Goal: Task Accomplishment & Management: Use online tool/utility

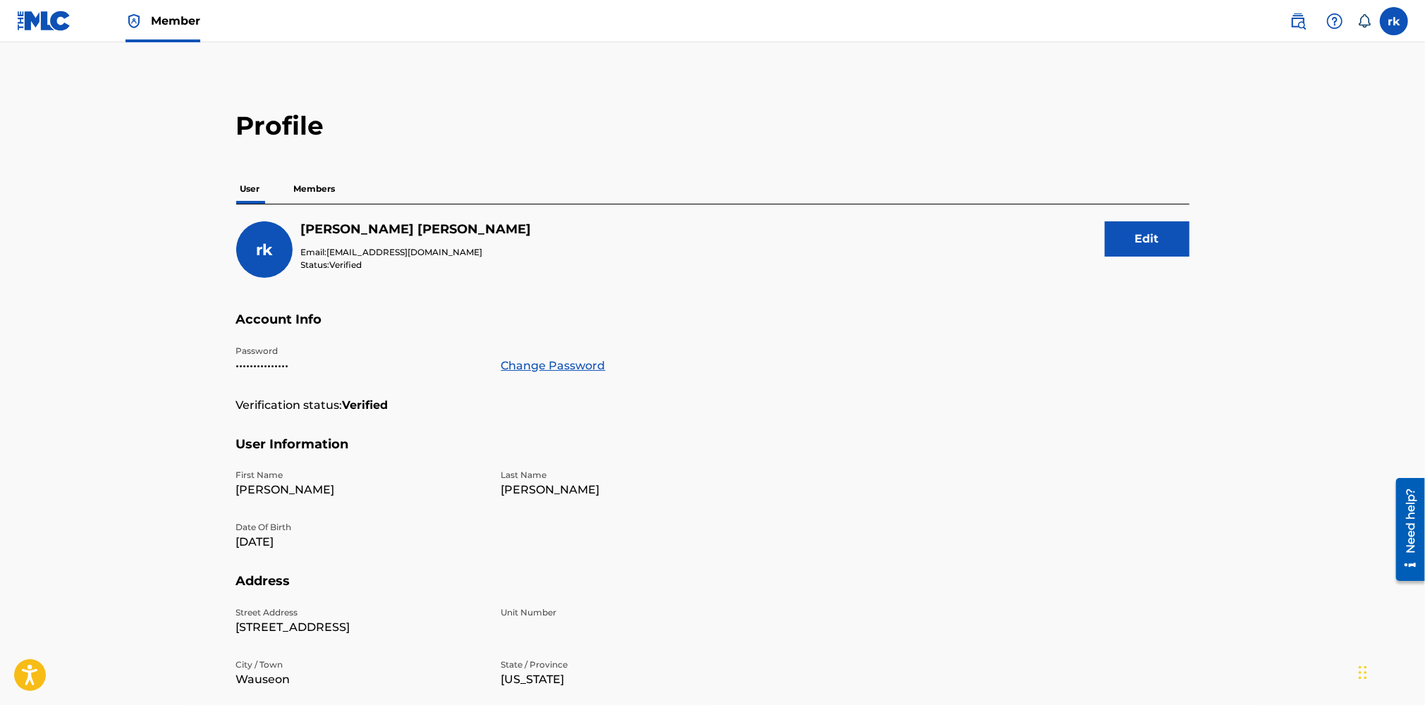
click at [1397, 20] on label at bounding box center [1394, 21] width 28 height 28
click at [1394, 21] on input "rk robert kroeger rak735@yahoo.com Notification Preferences Profile Log out" at bounding box center [1394, 21] width 0 height 0
click at [1322, 80] on p "robert kroeger" at bounding box center [1344, 83] width 107 height 17
click at [1394, 21] on input "rk robert kroeger rak735@yahoo.com Notification Preferences Profile Log out" at bounding box center [1394, 21] width 0 height 0
click at [1251, 93] on h3 "rk" at bounding box center [1261, 90] width 21 height 25
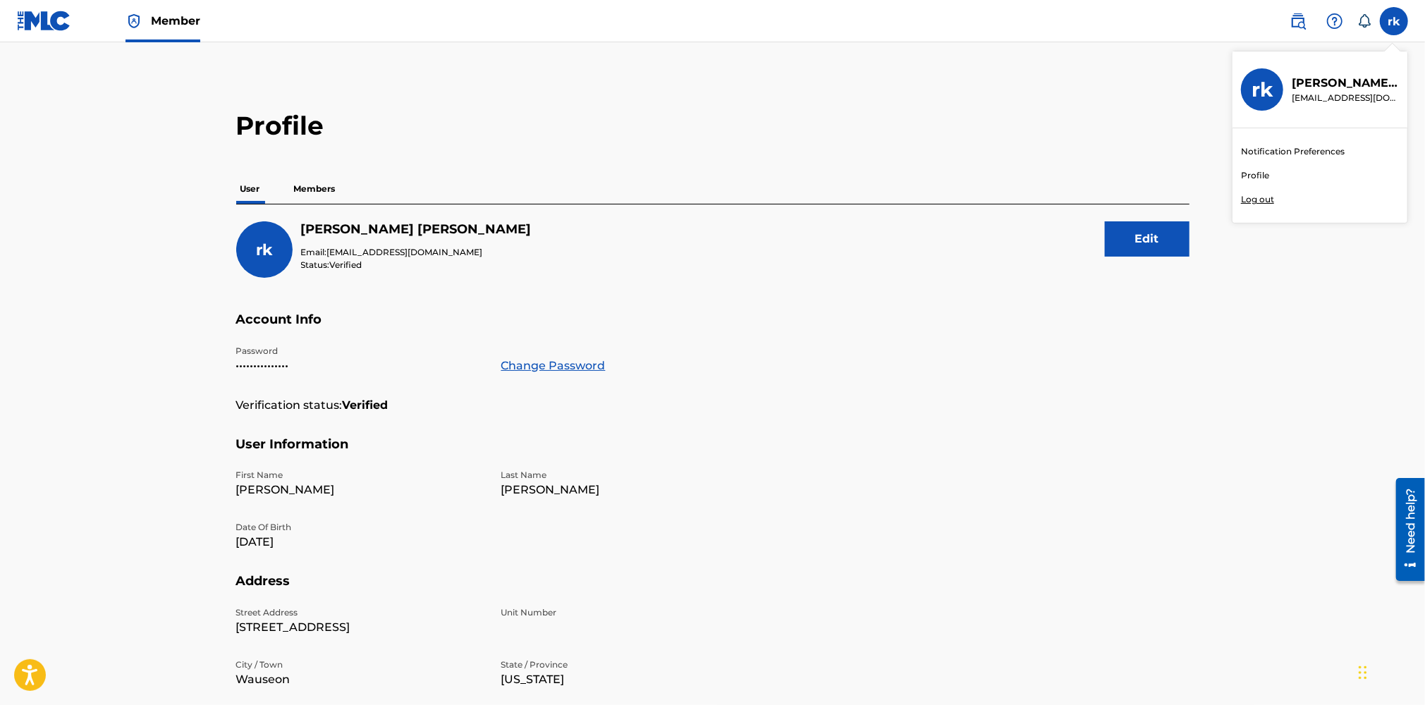
click at [1394, 21] on input "rk robert kroeger rak735@yahoo.com Notification Preferences Profile Log out" at bounding box center [1394, 21] width 0 height 0
click at [318, 190] on p "Members" at bounding box center [315, 189] width 50 height 30
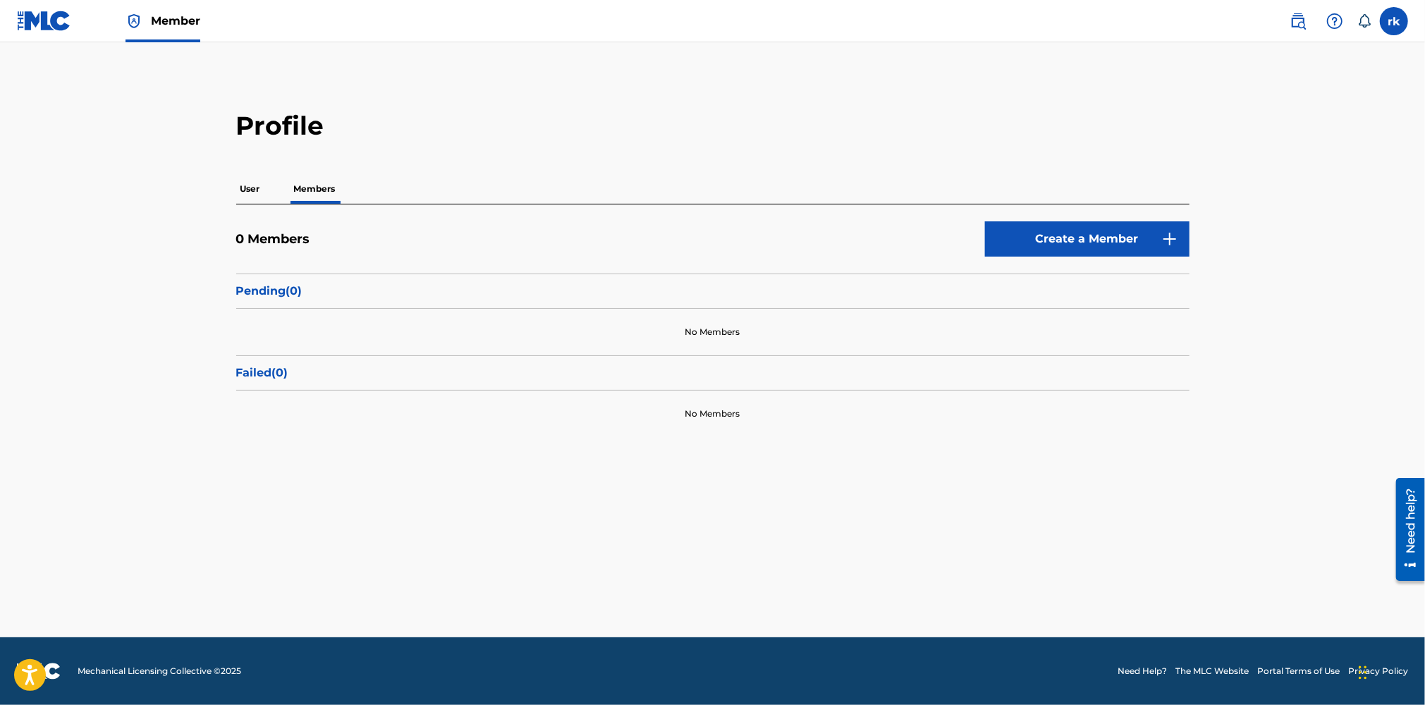
click at [240, 182] on p "User" at bounding box center [250, 189] width 28 height 30
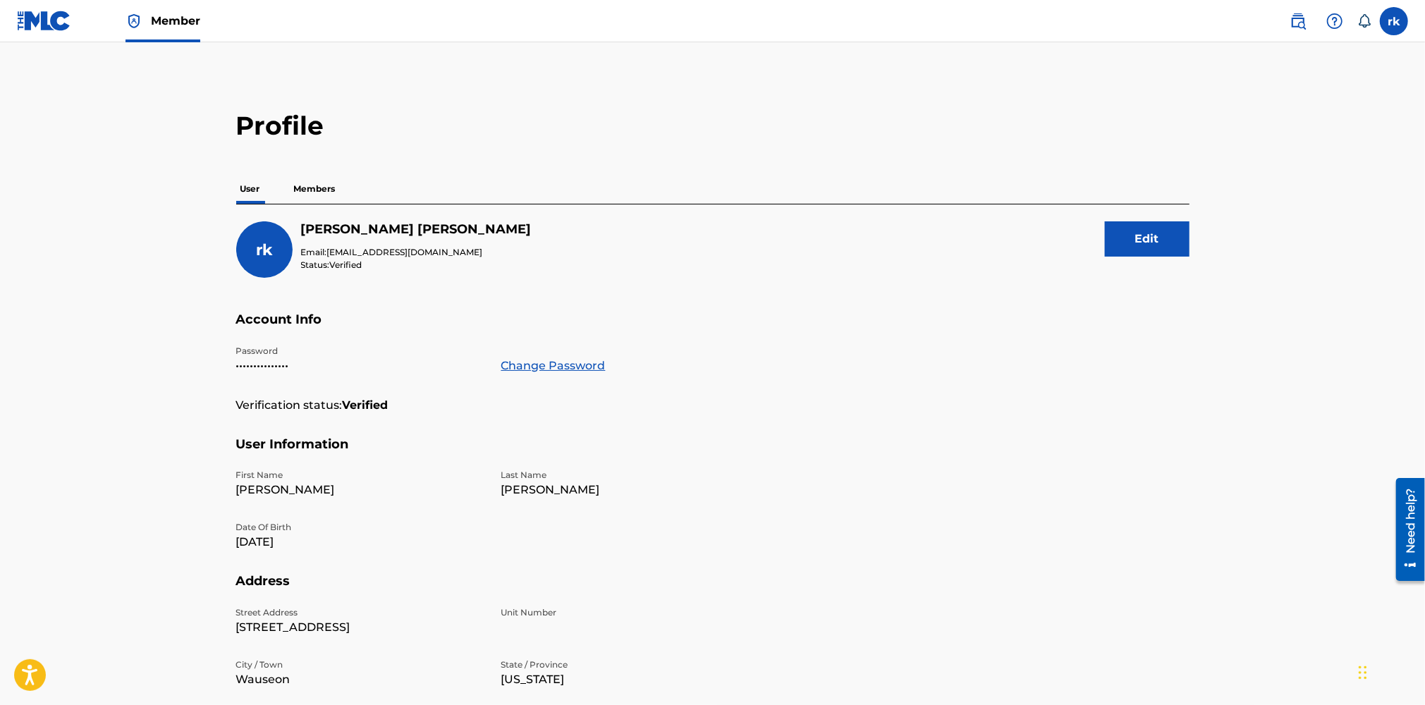
click at [171, 19] on span "Member" at bounding box center [175, 21] width 49 height 16
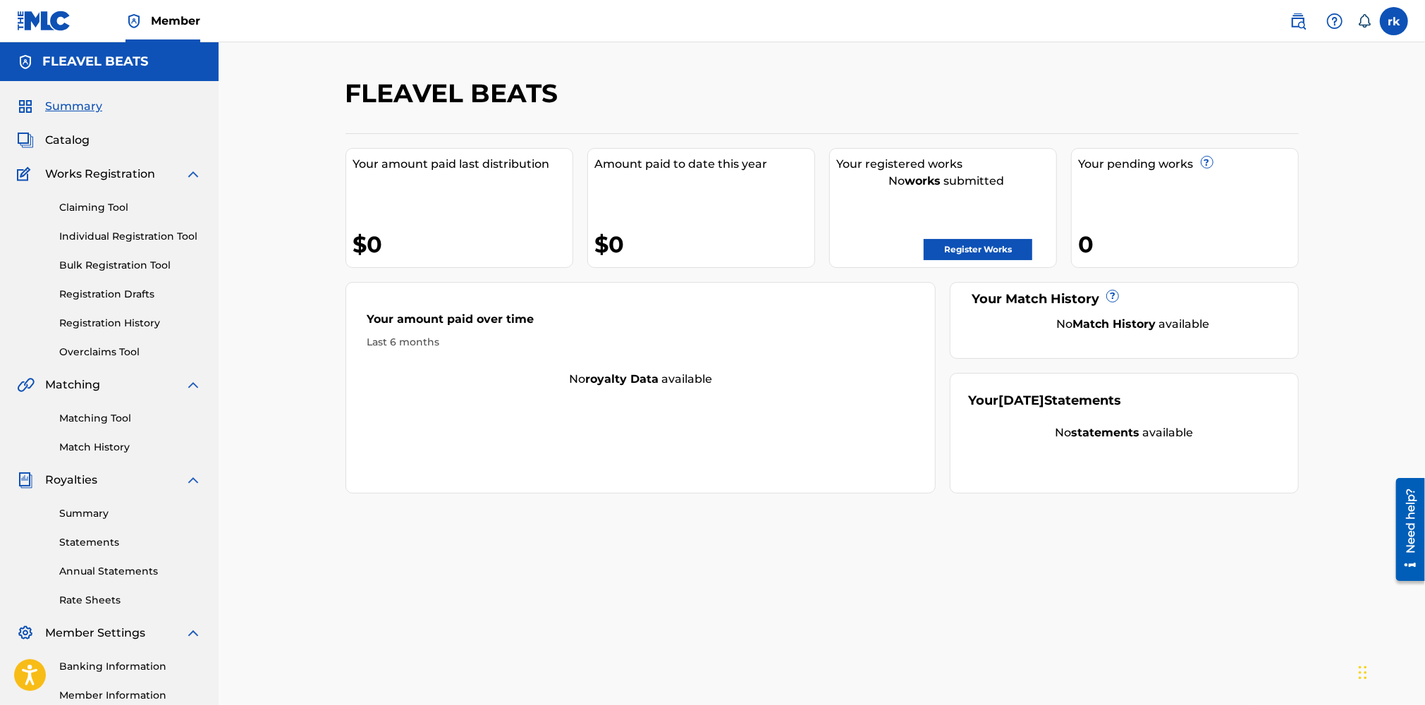
click at [57, 139] on span "Catalog" at bounding box center [67, 140] width 44 height 17
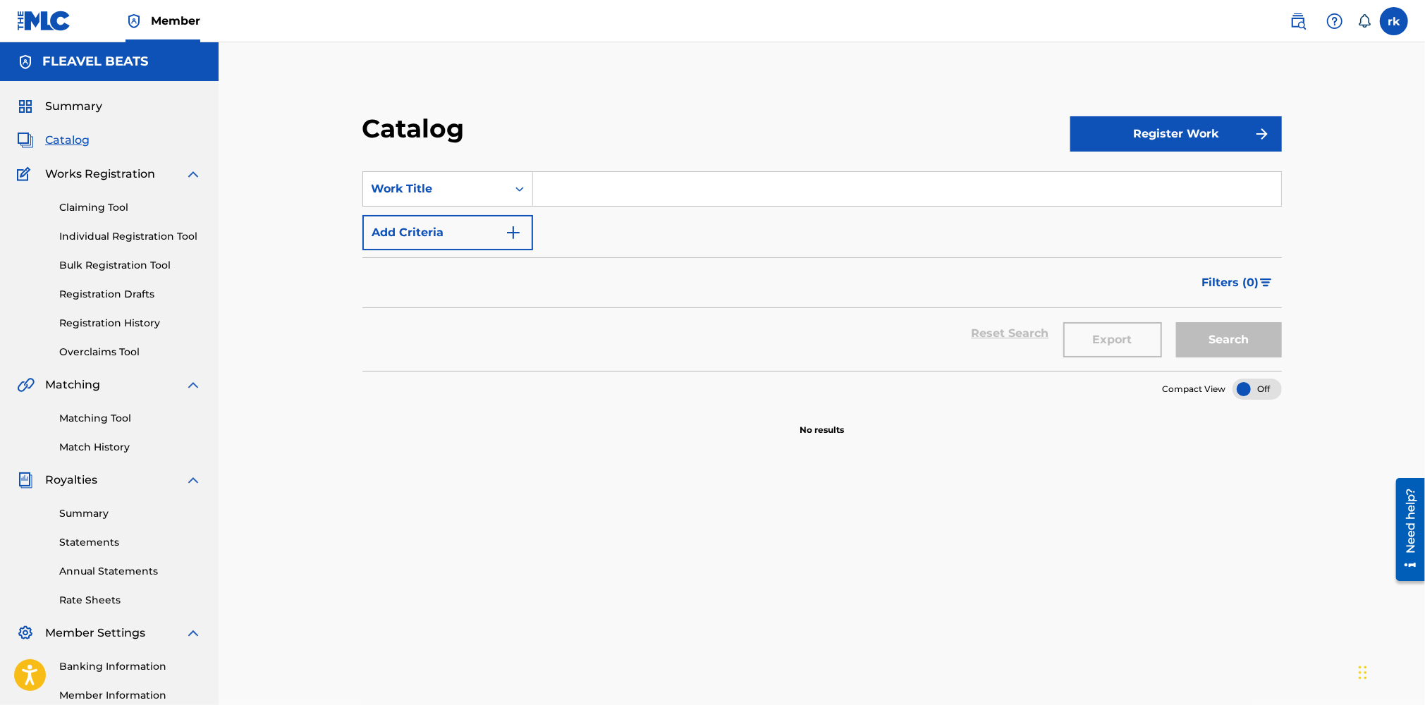
click at [501, 235] on button "Add Criteria" at bounding box center [447, 232] width 171 height 35
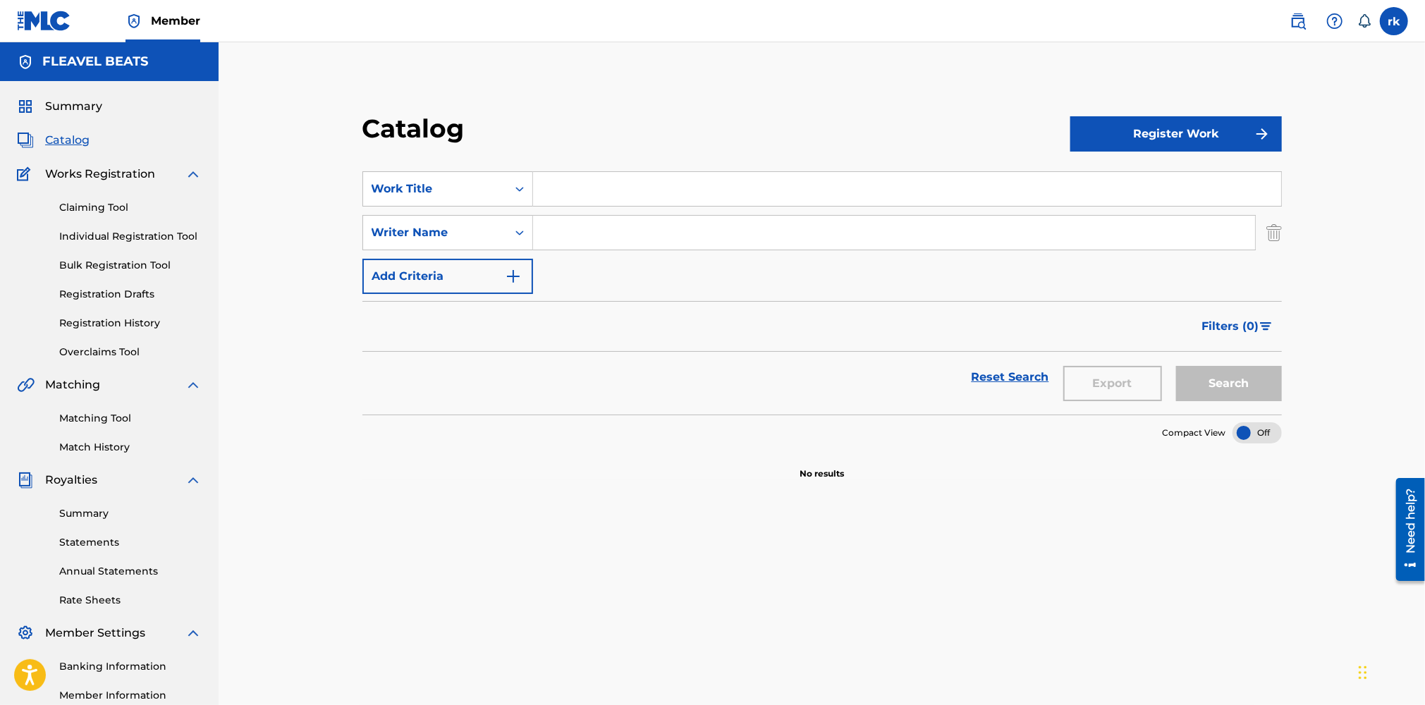
click at [92, 449] on link "Match History" at bounding box center [130, 447] width 142 height 15
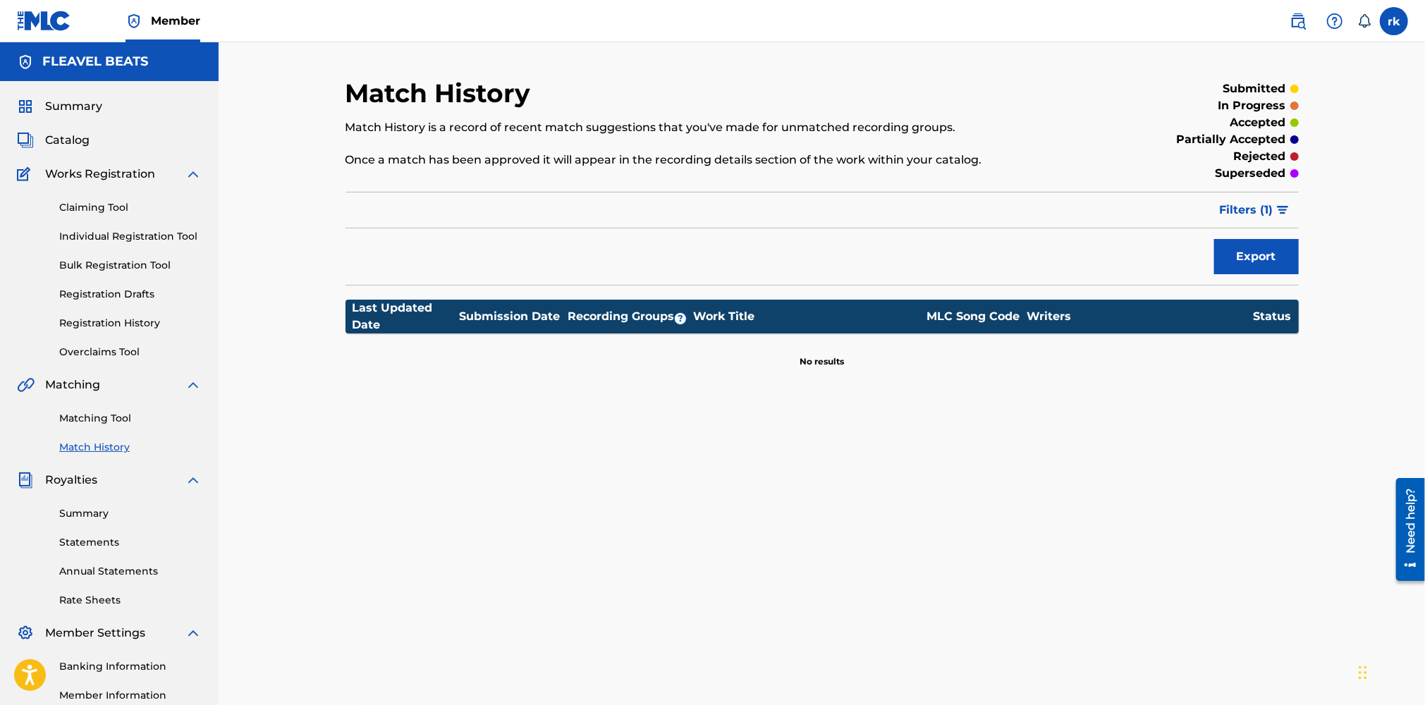
click at [66, 140] on span "Catalog" at bounding box center [67, 140] width 44 height 17
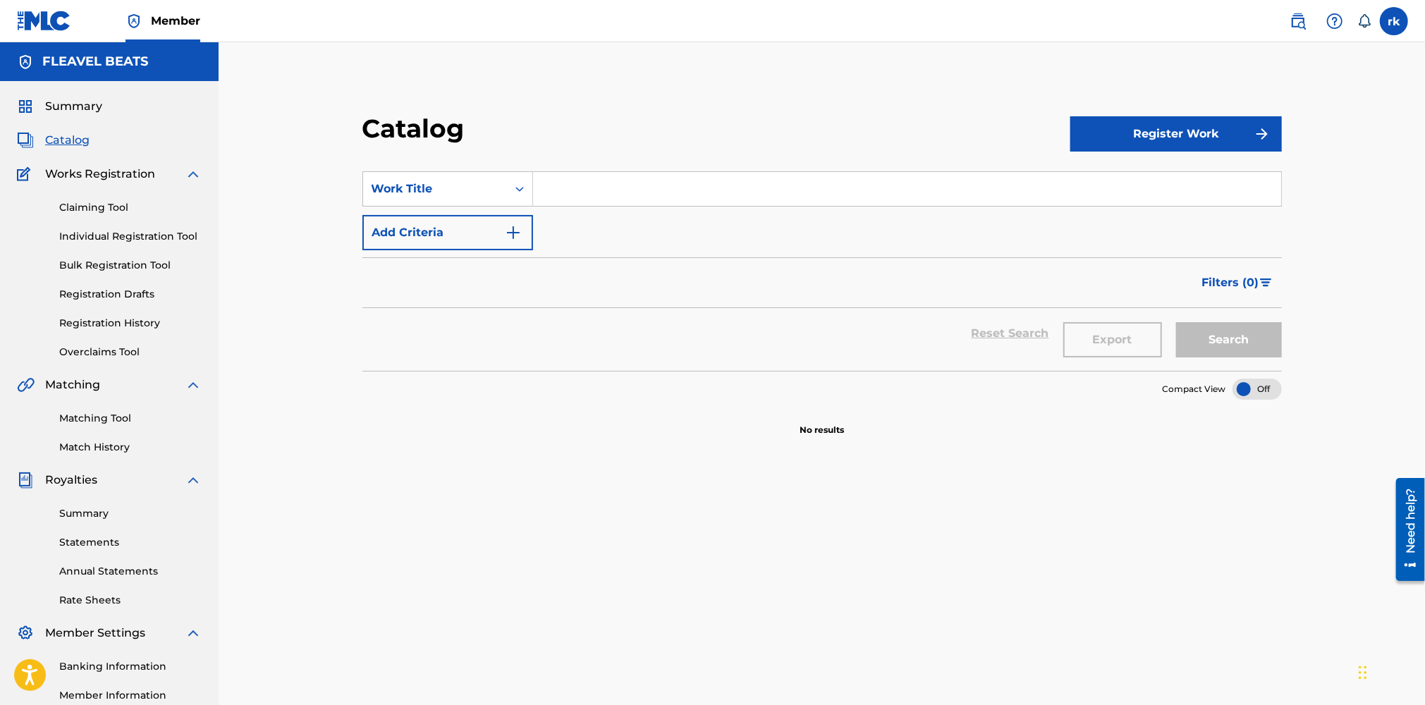
click at [1113, 143] on button "Register Work" at bounding box center [1175, 133] width 211 height 35
click at [1098, 178] on link "Individual" at bounding box center [1175, 180] width 211 height 34
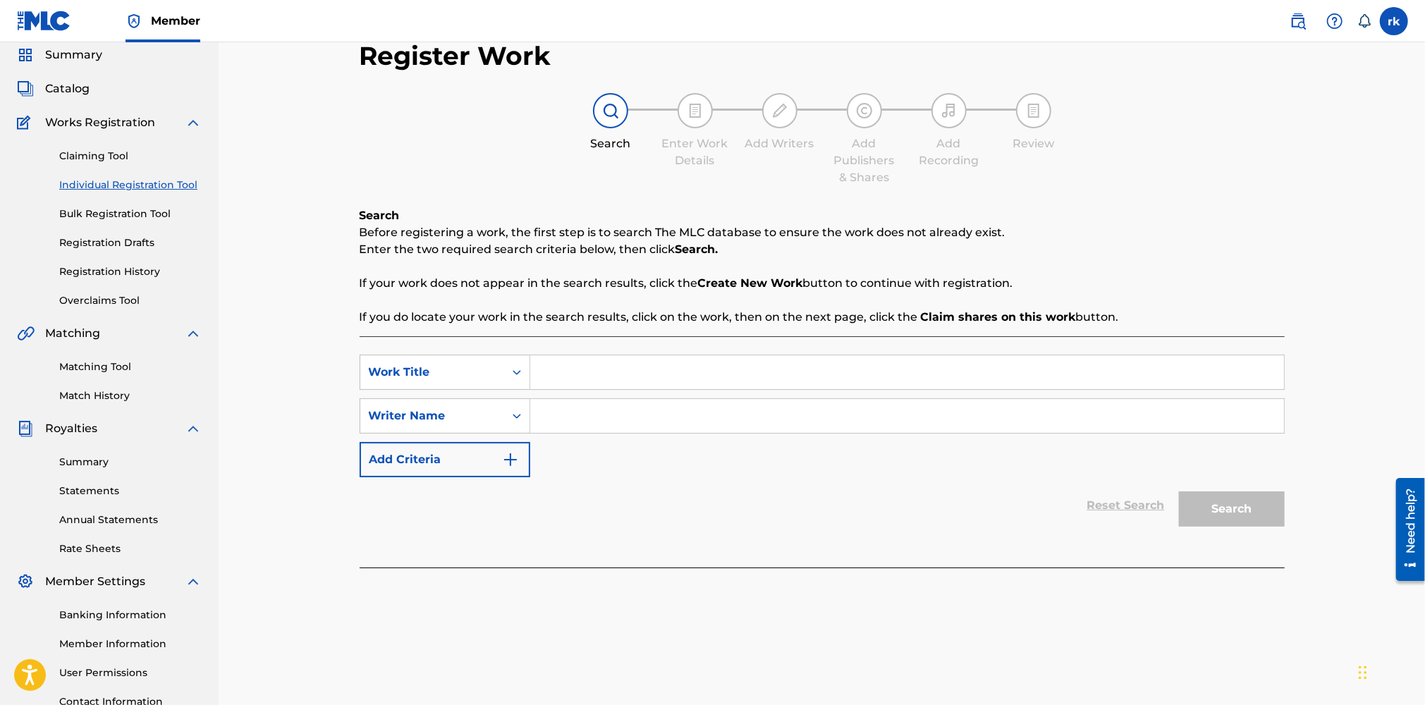
scroll to position [141, 0]
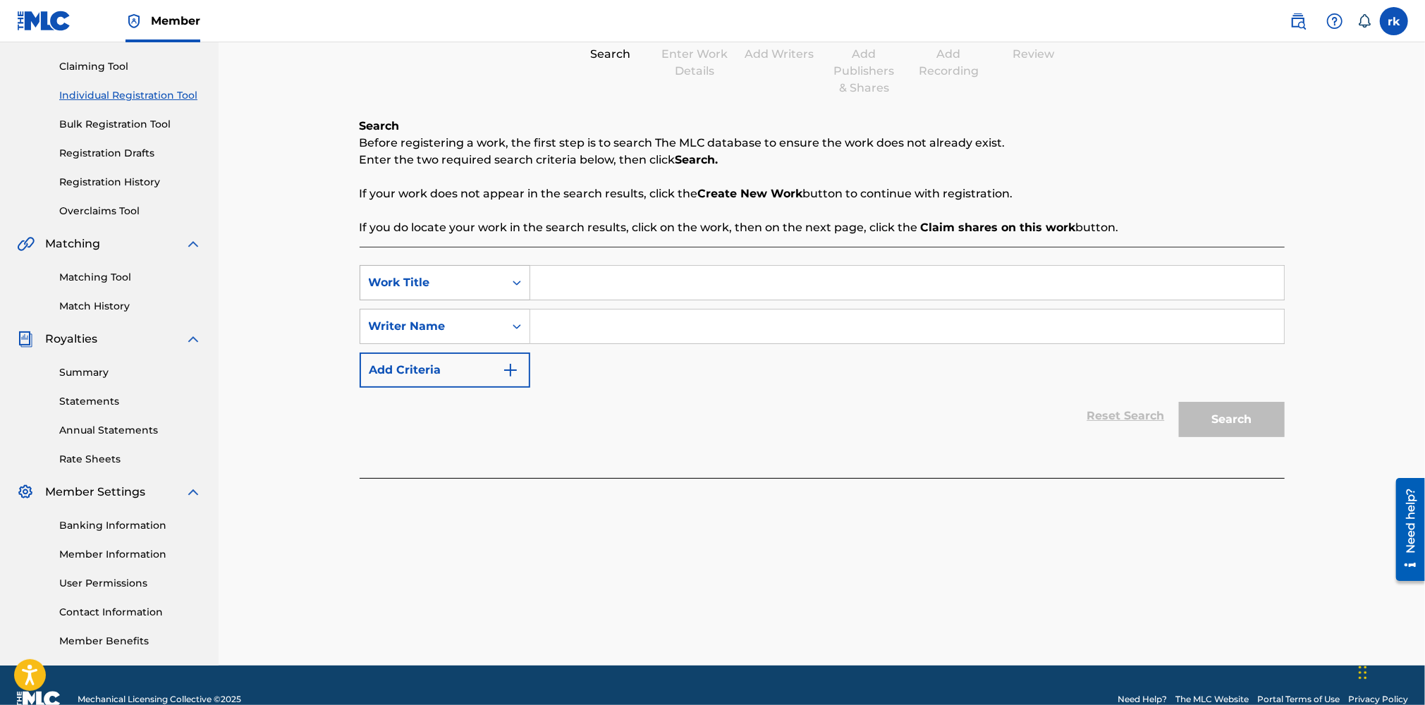
click at [476, 281] on div "Work Title" at bounding box center [432, 282] width 127 height 17
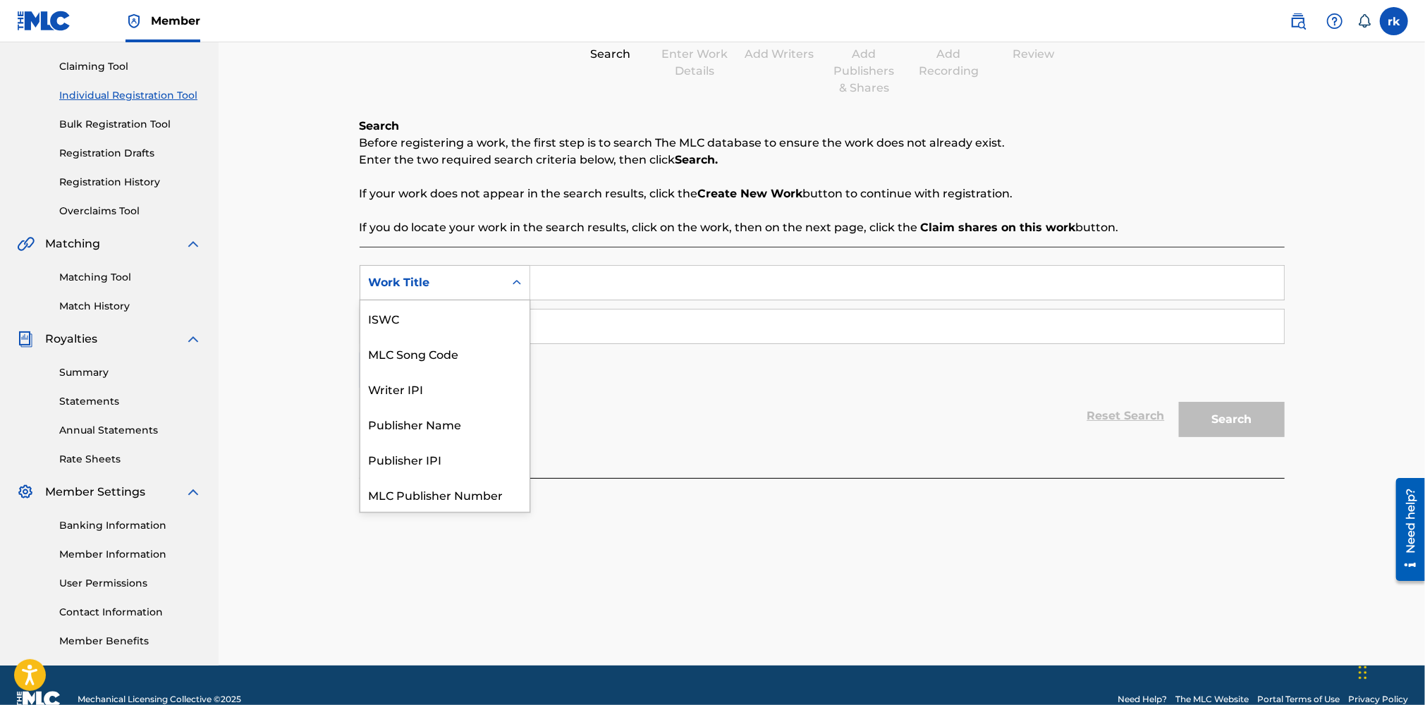
scroll to position [35, 0]
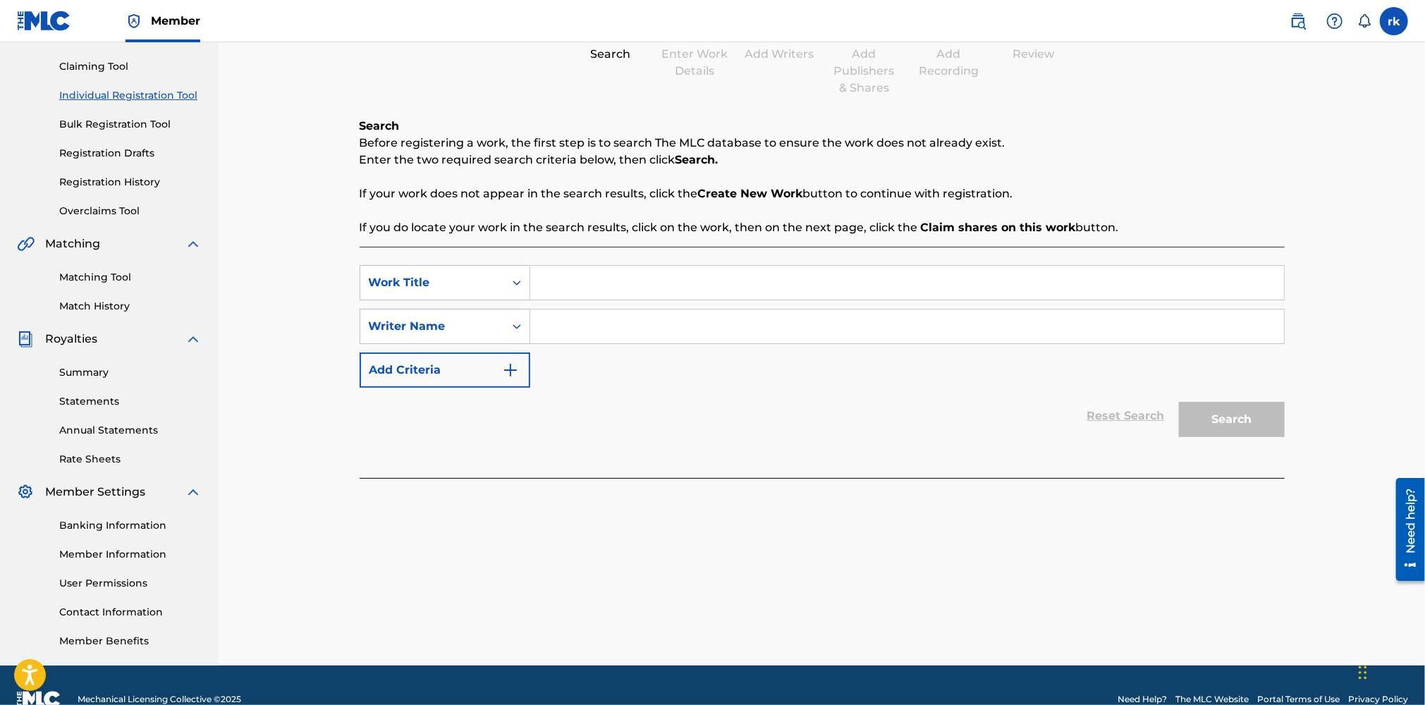
click at [310, 282] on div "Register Work Search Enter Work Details Add Writers Add Publishers & Shares Add…" at bounding box center [822, 283] width 1206 height 764
click at [456, 318] on div "Writer Name" at bounding box center [432, 326] width 127 height 17
click at [312, 335] on div "Register Work Search Enter Work Details Add Writers Add Publishers & Shares Add…" at bounding box center [822, 283] width 1206 height 764
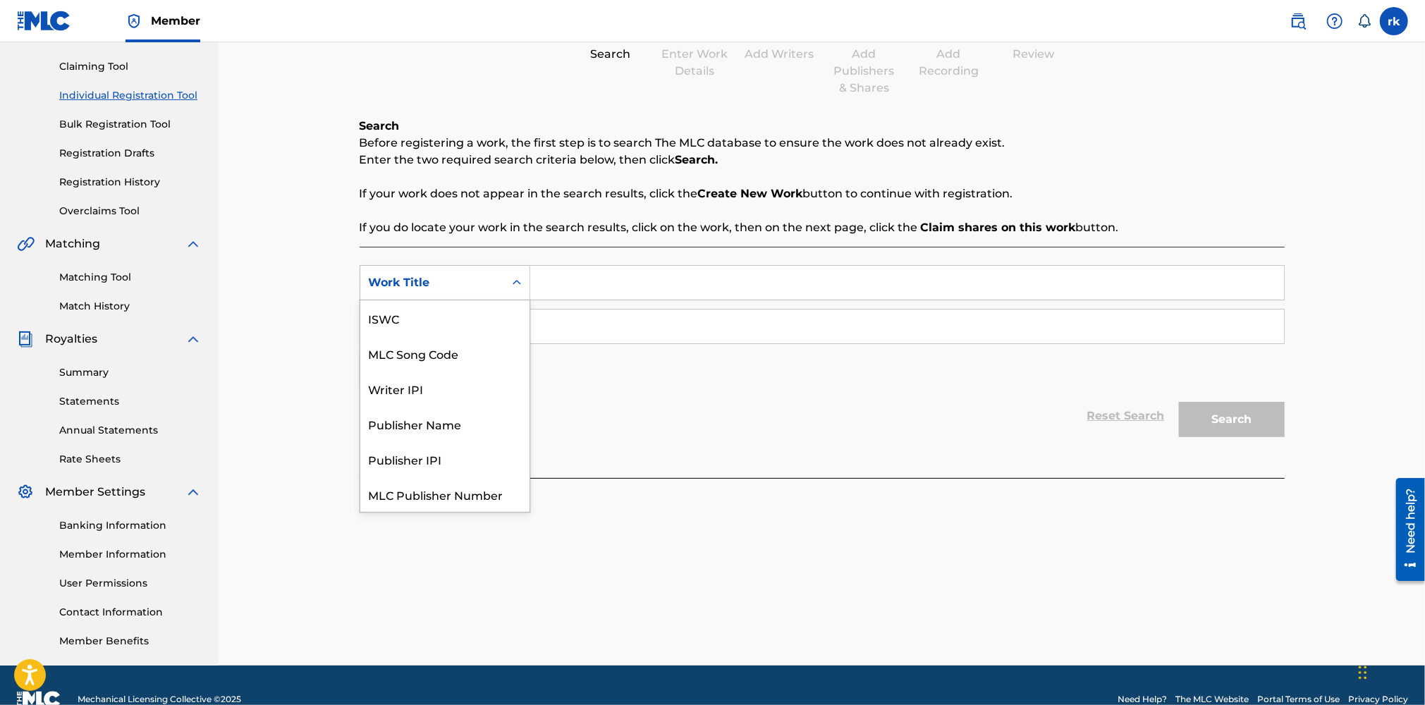
click at [482, 273] on div "Work Title" at bounding box center [432, 282] width 144 height 27
click at [430, 383] on div "Publisher Name" at bounding box center [444, 388] width 169 height 35
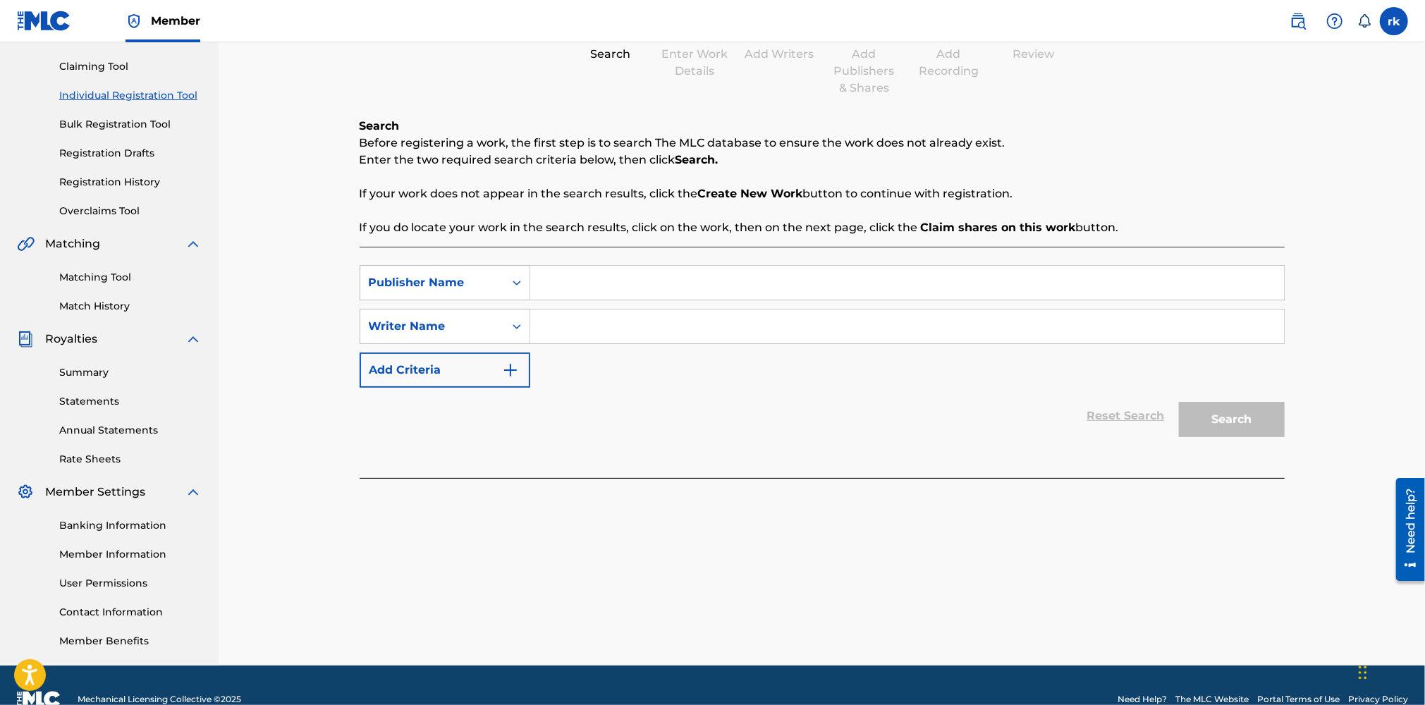
click at [584, 287] on input "Search Form" at bounding box center [907, 283] width 754 height 34
type input "Fleavel Beats"
click at [523, 325] on icon "Search Form" at bounding box center [517, 326] width 14 height 14
click at [503, 331] on div "Writer Name" at bounding box center [432, 326] width 144 height 27
click at [434, 357] on div "Writer IPI" at bounding box center [444, 361] width 169 height 35
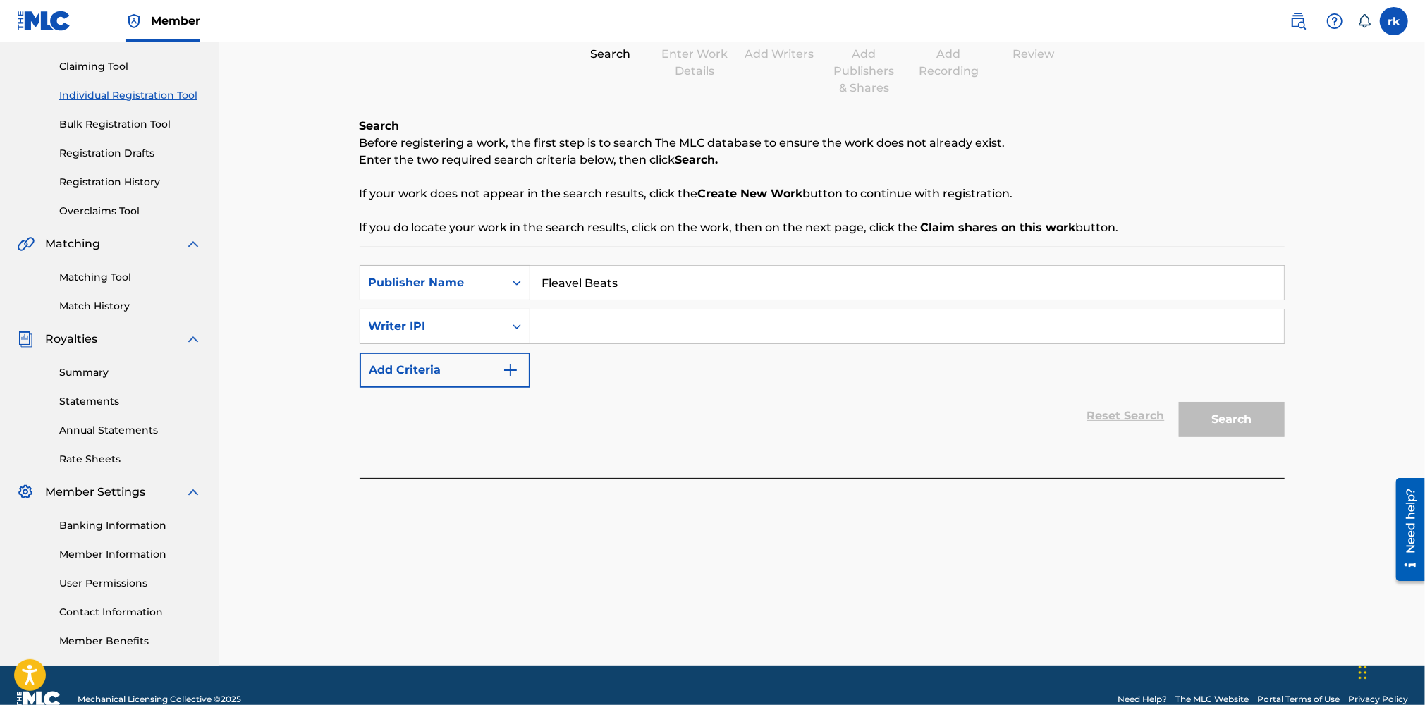
paste input "1252115201"
type input "1252115201"
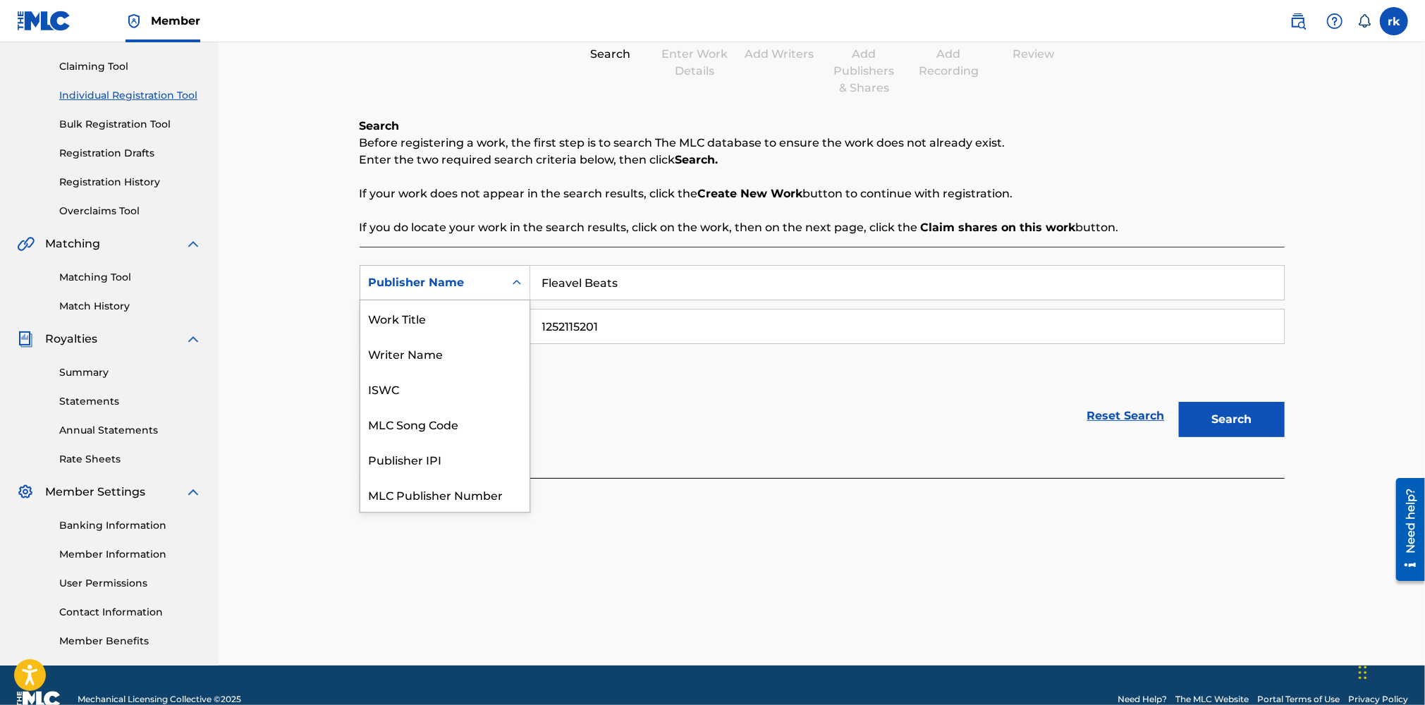
click at [519, 278] on icon "Search Form" at bounding box center [517, 283] width 14 height 14
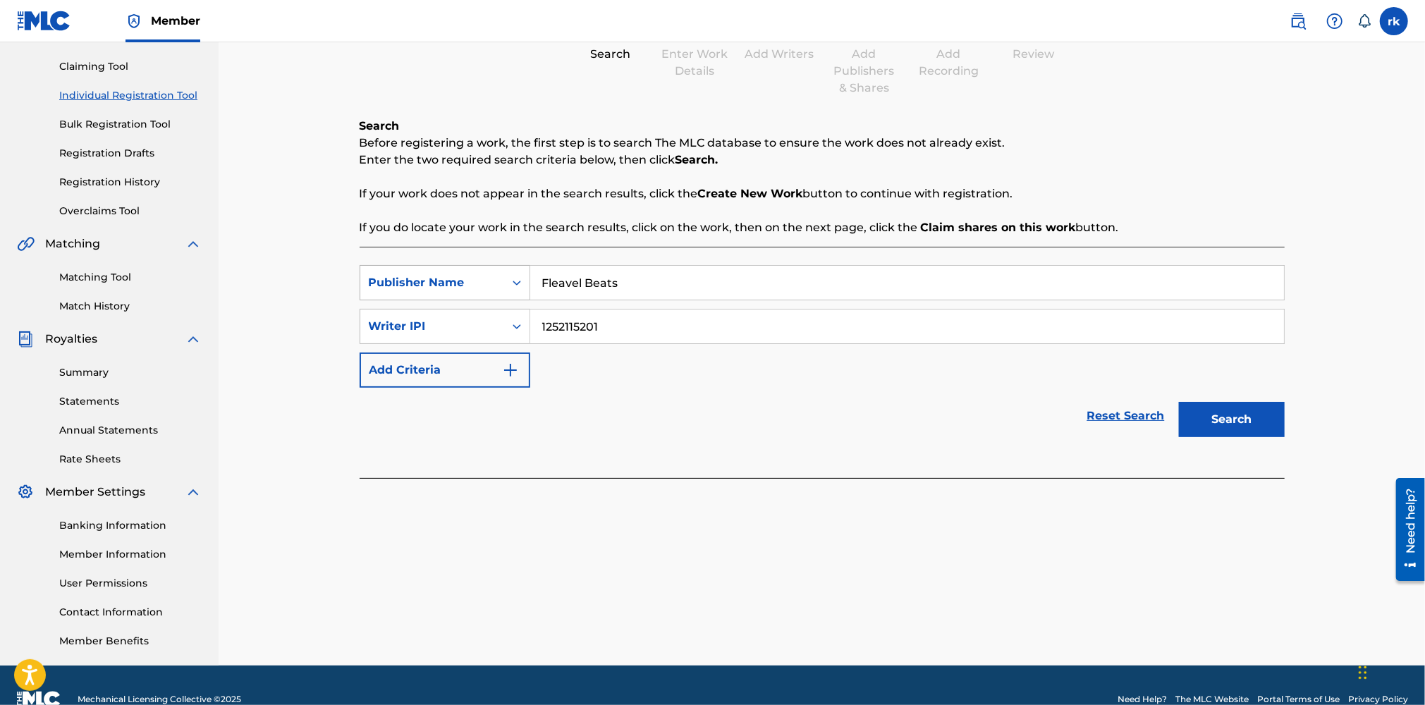
drag, startPoint x: 547, startPoint y: 281, endPoint x: 453, endPoint y: 281, distance: 93.8
click at [453, 281] on div "SearchWithCriteria3f2a30e0-8306-49e5-9579-b52d800387e9 Publisher Name Fleavel B…" at bounding box center [822, 282] width 925 height 35
click at [508, 279] on div "Search Form" at bounding box center [516, 282] width 25 height 25
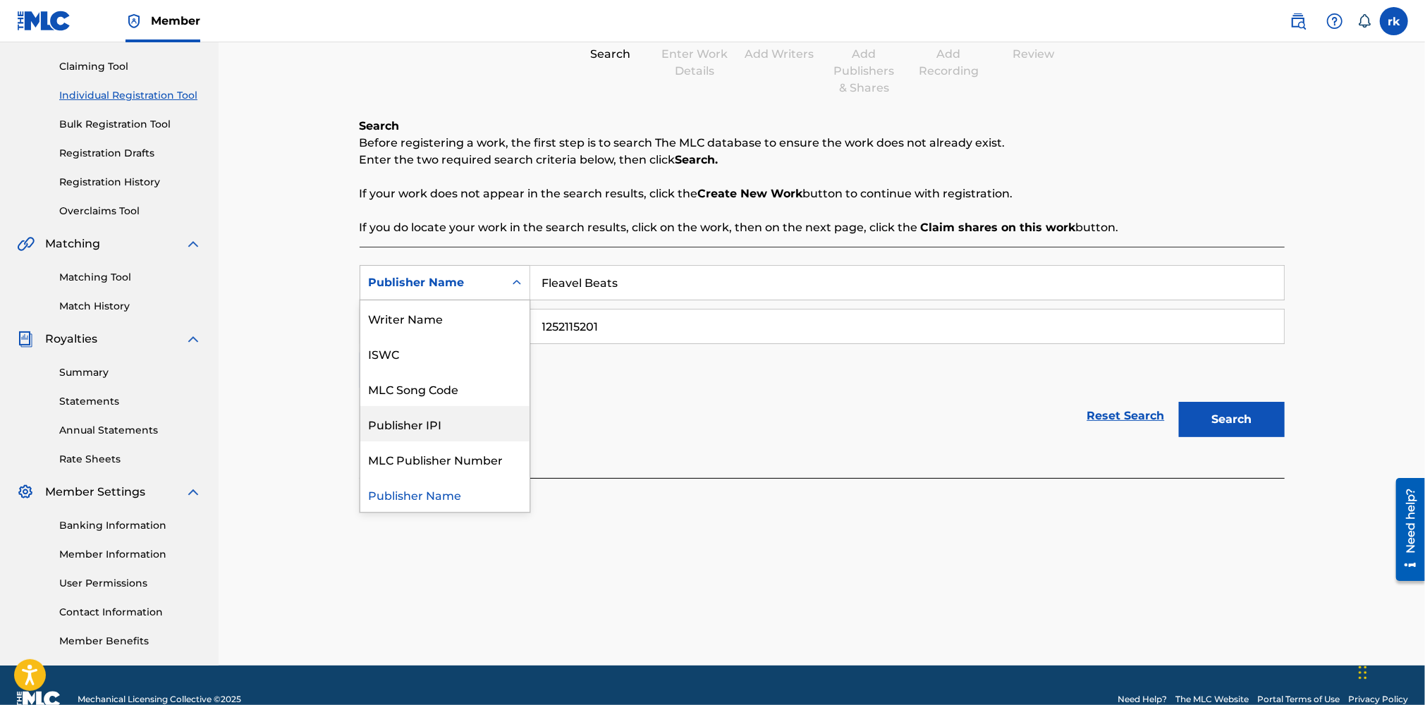
click at [448, 424] on div "Publisher IPI" at bounding box center [444, 423] width 169 height 35
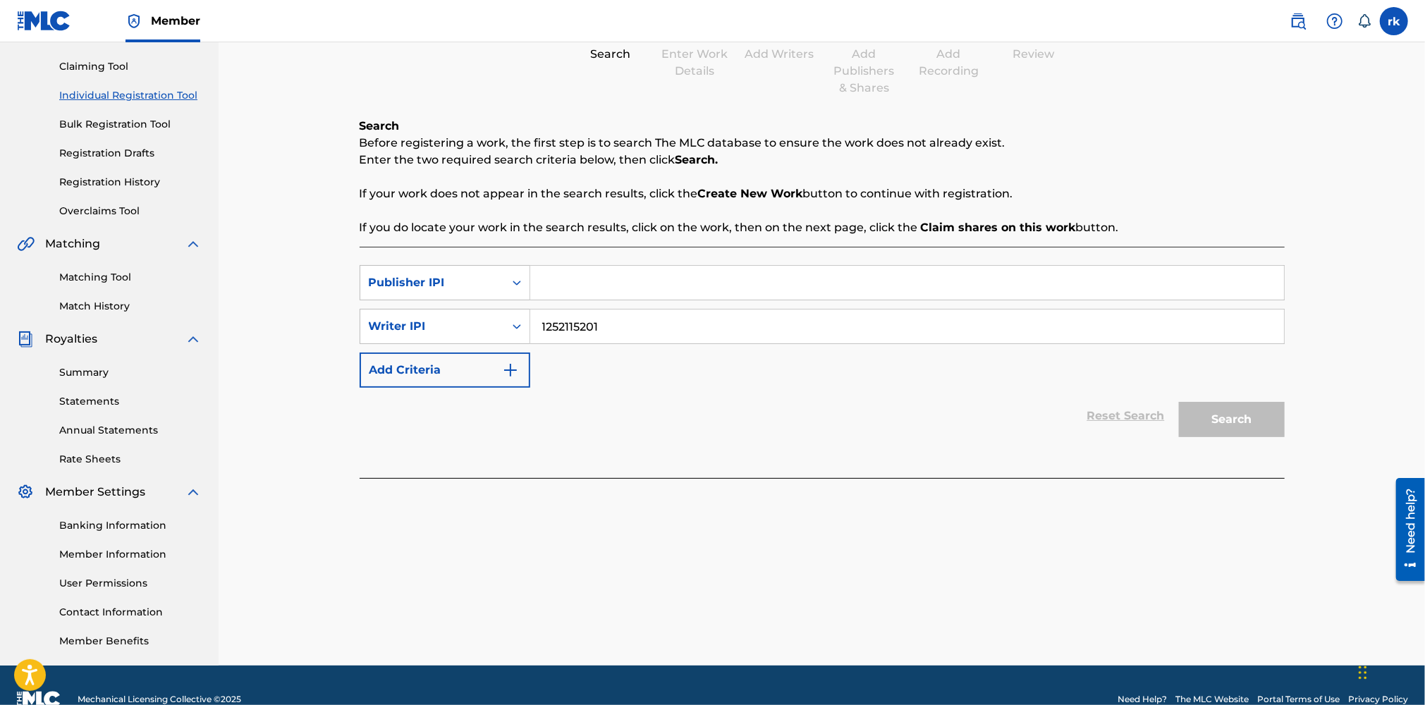
paste input "1252115103"
type input "1252115103"
click at [1236, 416] on button "Search" at bounding box center [1232, 419] width 106 height 35
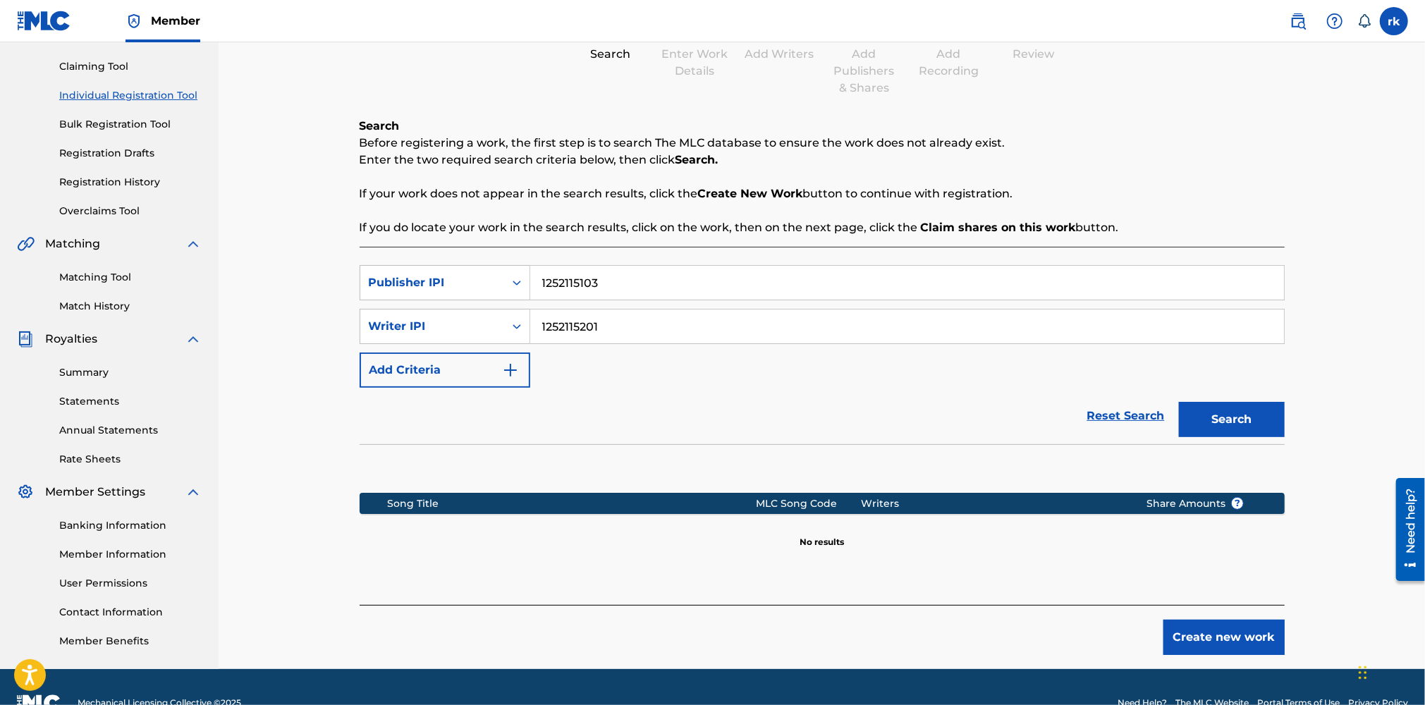
click at [477, 376] on button "Add Criteria" at bounding box center [445, 369] width 171 height 35
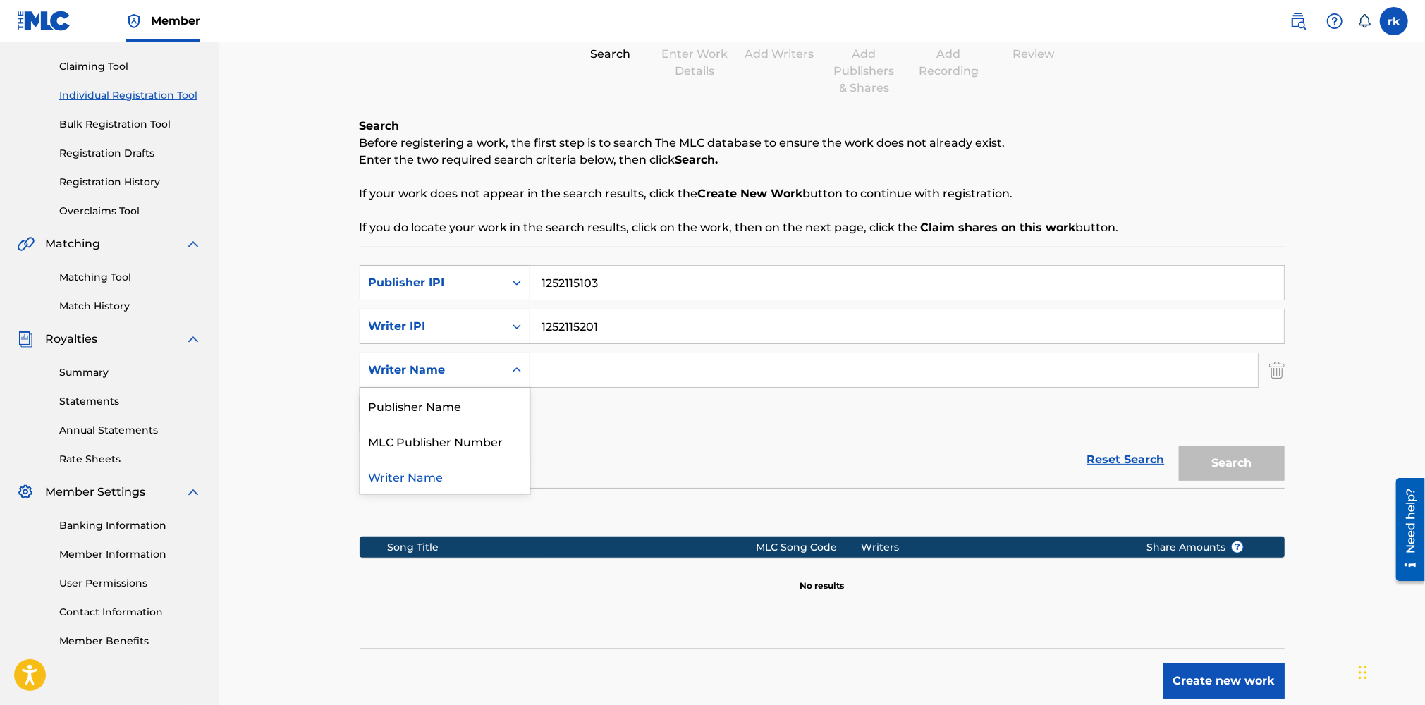
click at [479, 375] on div "Writer Name" at bounding box center [432, 370] width 127 height 17
click at [571, 369] on input "Search Form" at bounding box center [894, 370] width 728 height 34
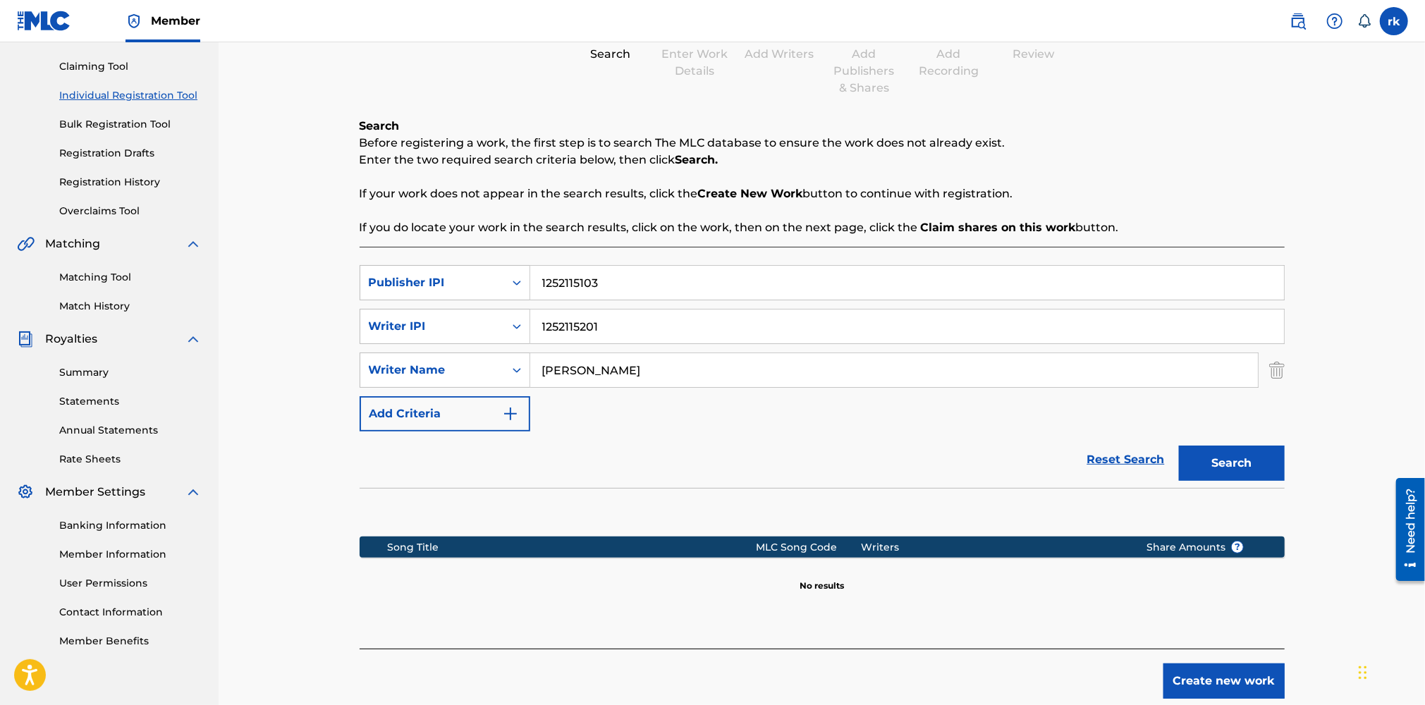
type input "Robert Kroeger"
click at [477, 418] on button "Add Criteria" at bounding box center [445, 413] width 171 height 35
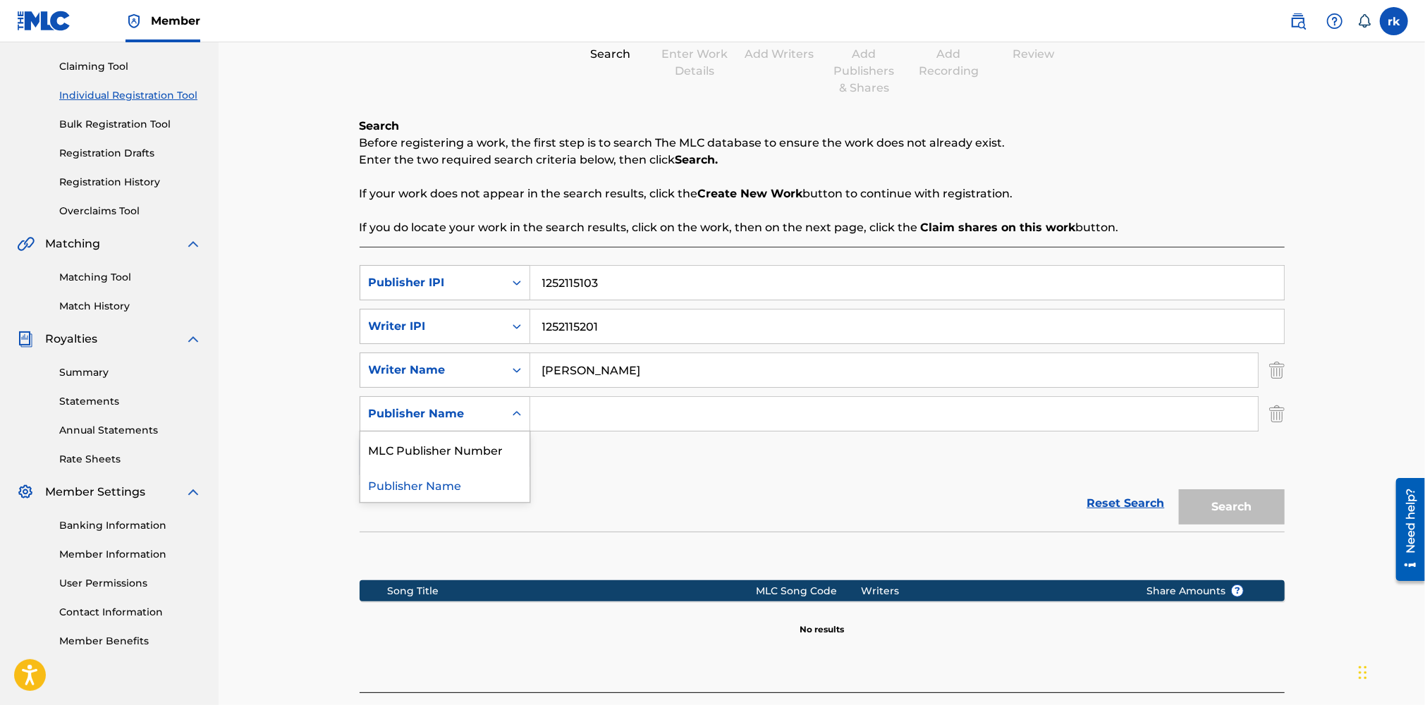
click at [484, 415] on div "Publisher Name" at bounding box center [432, 413] width 127 height 17
click at [567, 413] on input "Search Form" at bounding box center [894, 414] width 728 height 34
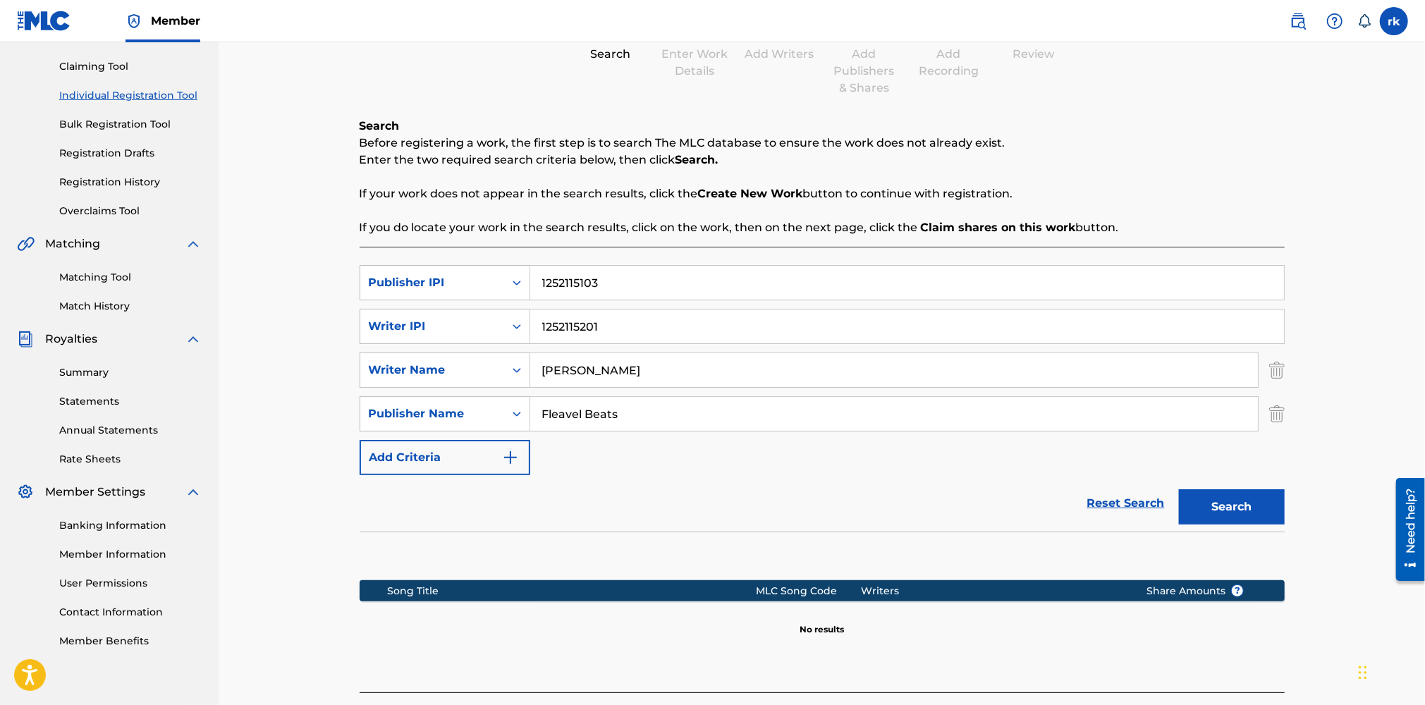
type input "Fleavel Beats"
click at [1216, 504] on button "Search" at bounding box center [1232, 506] width 106 height 35
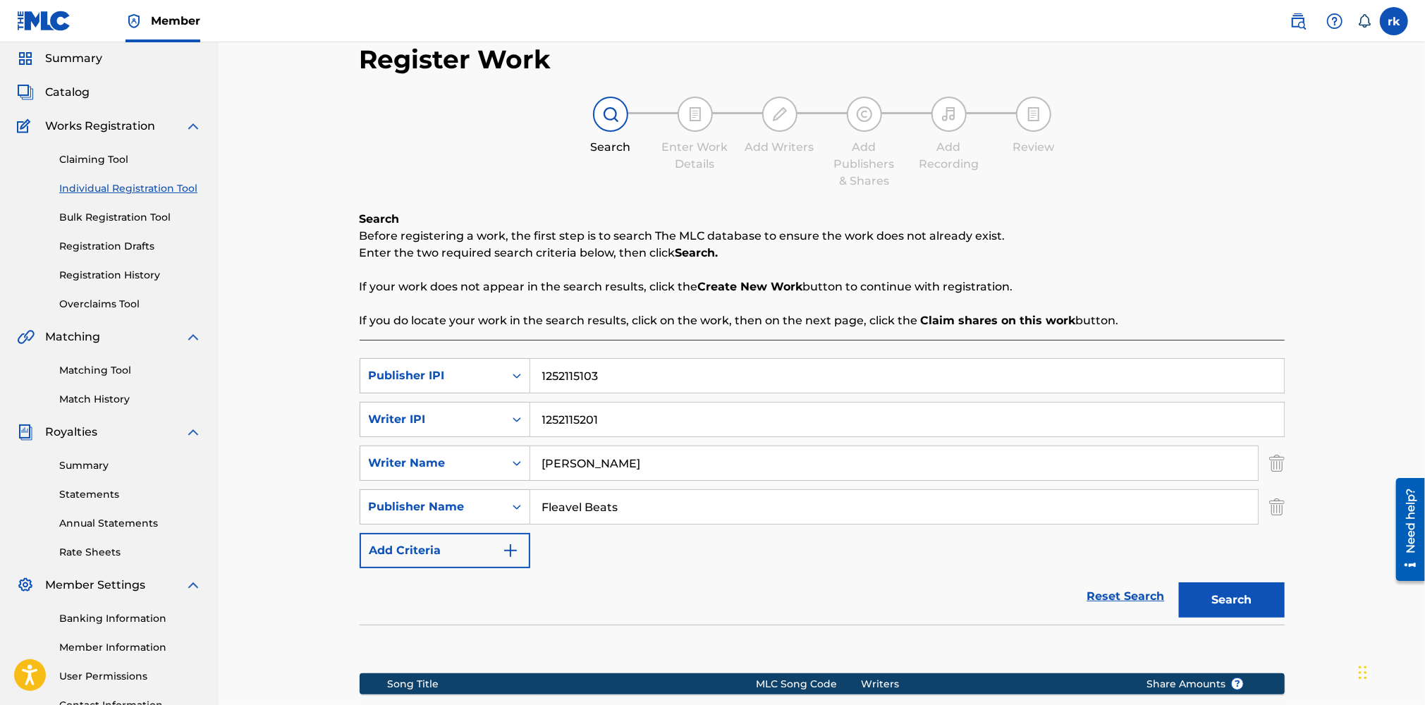
scroll to position [259, 0]
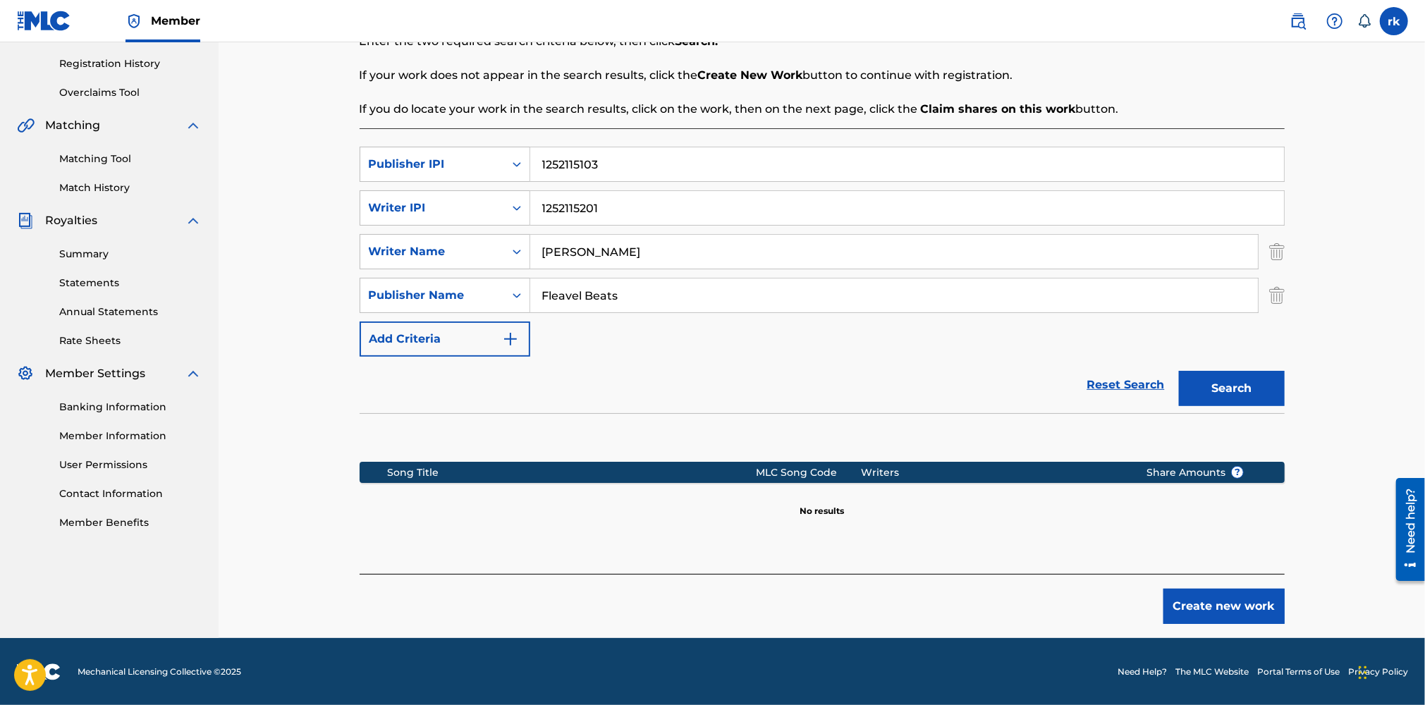
click at [1190, 610] on button "Create new work" at bounding box center [1223, 606] width 121 height 35
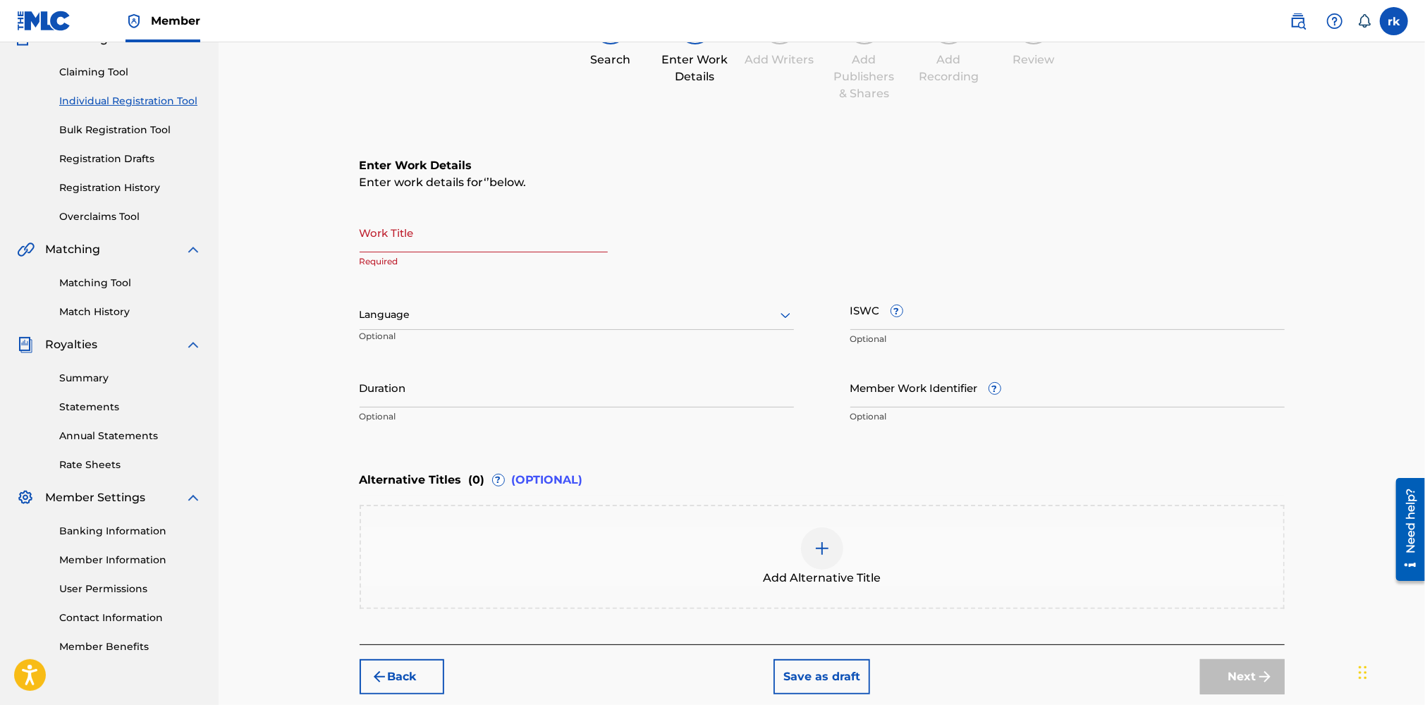
scroll to position [0, 0]
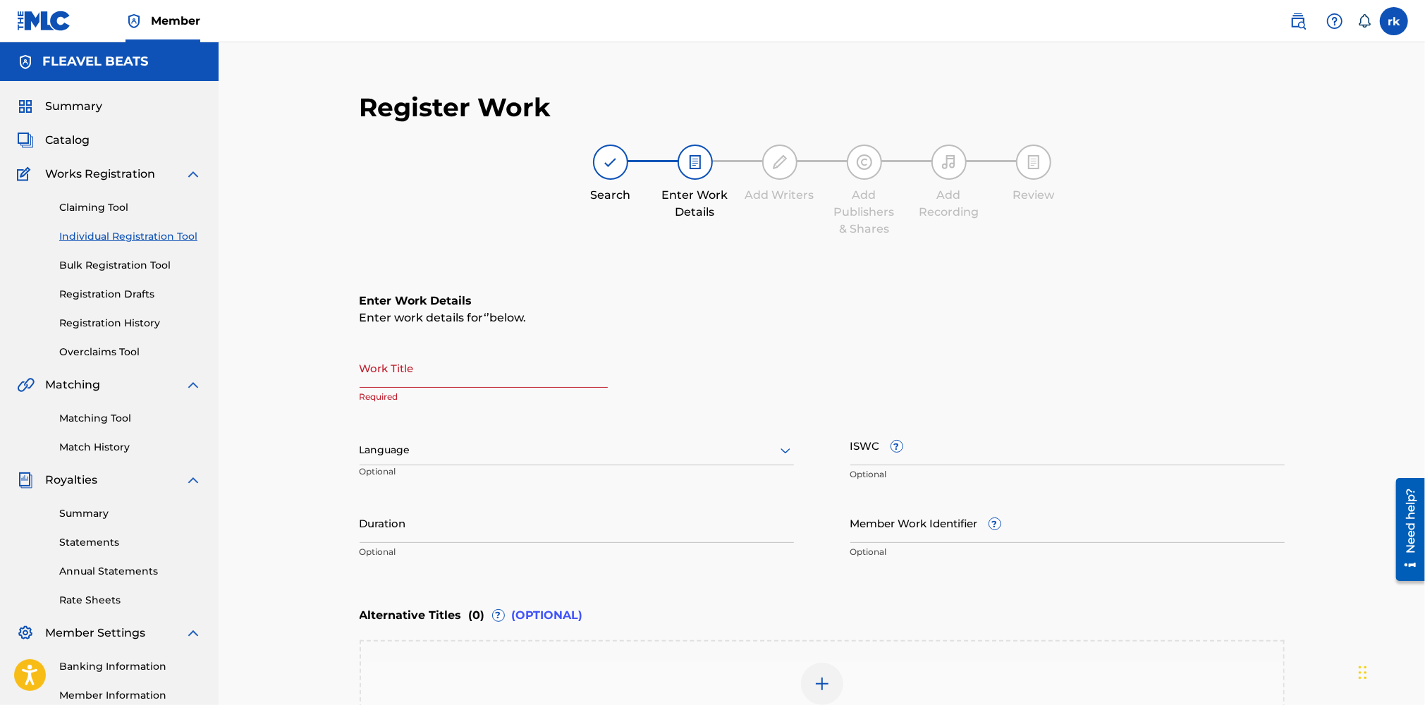
click at [68, 133] on span "Catalog" at bounding box center [67, 140] width 44 height 17
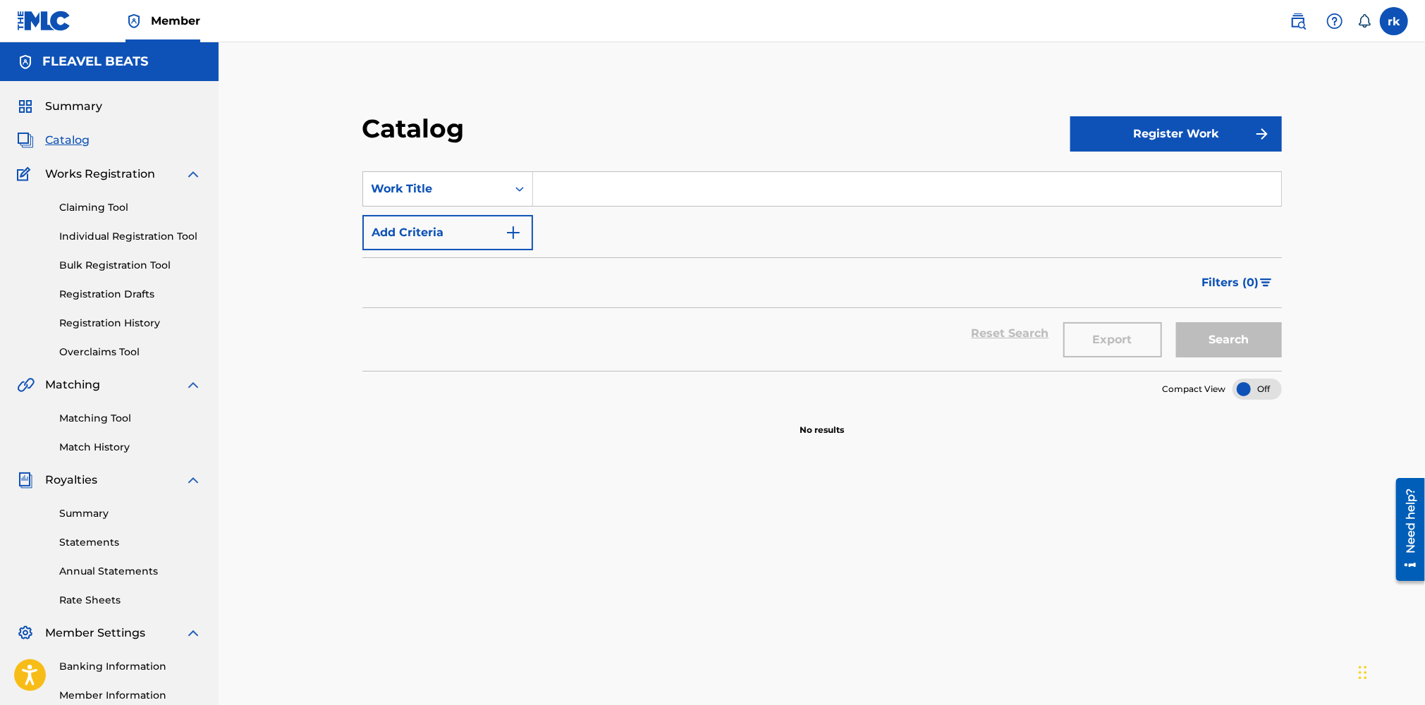
click at [73, 108] on span "Summary" at bounding box center [73, 106] width 57 height 17
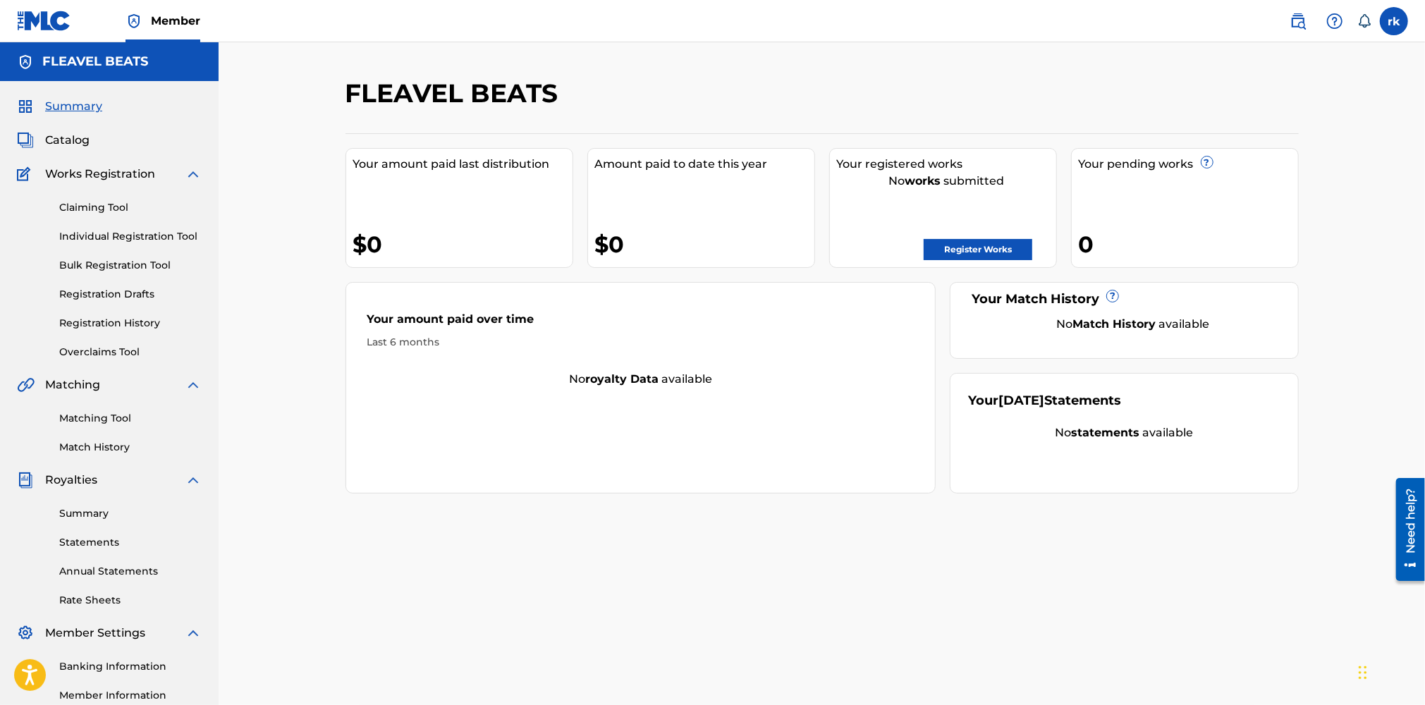
click at [999, 243] on link "Register Works" at bounding box center [977, 249] width 109 height 21
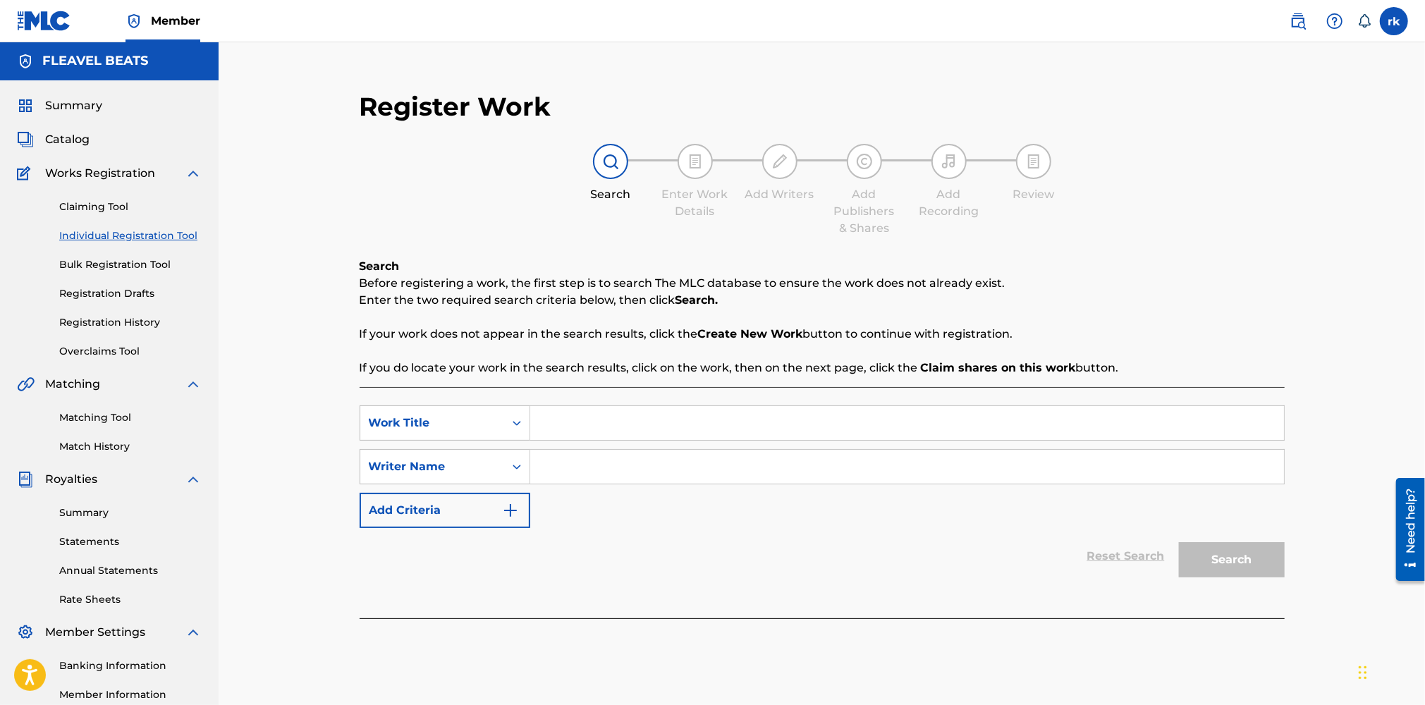
scroll to position [169, 0]
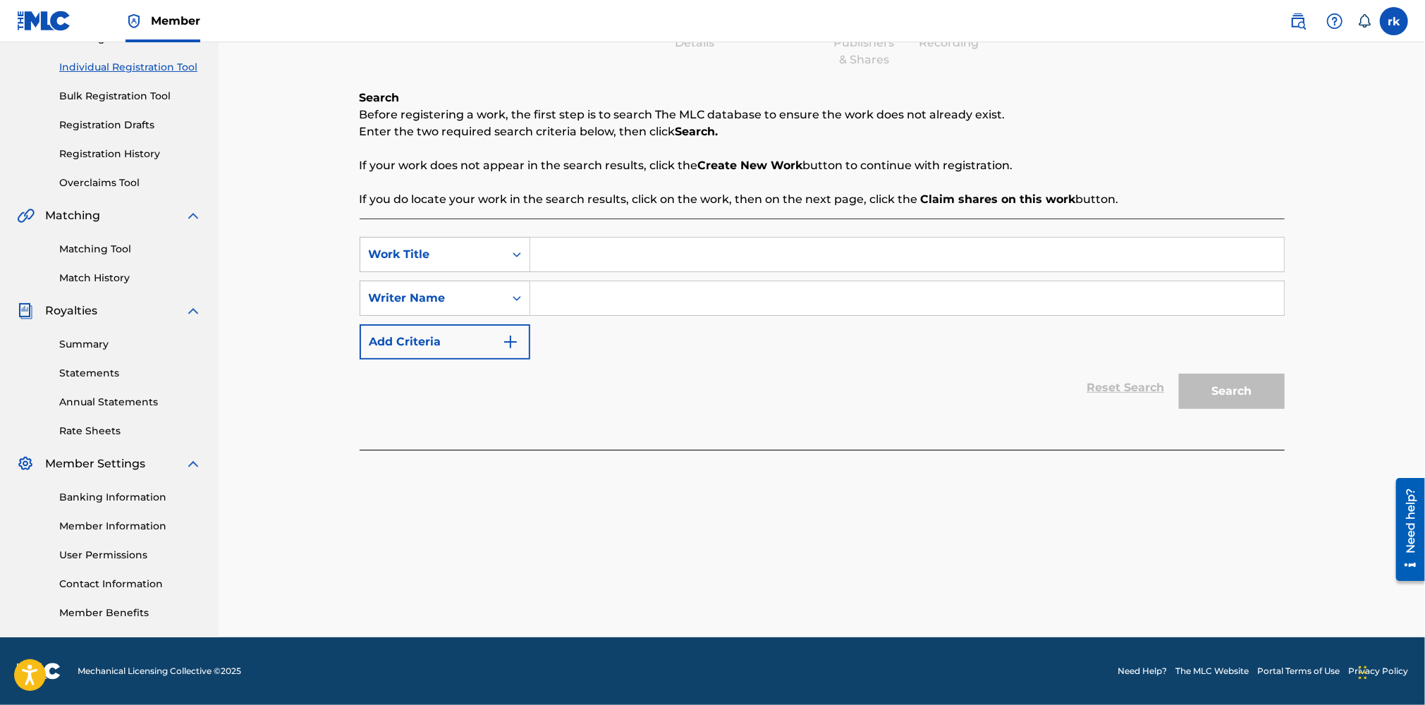
click at [98, 494] on link "Banking Information" at bounding box center [130, 497] width 142 height 15
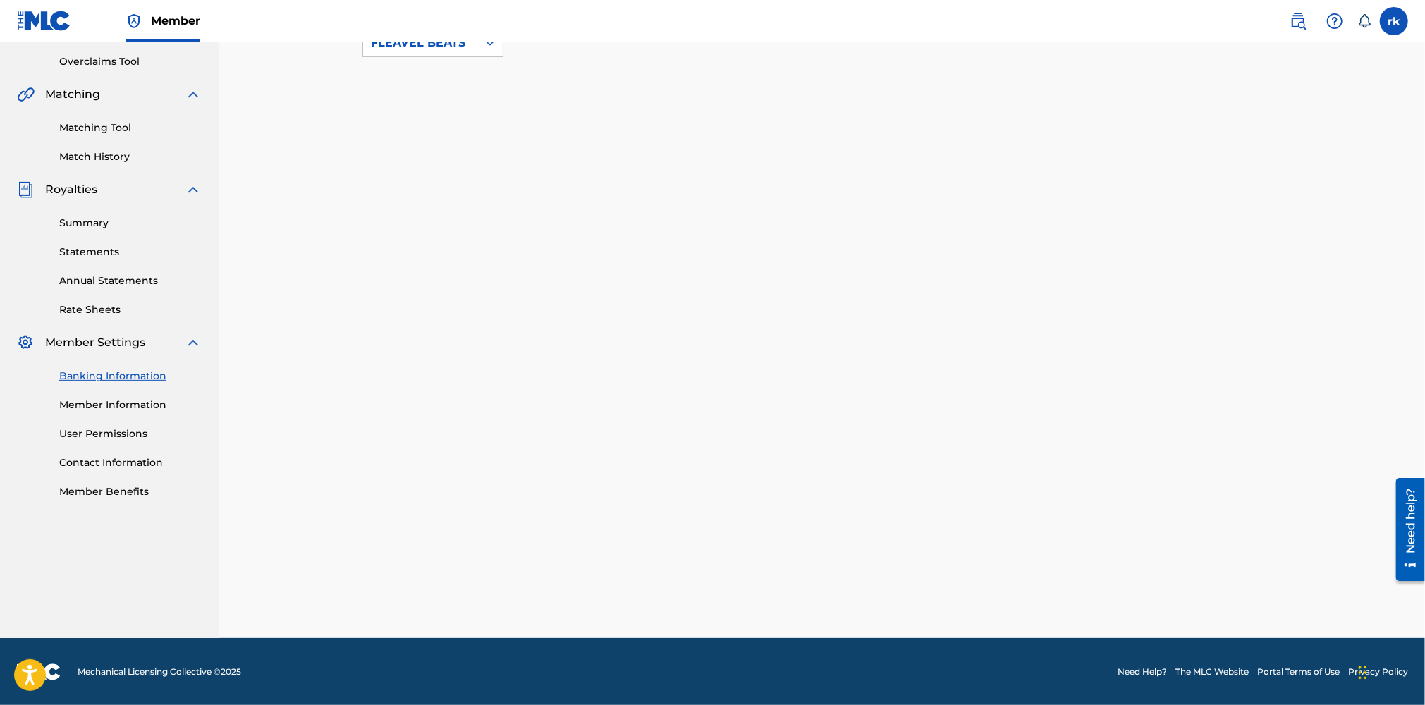
scroll to position [169, 0]
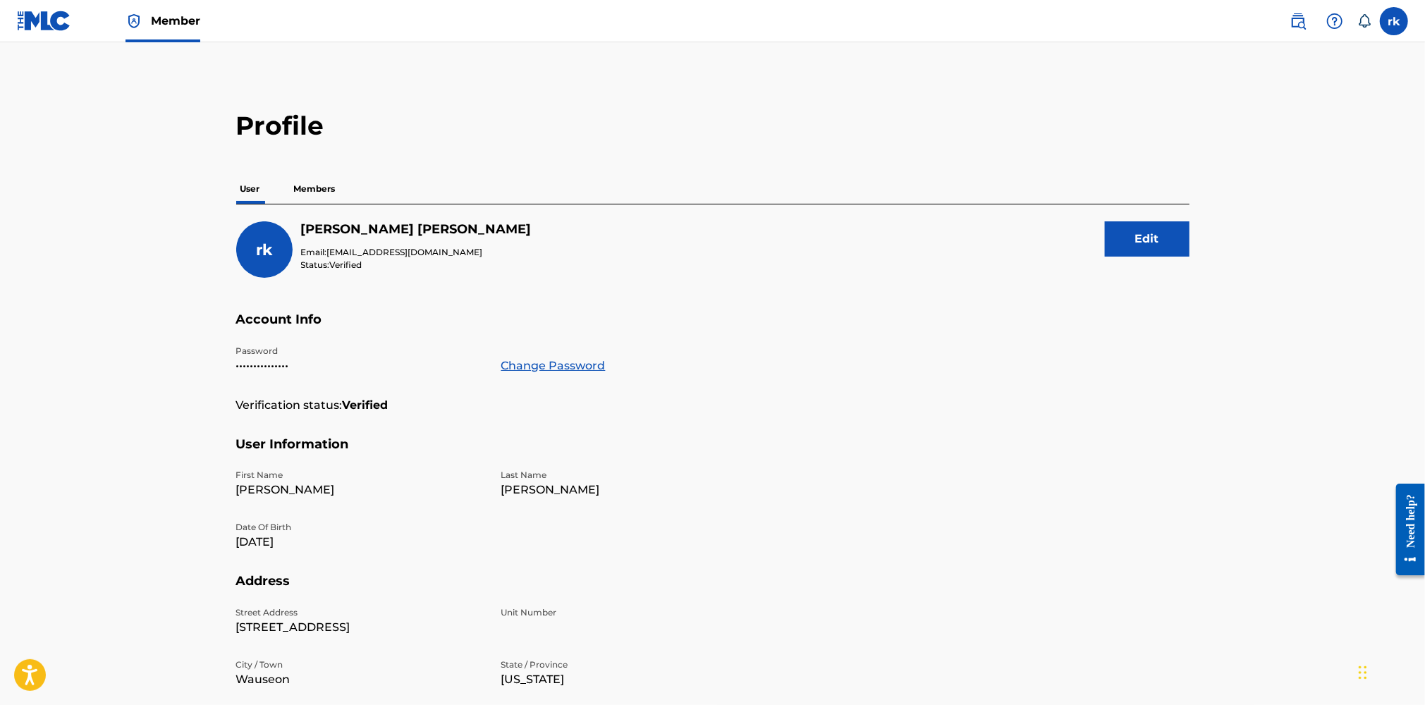
click at [314, 191] on p "Members" at bounding box center [315, 189] width 50 height 30
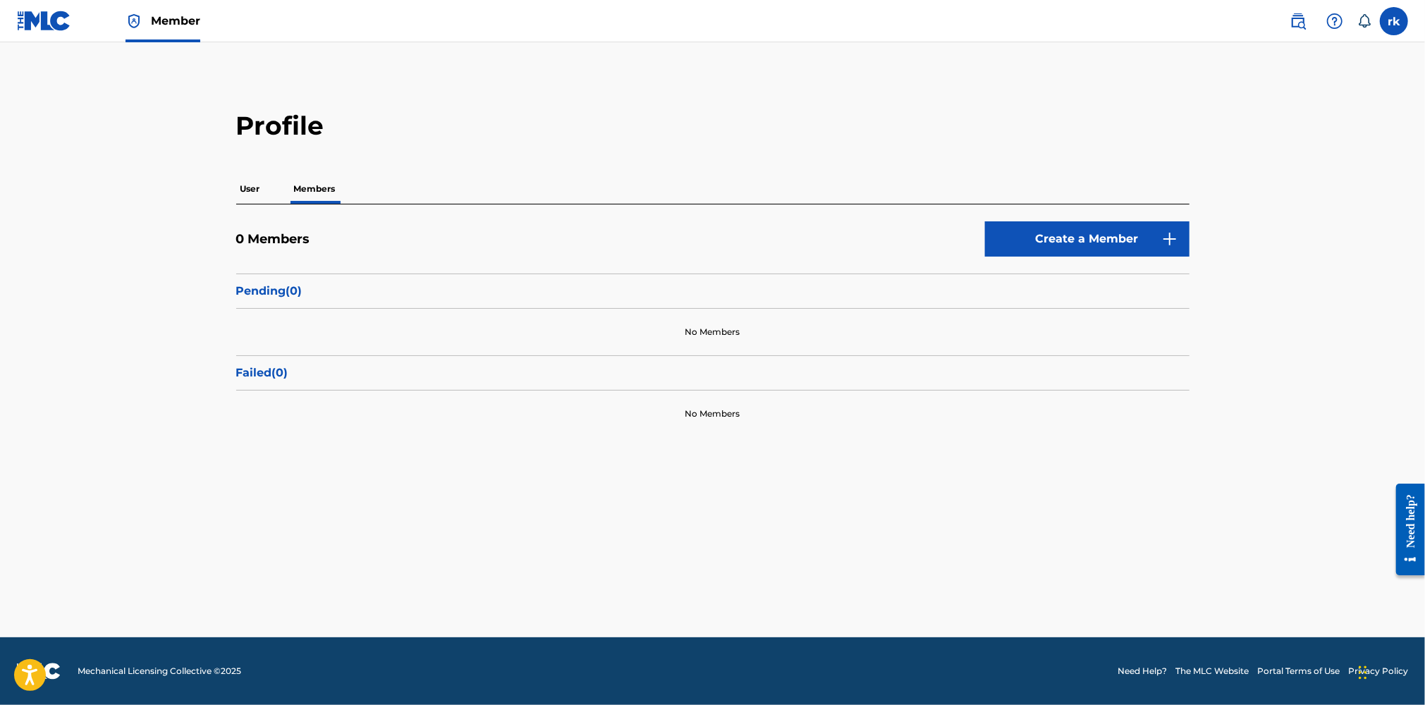
click at [48, 23] on img at bounding box center [44, 21] width 54 height 20
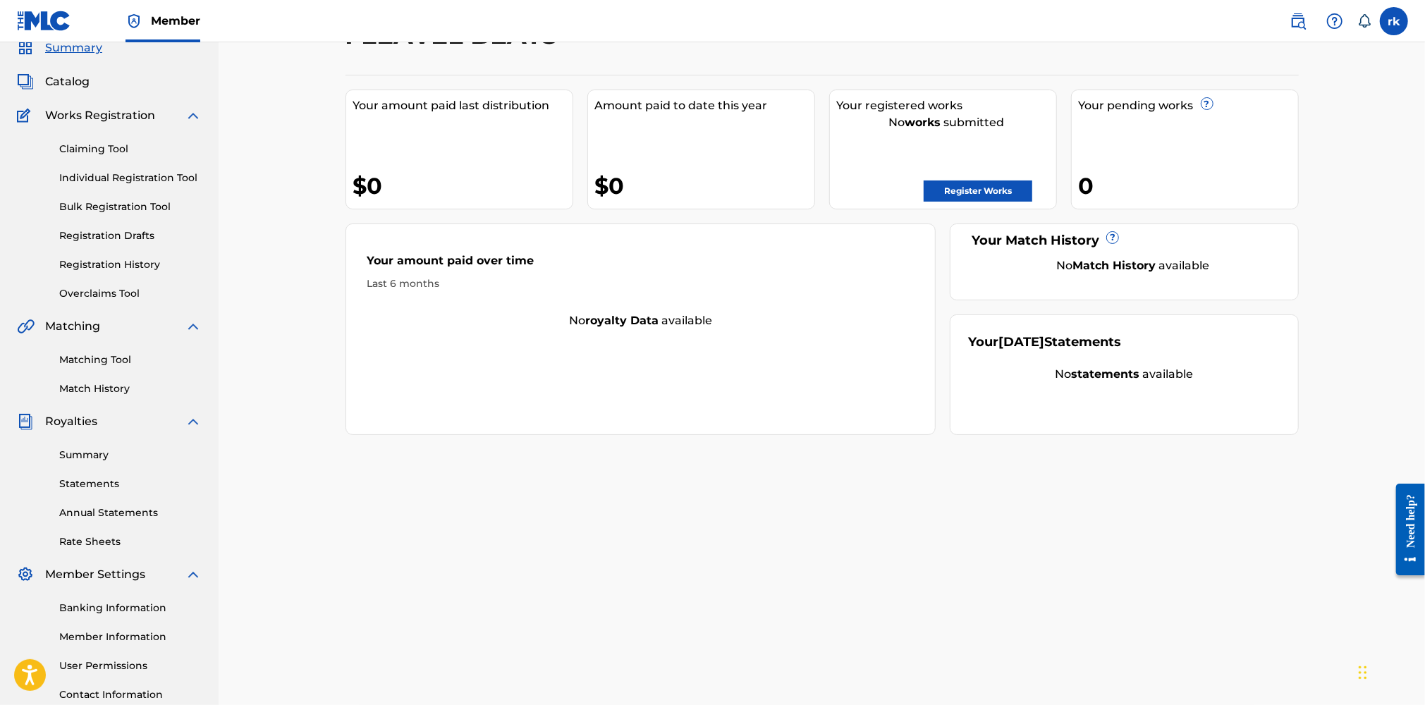
scroll to position [141, 0]
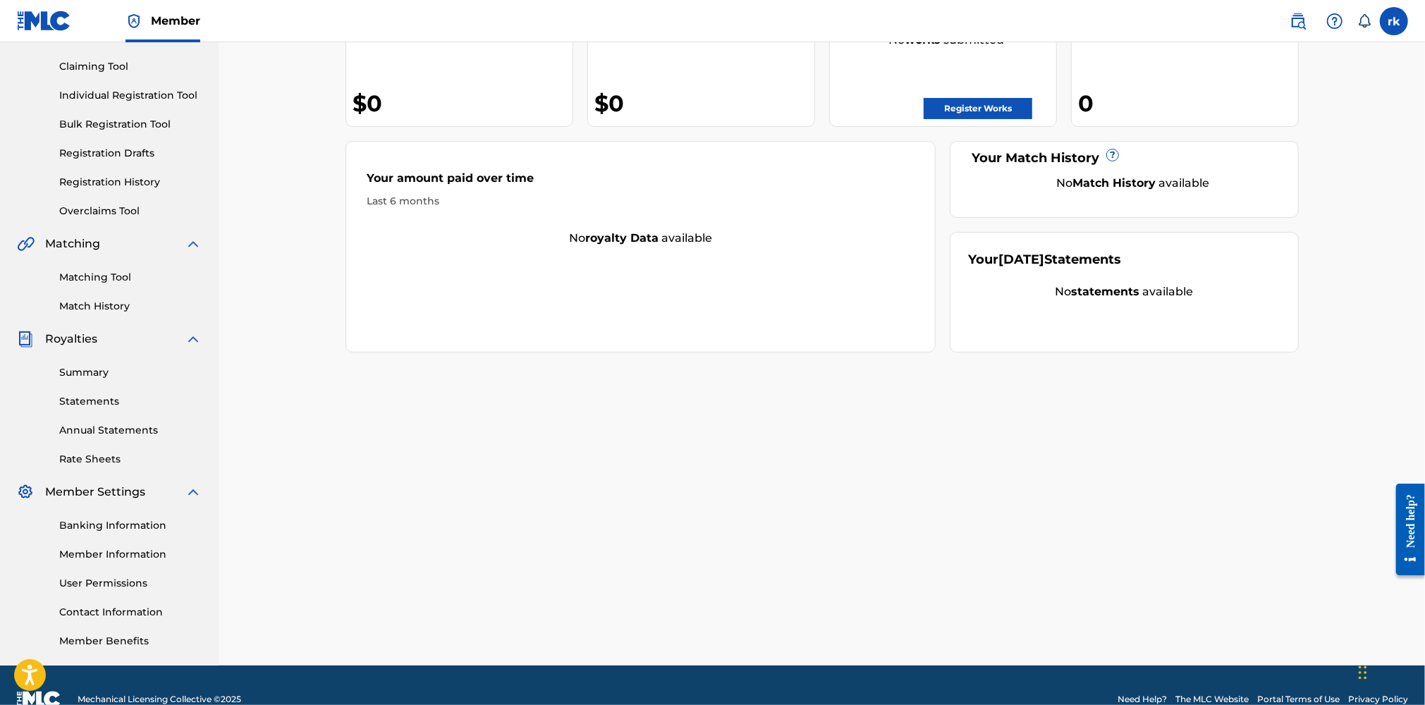
click at [130, 523] on link "Banking Information" at bounding box center [130, 525] width 142 height 15
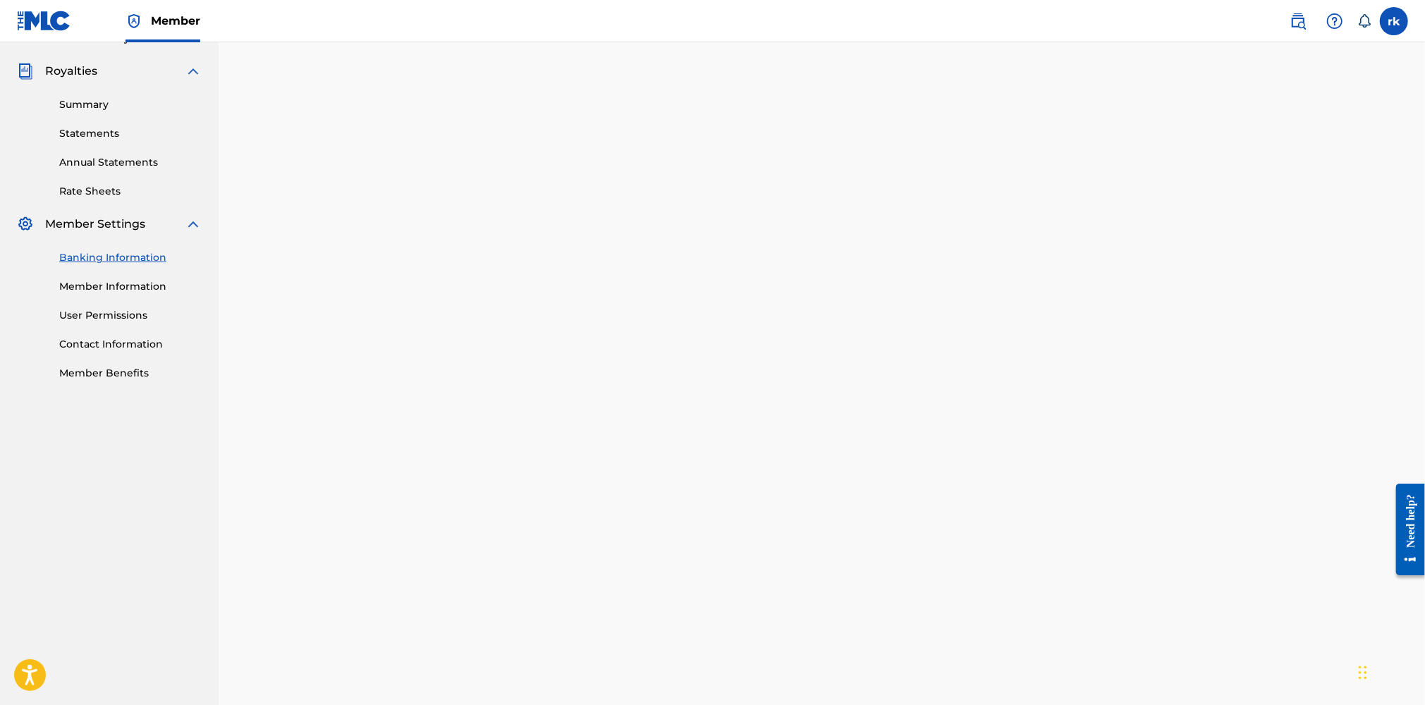
scroll to position [498, 0]
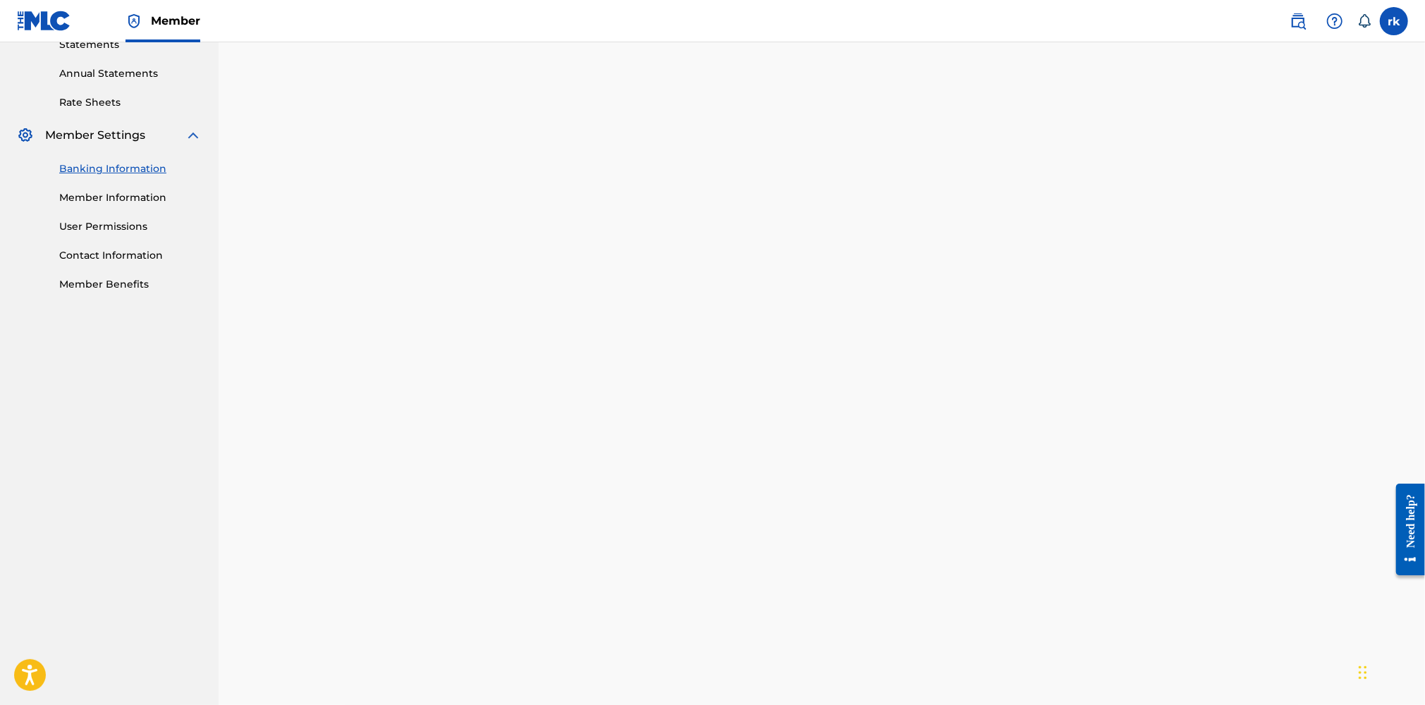
click at [285, 296] on div "Banking and Tax The Banking and Tax tab needs to be fully completed before any …" at bounding box center [822, 413] width 1206 height 1736
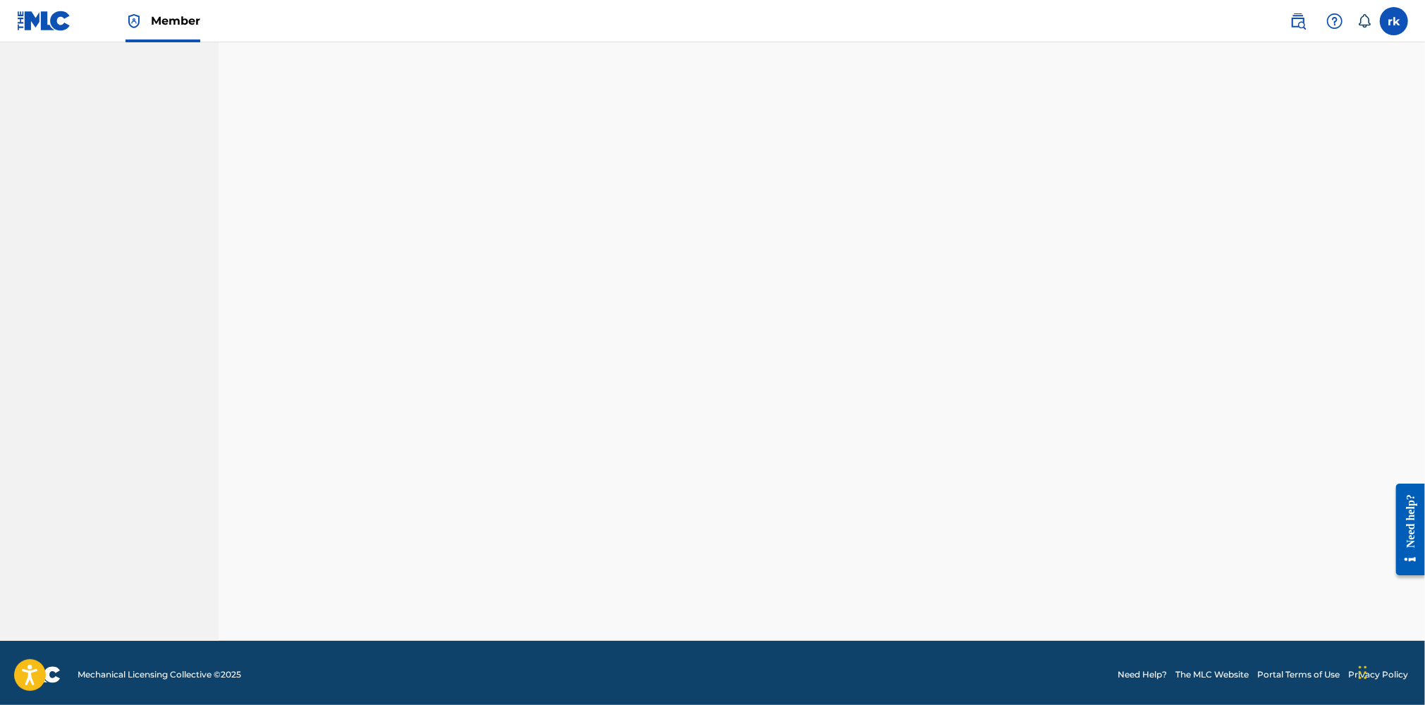
scroll to position [169, 0]
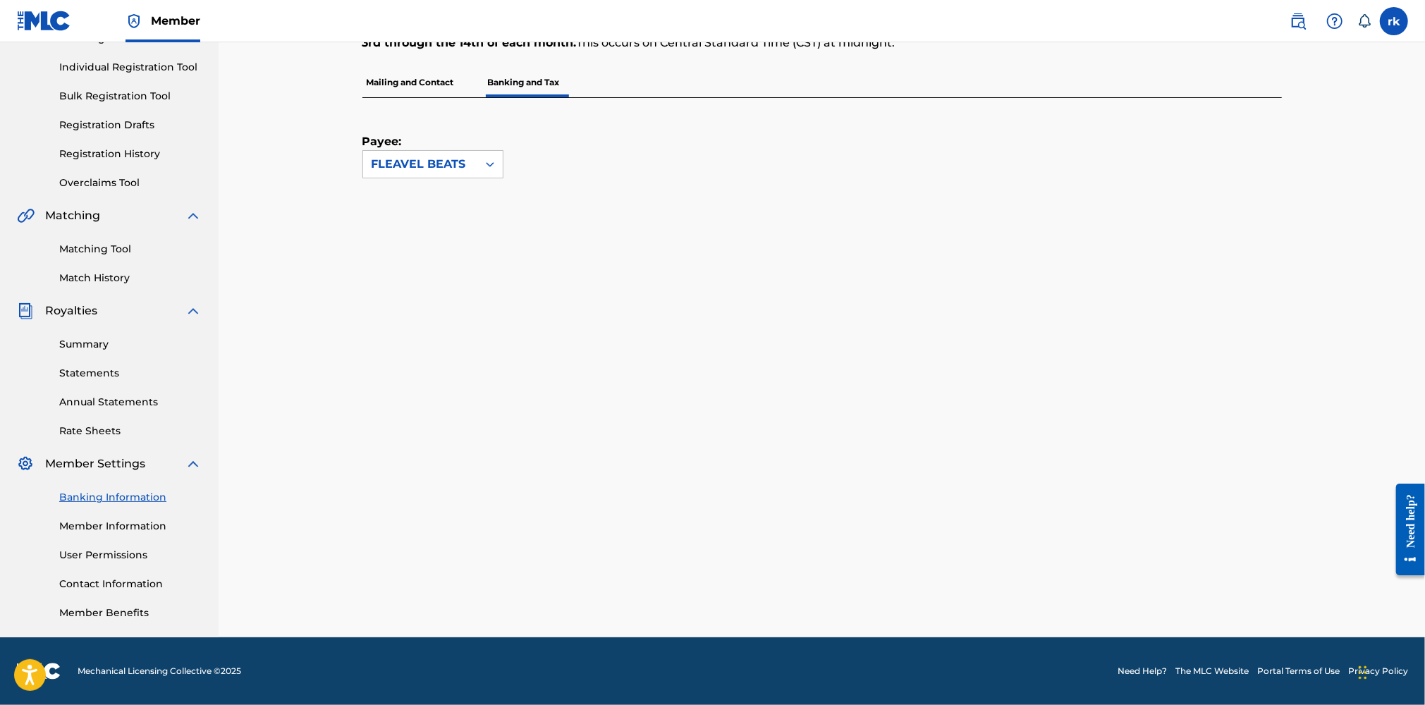
click at [117, 522] on link "Member Information" at bounding box center [130, 526] width 142 height 15
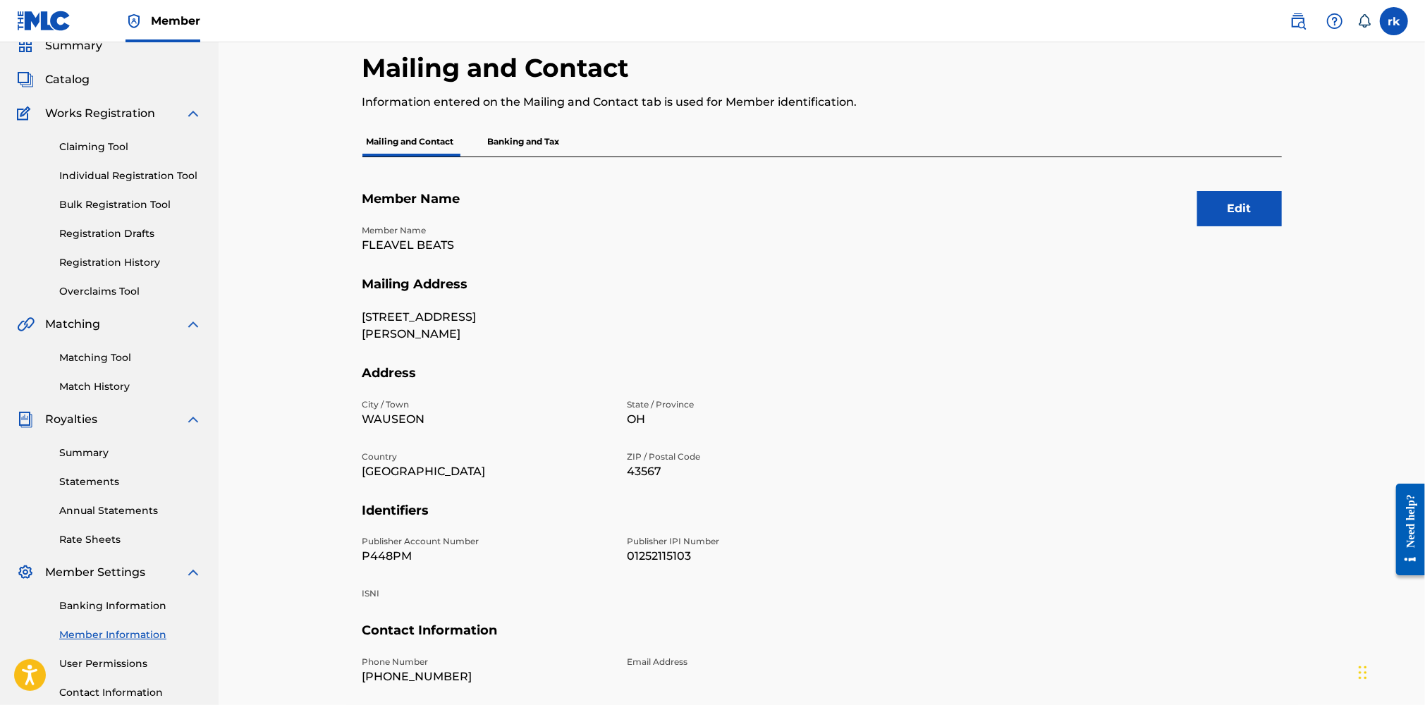
scroll to position [141, 0]
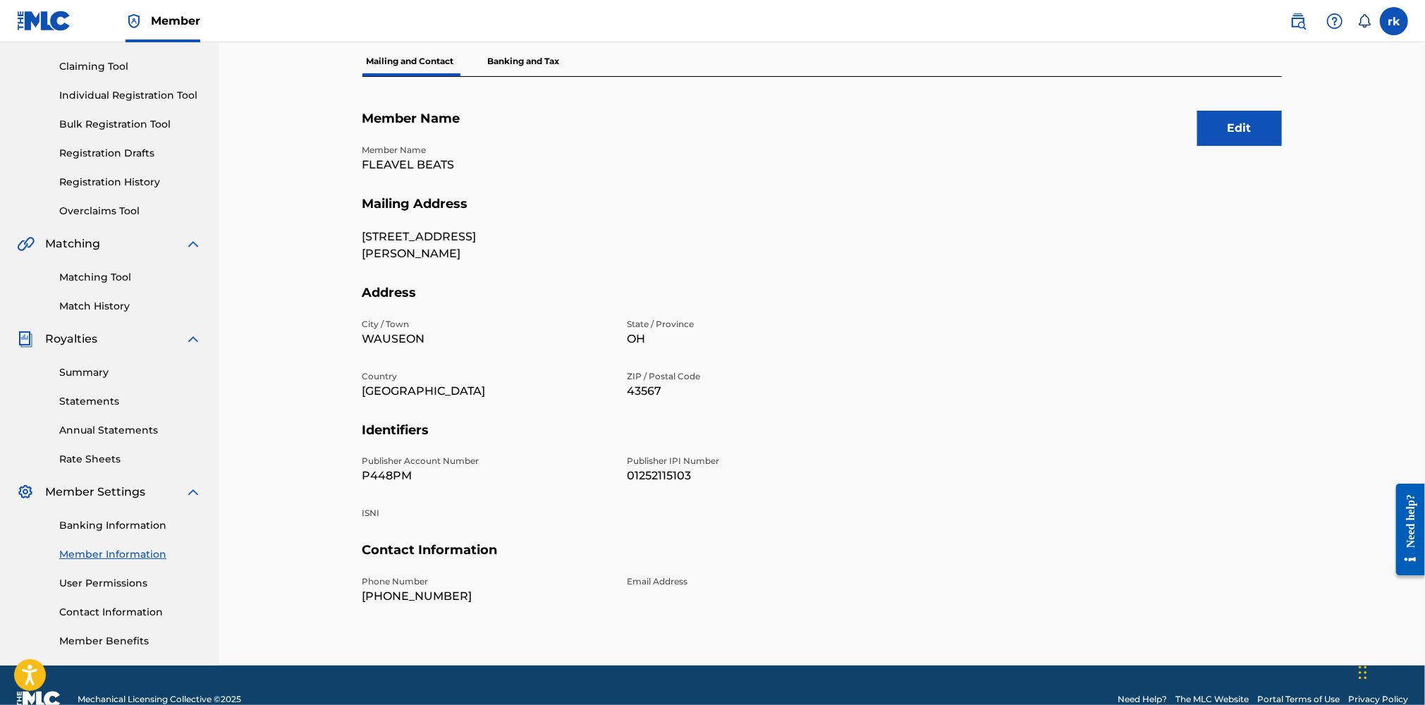
click at [1246, 139] on button "Edit" at bounding box center [1239, 128] width 85 height 35
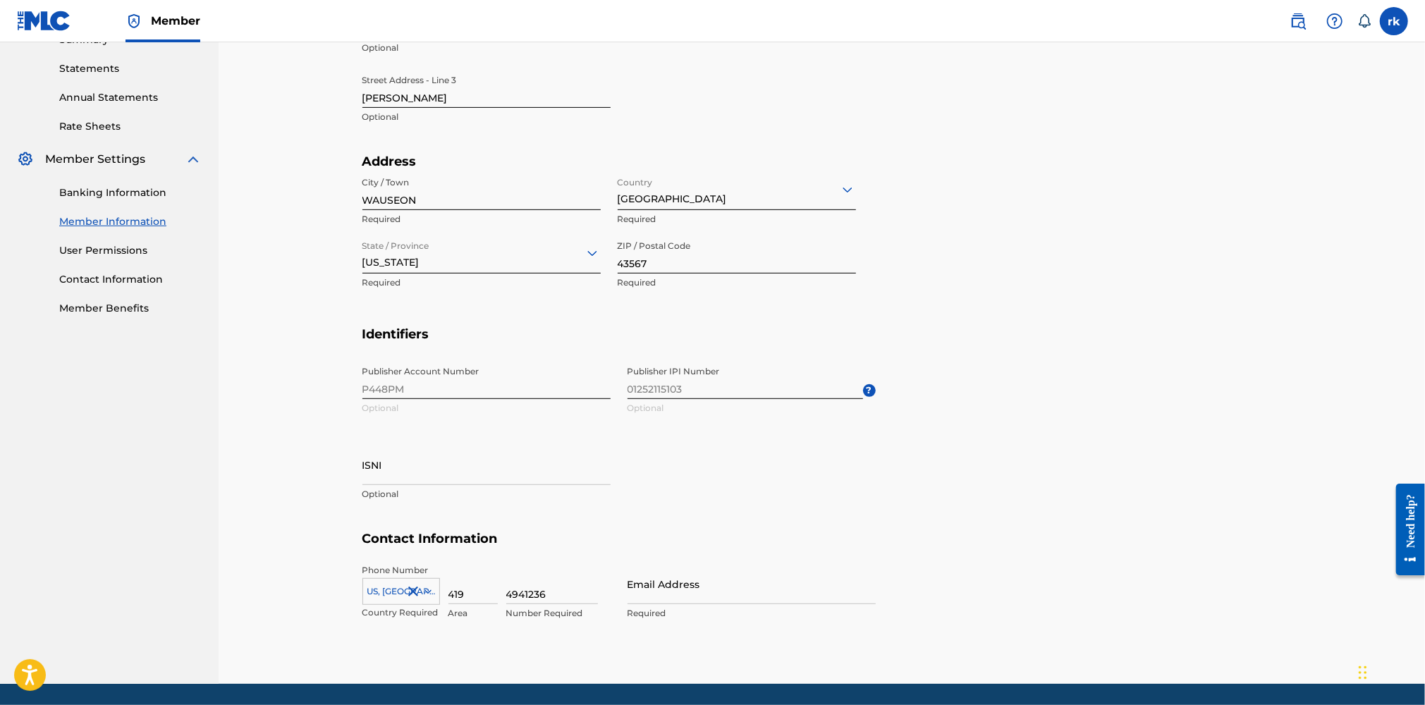
scroll to position [520, 0]
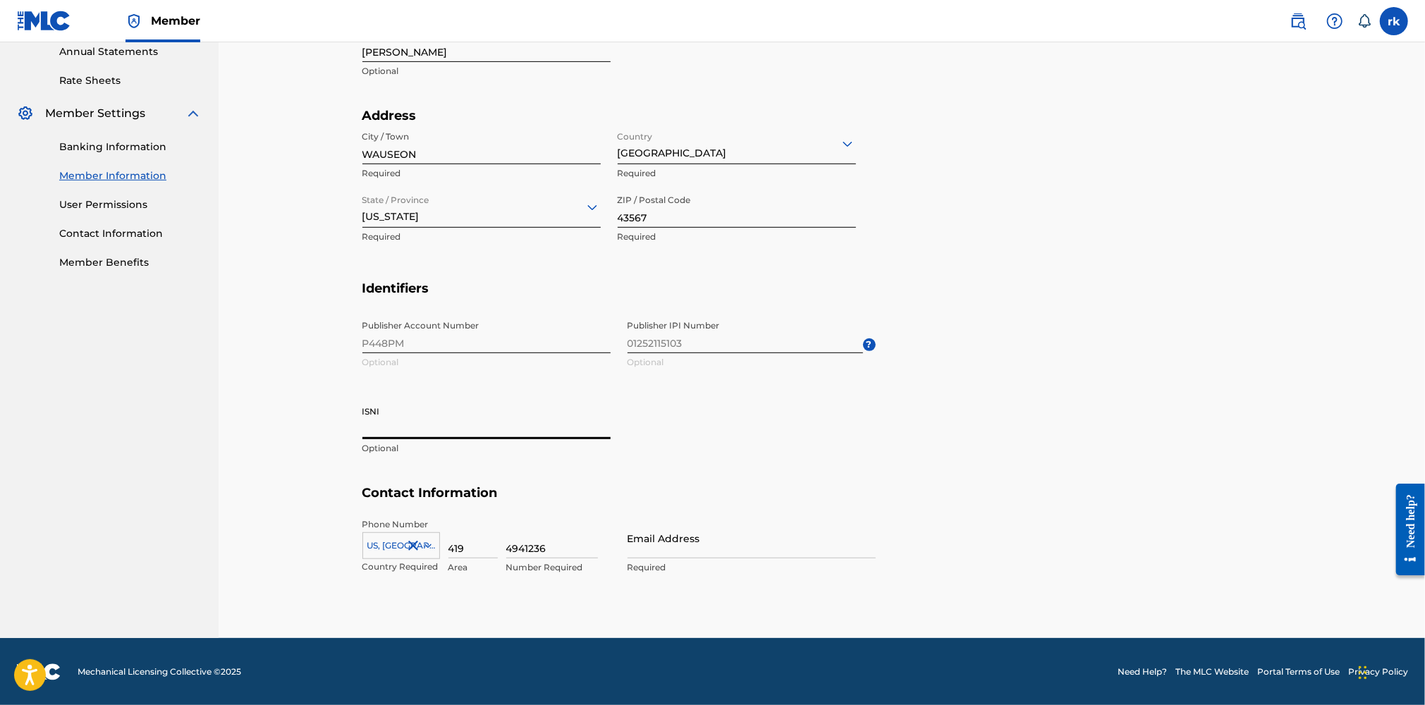
paste input "0000000528034816"
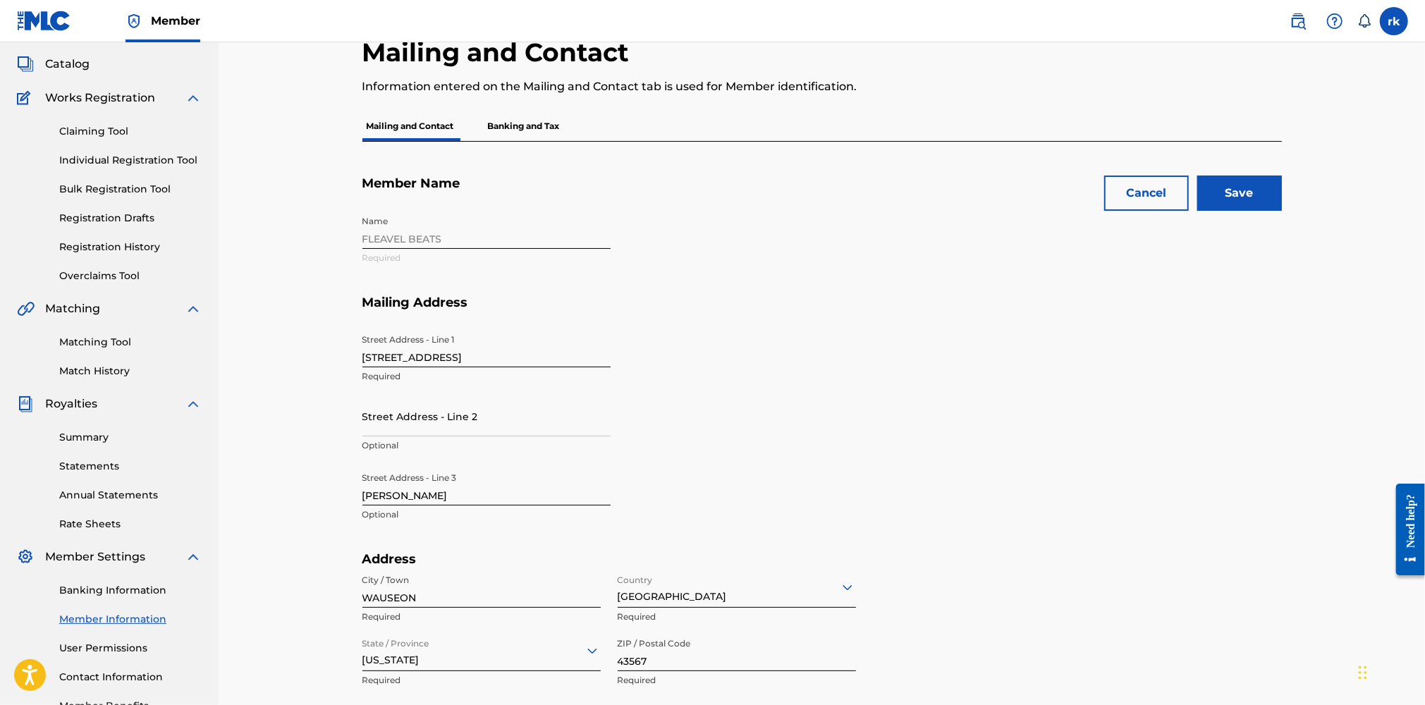
scroll to position [0, 0]
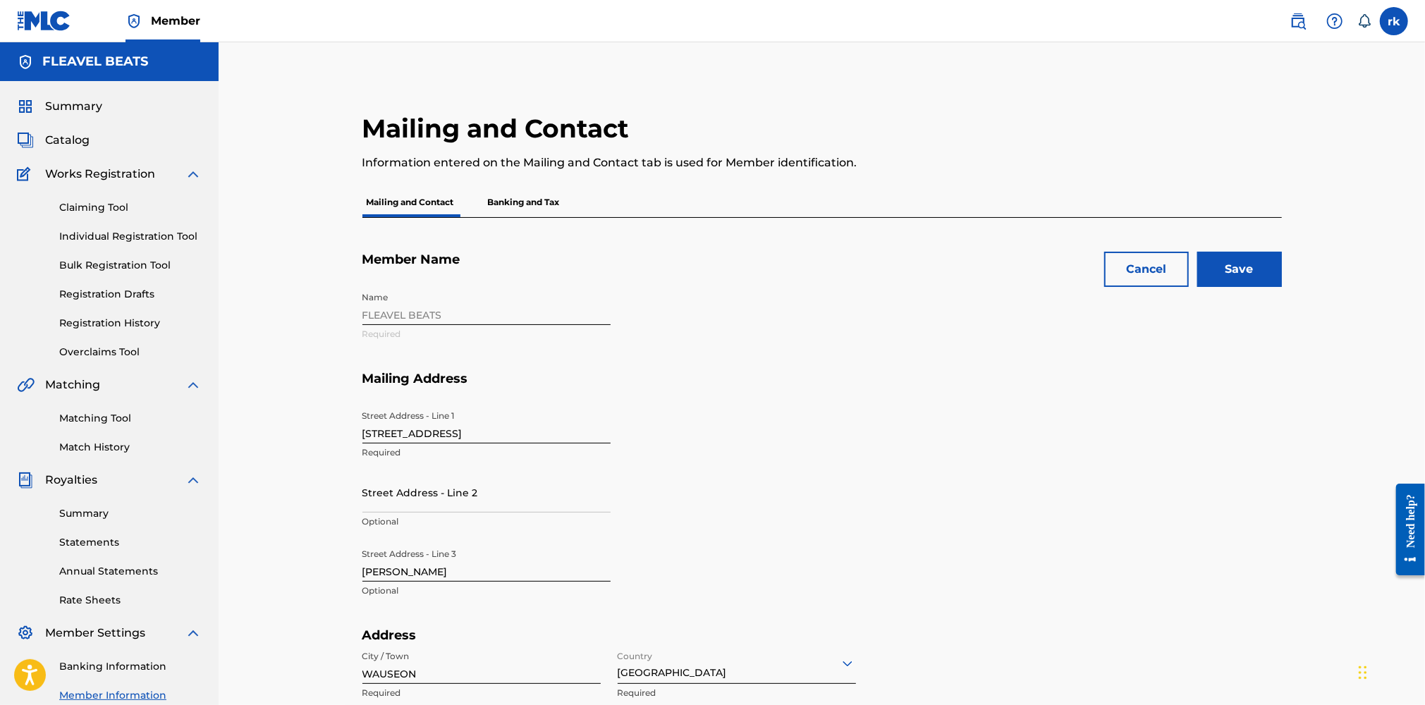
type input "0000000528034816"
click at [1228, 271] on input "Save" at bounding box center [1239, 269] width 85 height 35
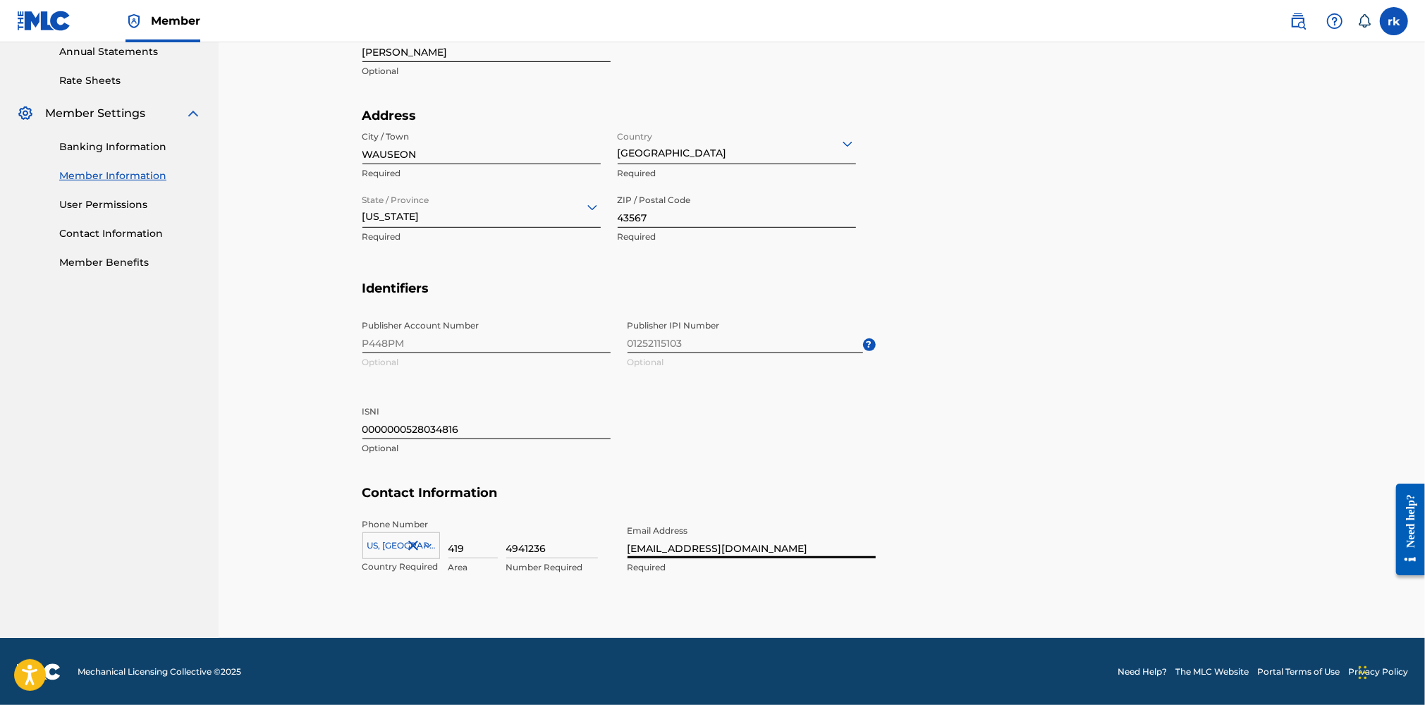
type input "[EMAIL_ADDRESS][DOMAIN_NAME]"
click at [953, 517] on h5 "Contact Information" at bounding box center [821, 501] width 919 height 33
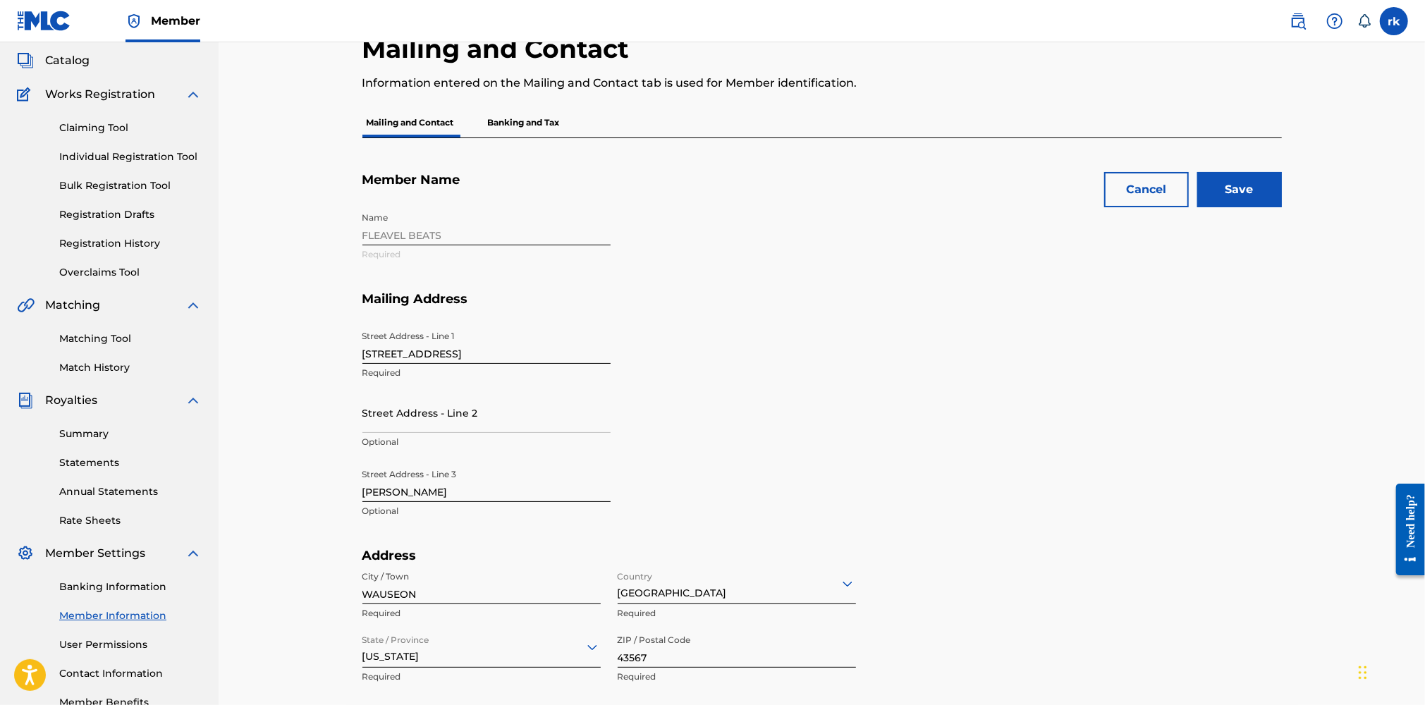
scroll to position [0, 0]
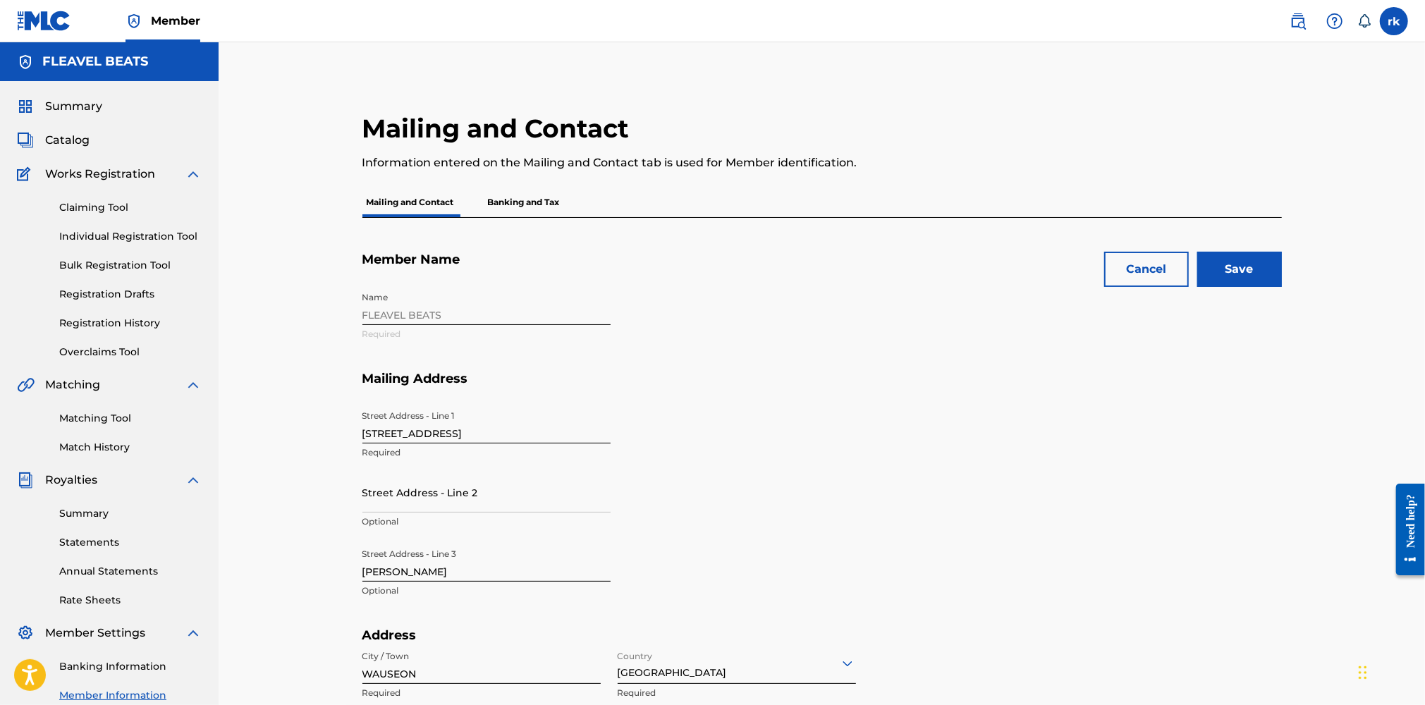
click at [1229, 276] on input "Save" at bounding box center [1239, 269] width 85 height 35
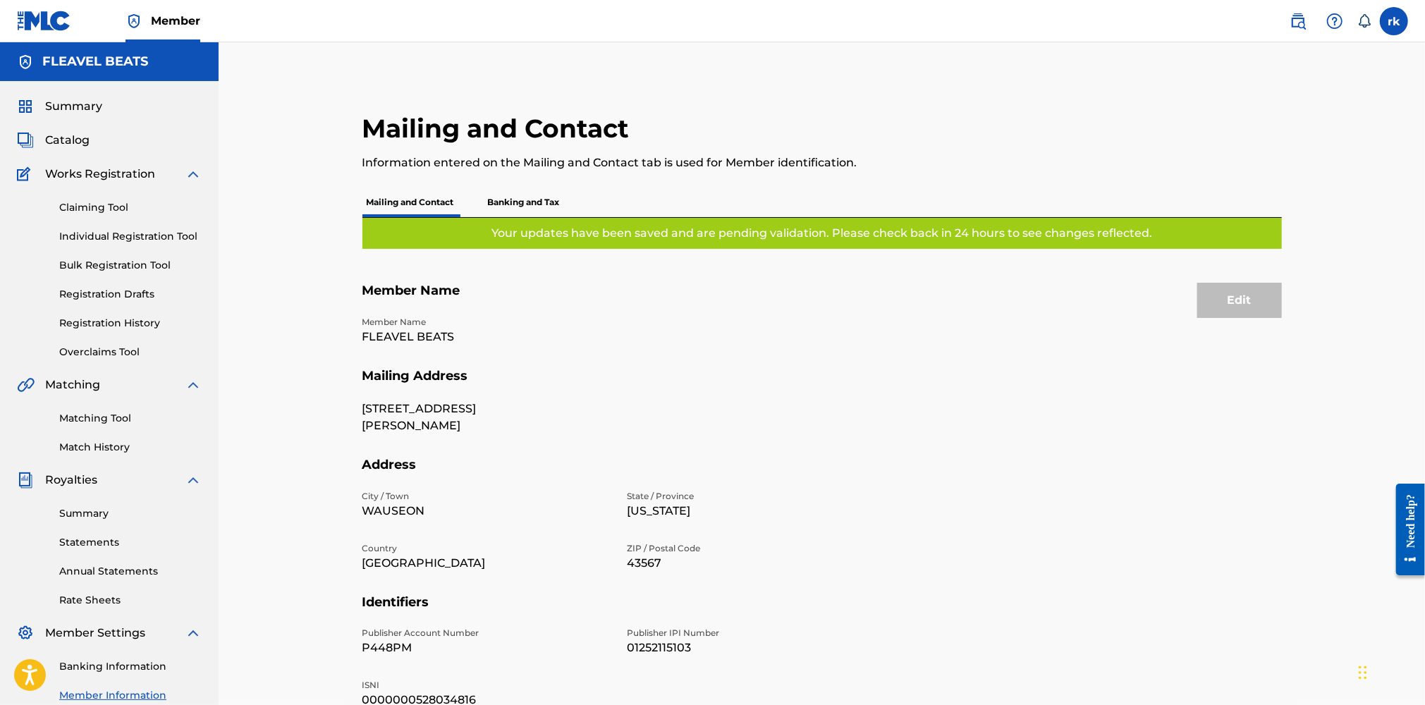
click at [104, 207] on link "Claiming Tool" at bounding box center [130, 207] width 142 height 15
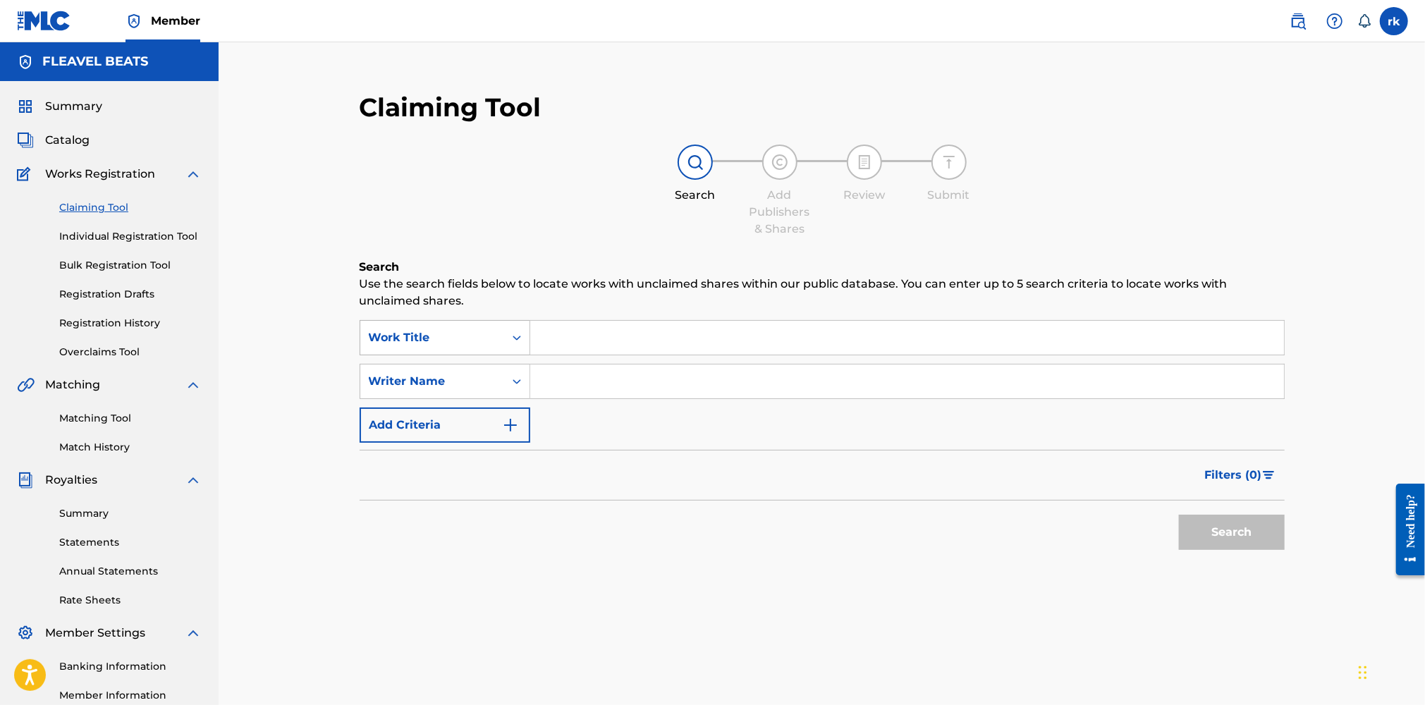
click at [495, 338] on div "Work Title" at bounding box center [432, 337] width 127 height 17
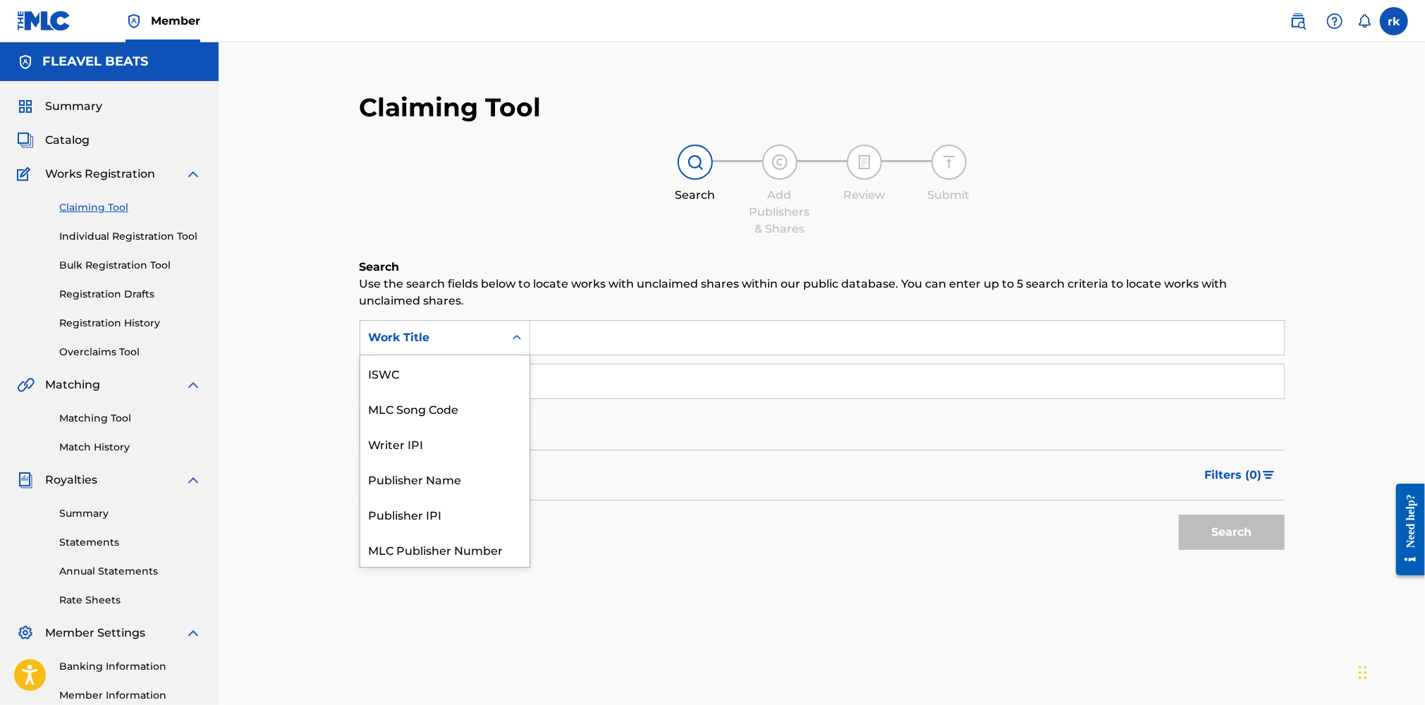
scroll to position [35, 0]
click at [572, 333] on input "Search Form" at bounding box center [907, 338] width 754 height 34
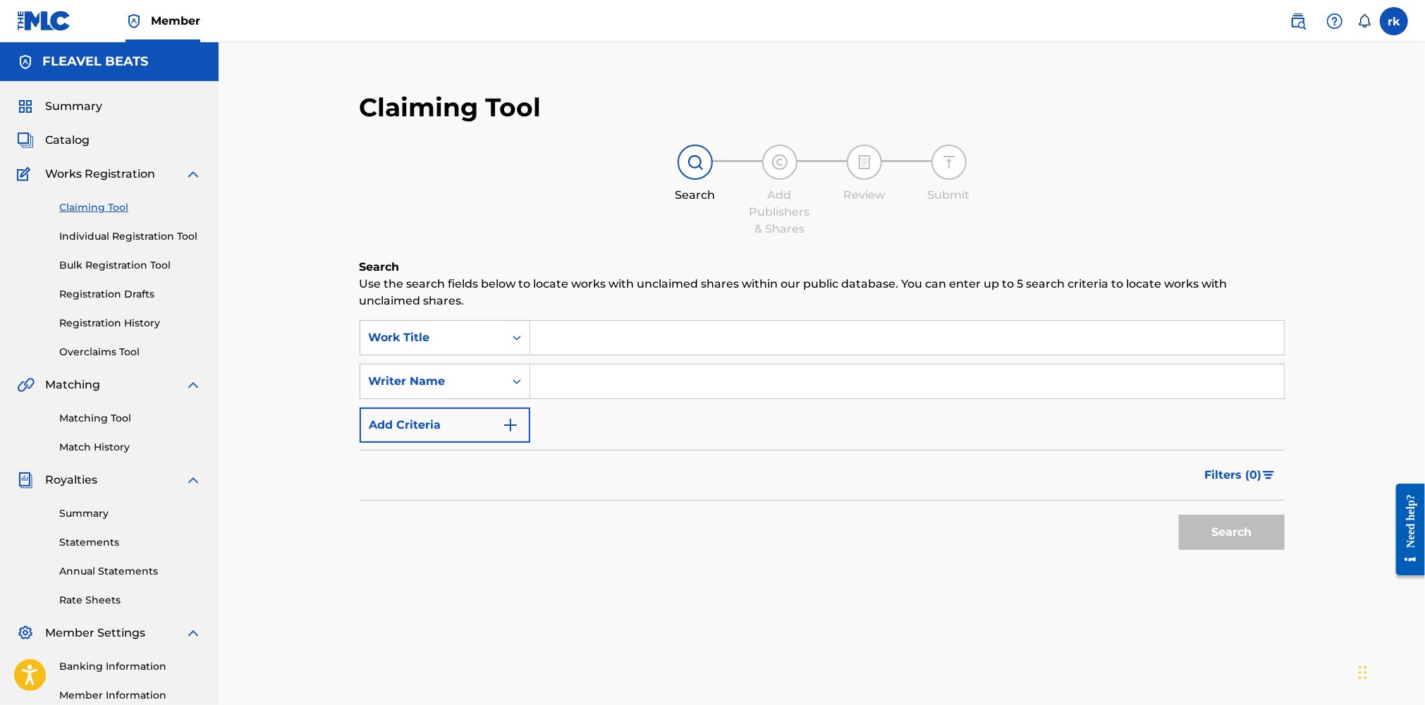
type input "T"
type input "everything everything"
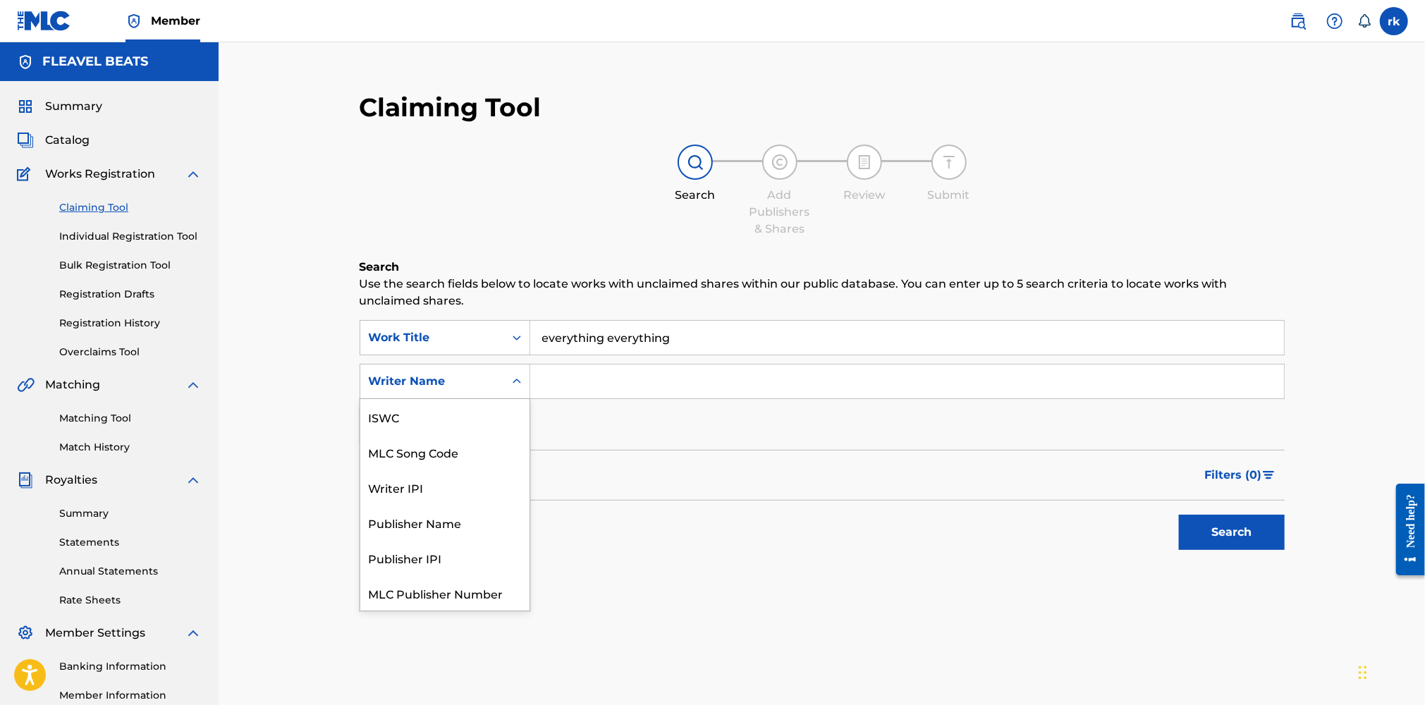
click at [517, 381] on icon "Search Form" at bounding box center [516, 381] width 8 height 5
drag, startPoint x: 423, startPoint y: 594, endPoint x: 436, endPoint y: 565, distance: 32.5
click at [423, 593] on div "Writer Name" at bounding box center [444, 592] width 169 height 35
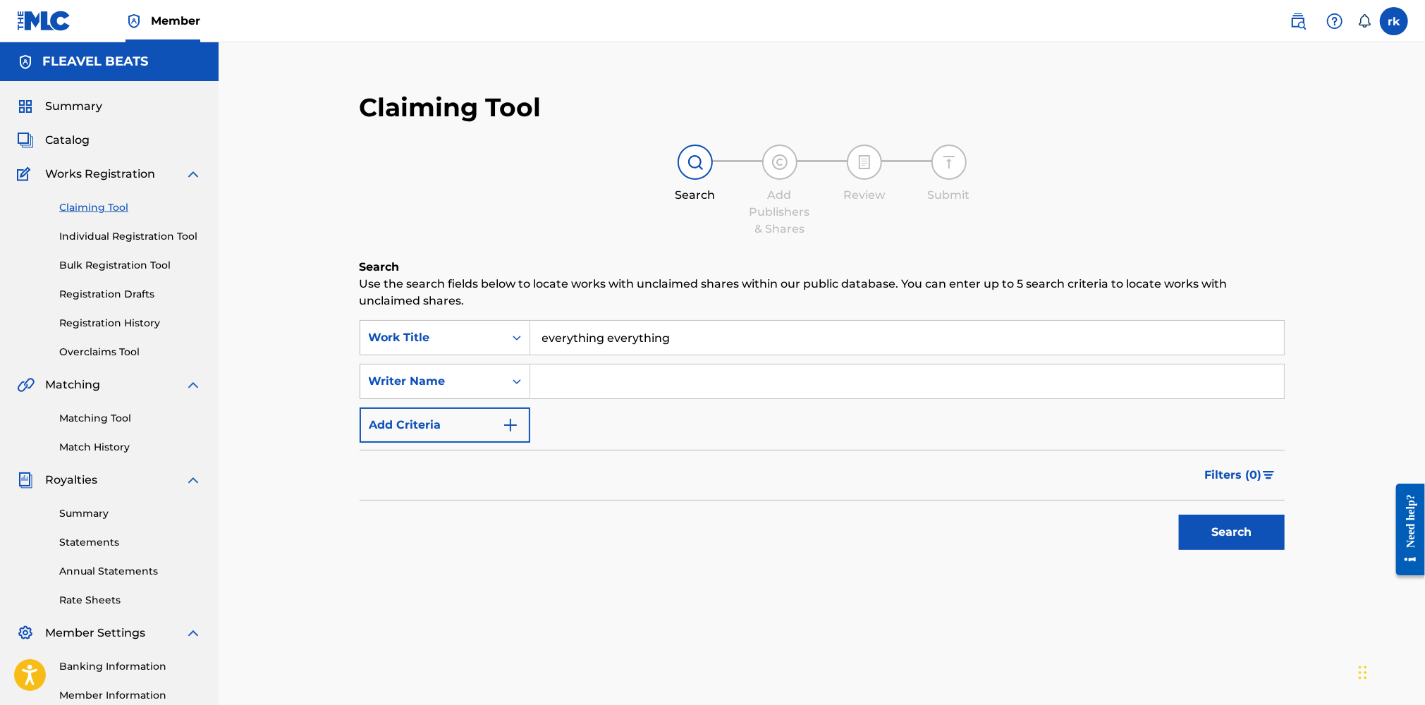
click at [584, 374] on input "Search Form" at bounding box center [907, 381] width 754 height 34
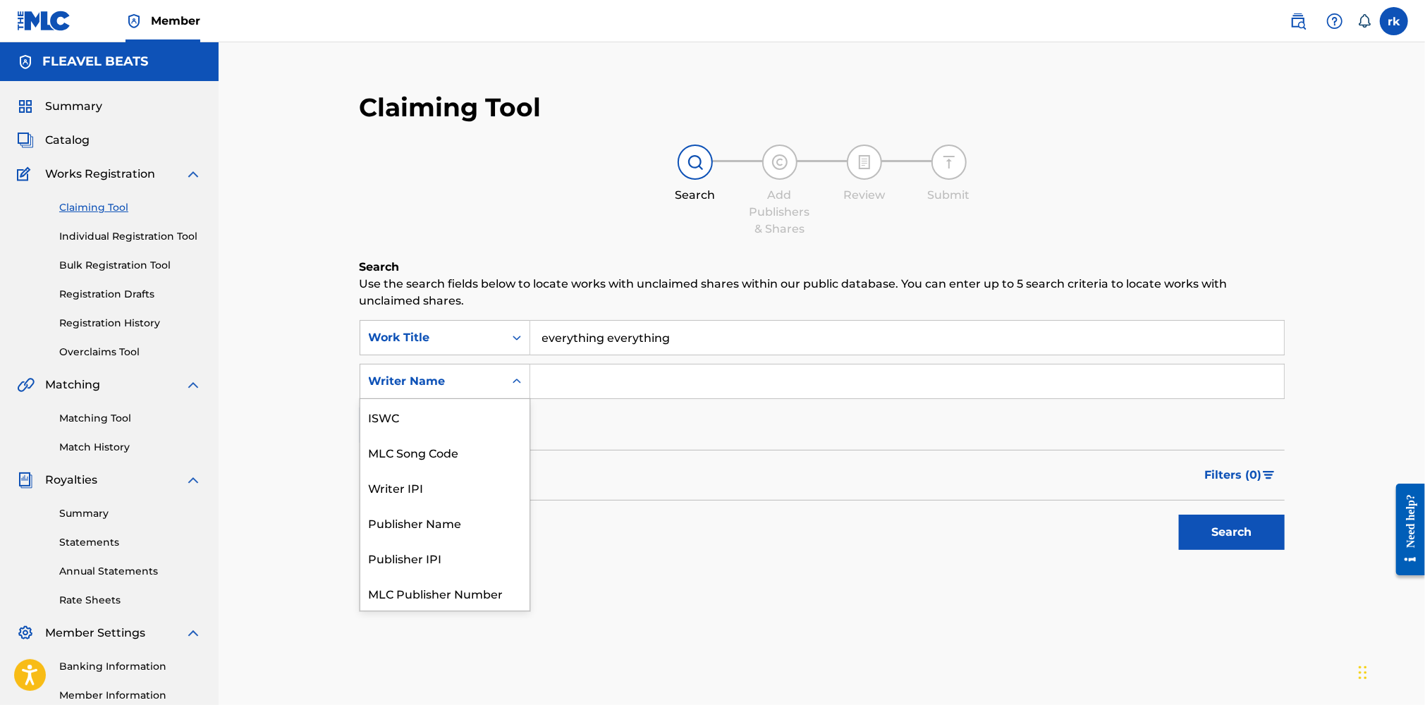
click at [477, 387] on div "Writer Name" at bounding box center [432, 381] width 127 height 17
click at [429, 451] on div "Writer IPI" at bounding box center [444, 451] width 169 height 35
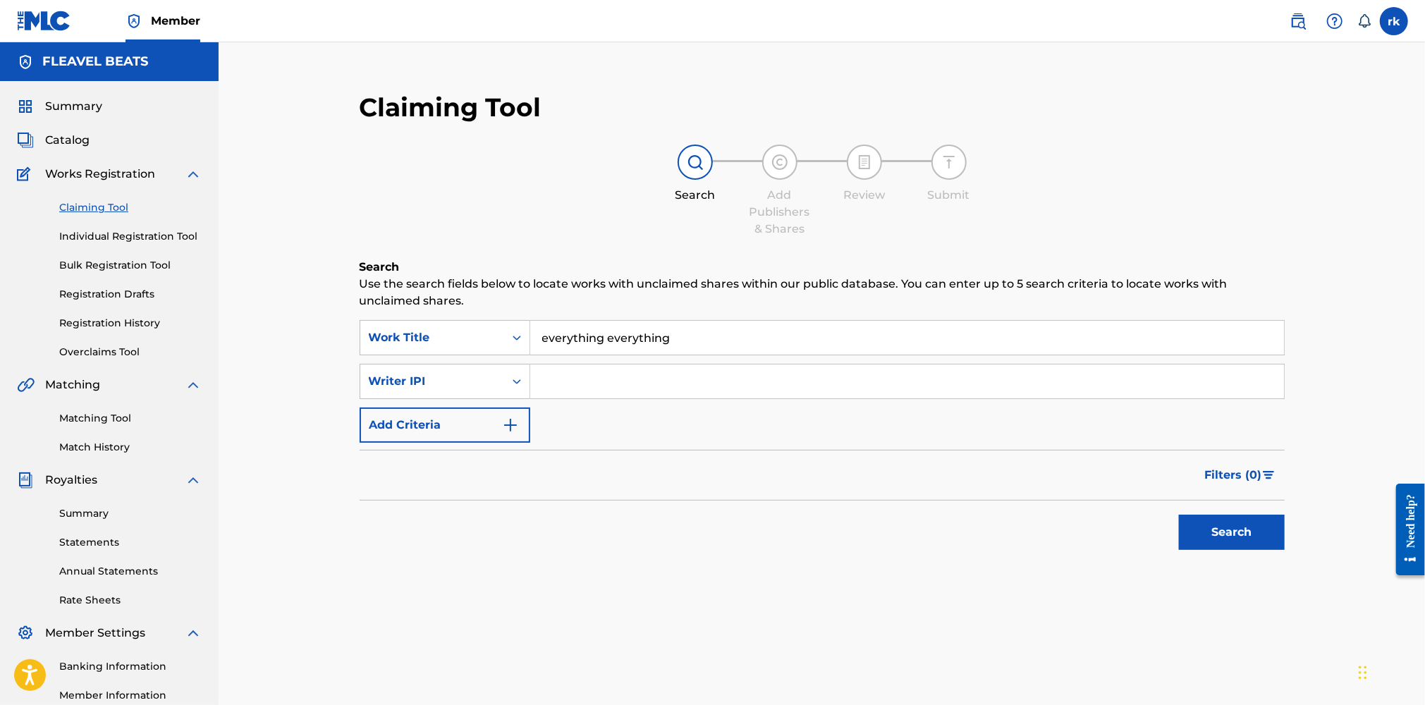
click at [557, 383] on input "Search Form" at bounding box center [907, 381] width 754 height 34
type input "1252115201"
click at [465, 419] on button "Add Criteria" at bounding box center [445, 424] width 171 height 35
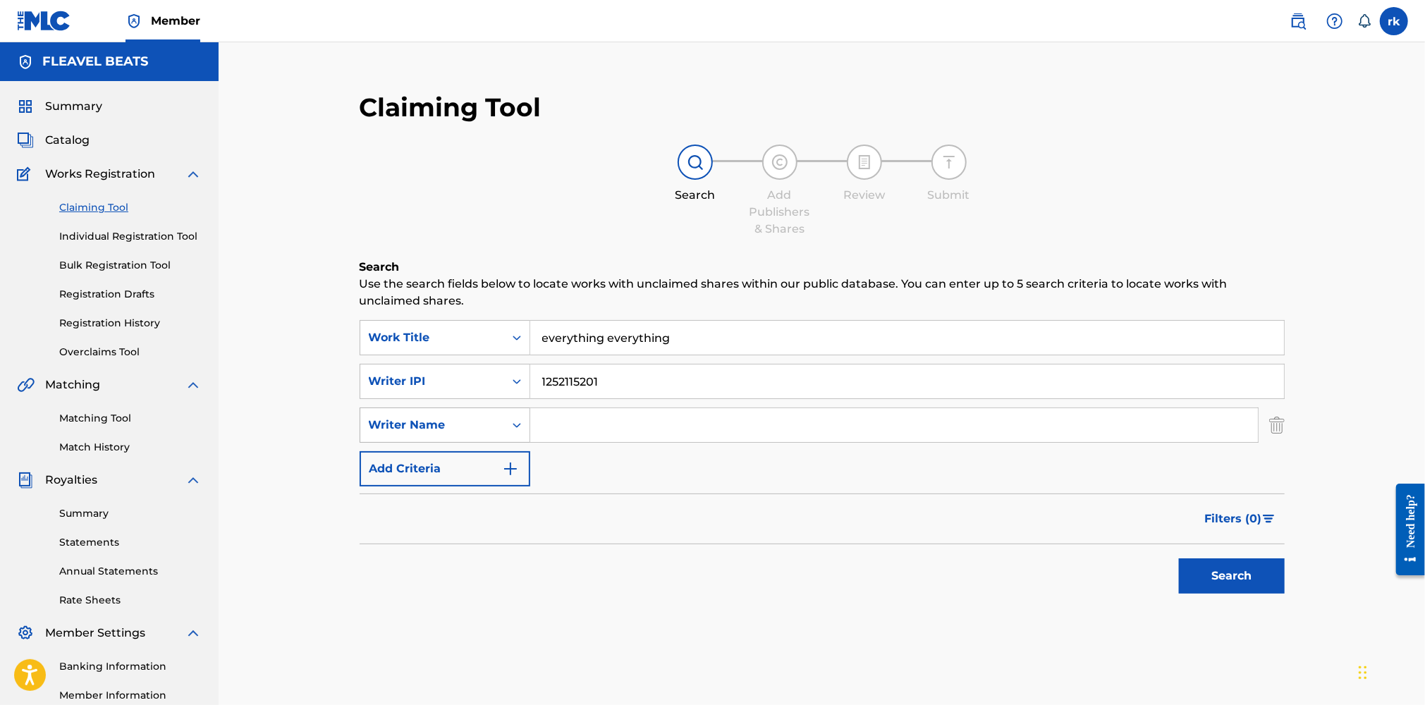
click at [474, 431] on div "Writer Name" at bounding box center [432, 425] width 127 height 17
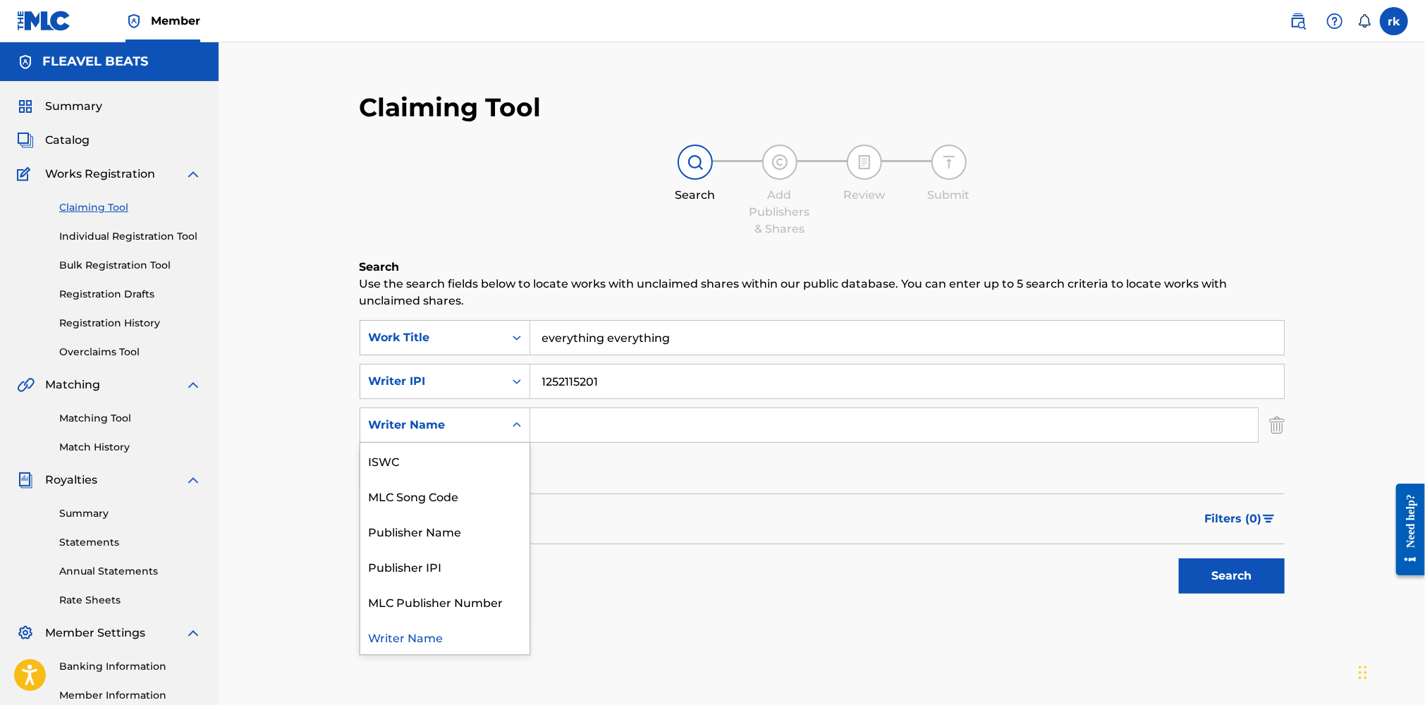
click at [547, 424] on input "Search Form" at bounding box center [894, 425] width 728 height 34
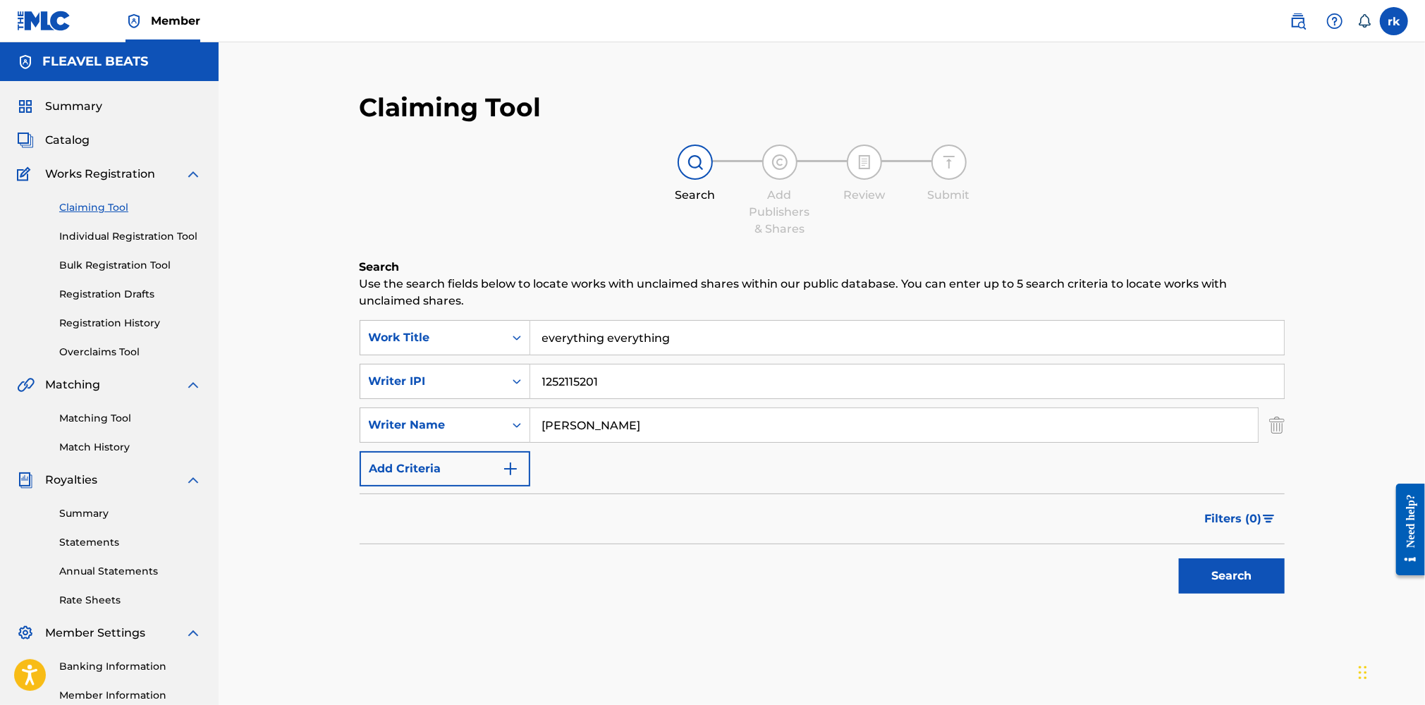
type input "Robert kroeger"
click at [1231, 579] on button "Search" at bounding box center [1232, 575] width 106 height 35
click at [131, 235] on link "Individual Registration Tool" at bounding box center [130, 236] width 142 height 15
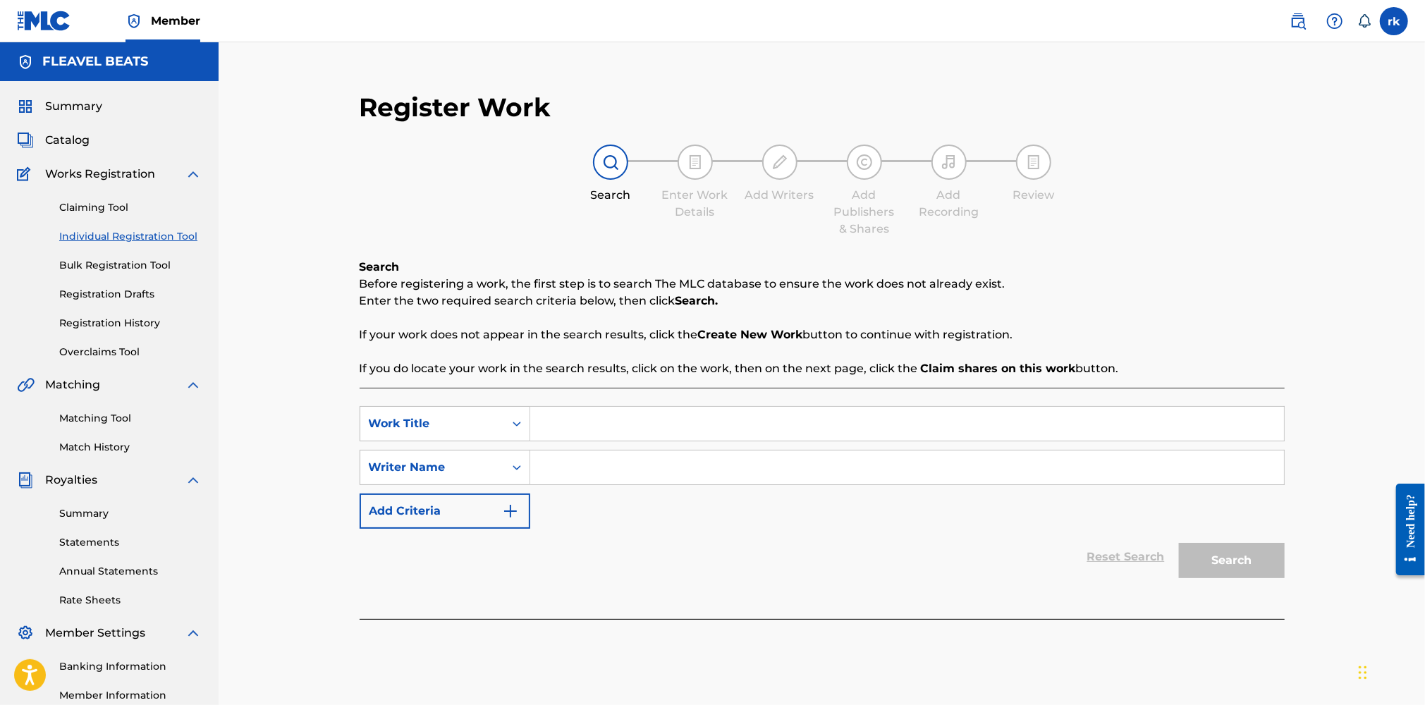
click at [121, 264] on link "Bulk Registration Tool" at bounding box center [130, 265] width 142 height 15
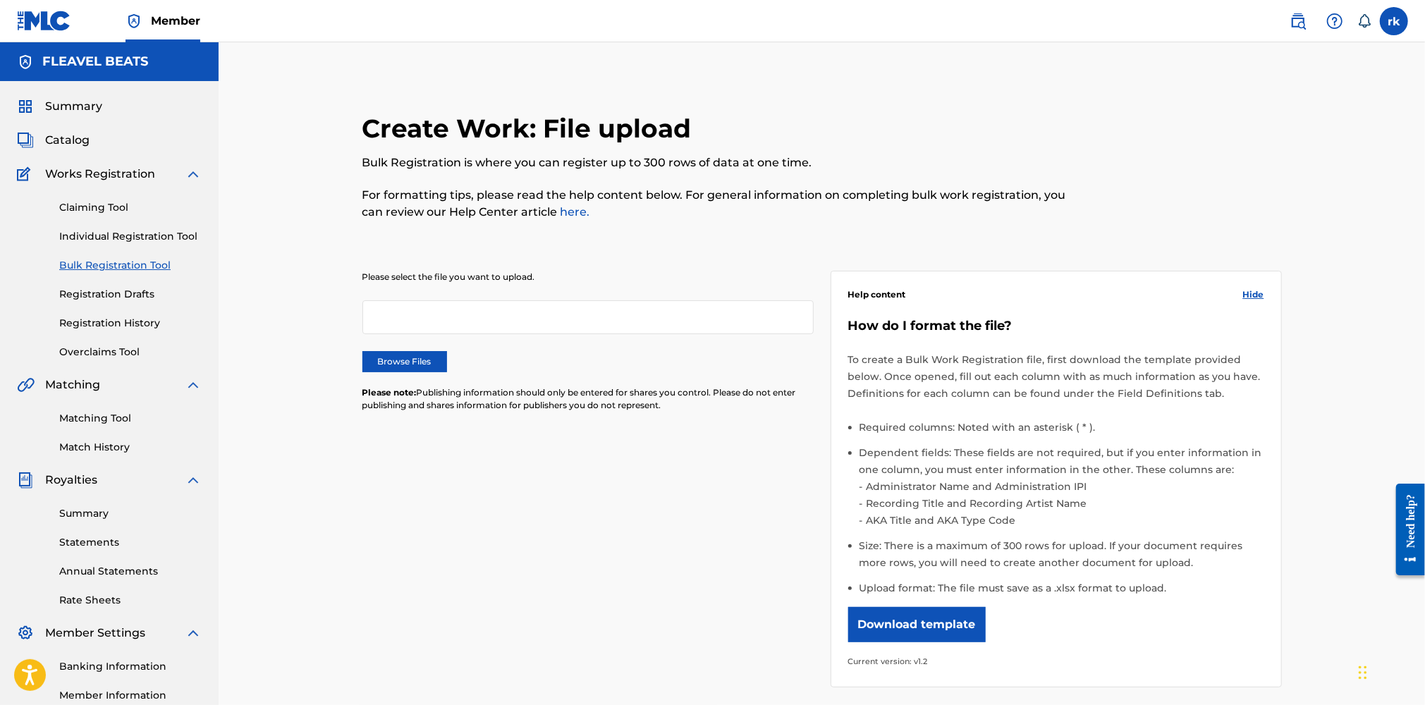
click at [874, 619] on button "Download template" at bounding box center [916, 624] width 137 height 35
click at [87, 512] on link "Summary" at bounding box center [130, 513] width 142 height 15
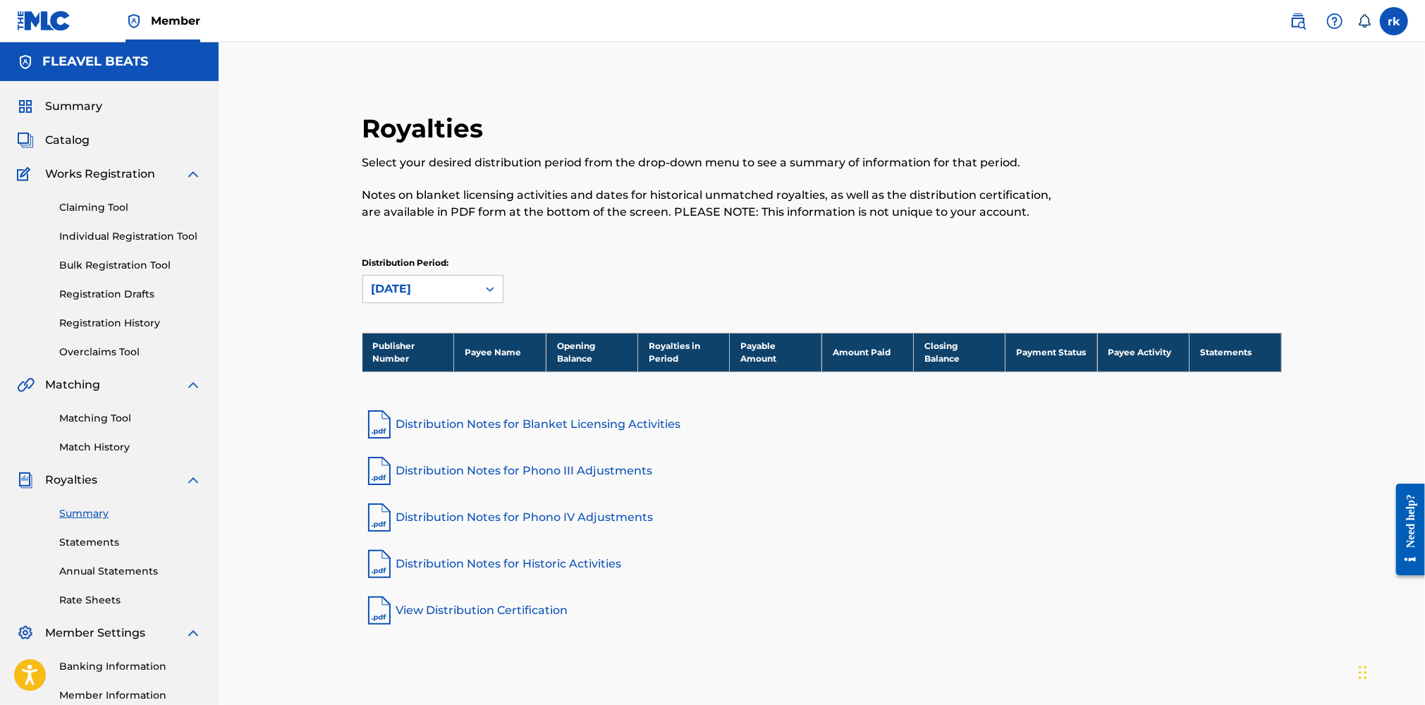
click at [450, 608] on link "View Distribution Certification" at bounding box center [821, 611] width 919 height 34
click at [68, 138] on span "Catalog" at bounding box center [67, 140] width 44 height 17
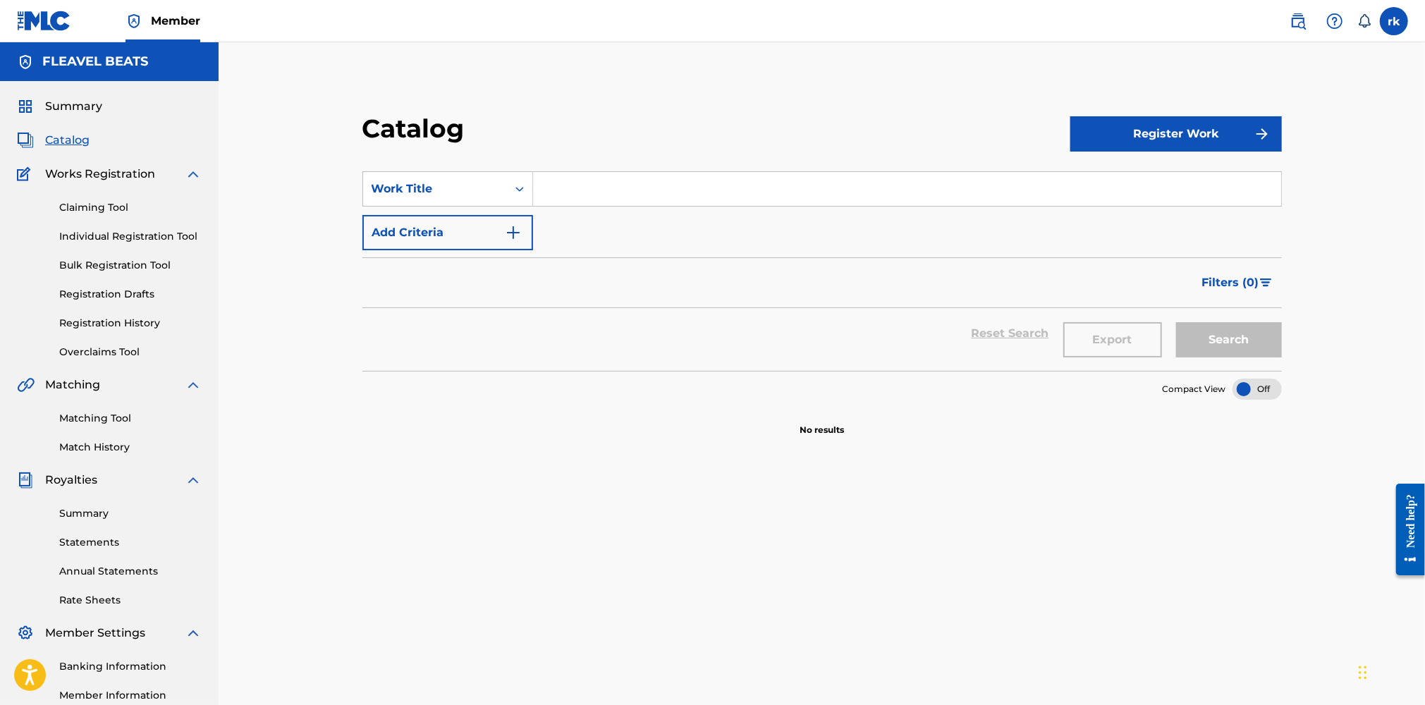
click at [66, 104] on span "Summary" at bounding box center [73, 106] width 57 height 17
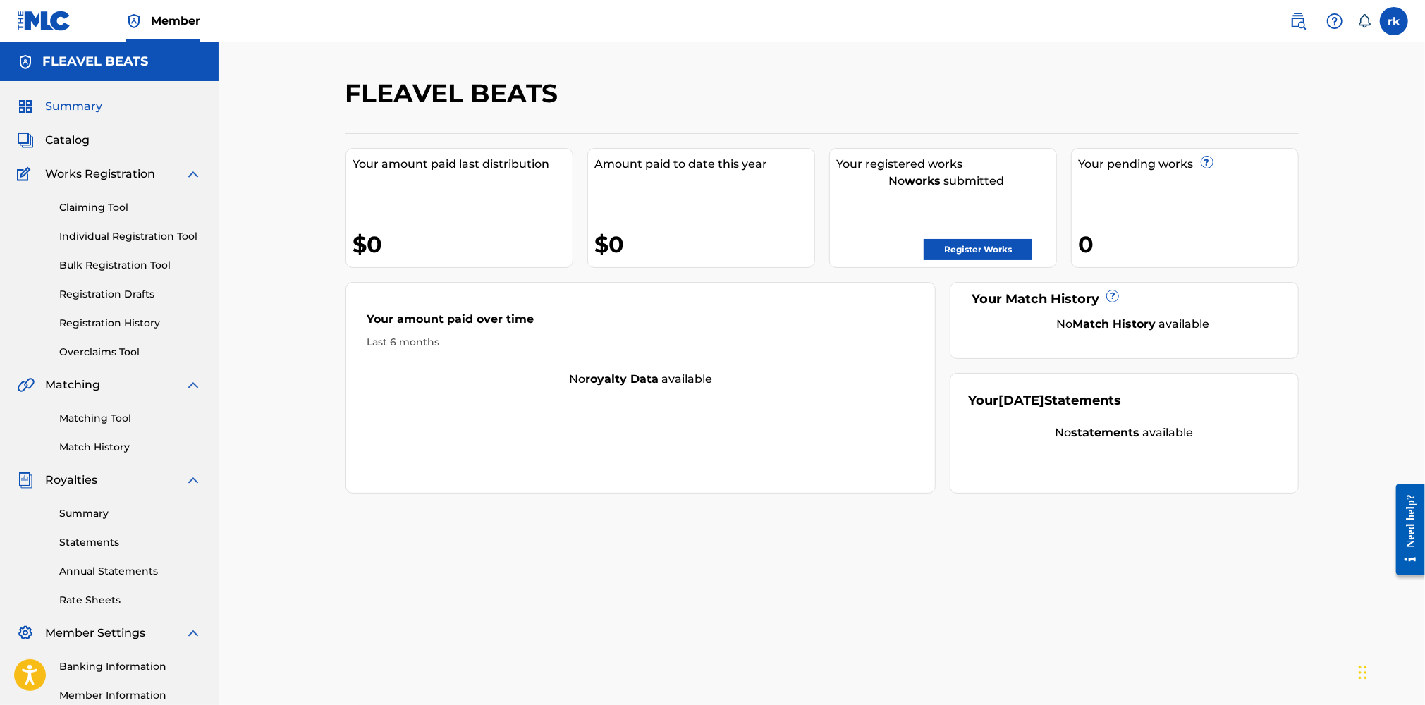
click at [950, 247] on link "Register Works" at bounding box center [977, 249] width 109 height 21
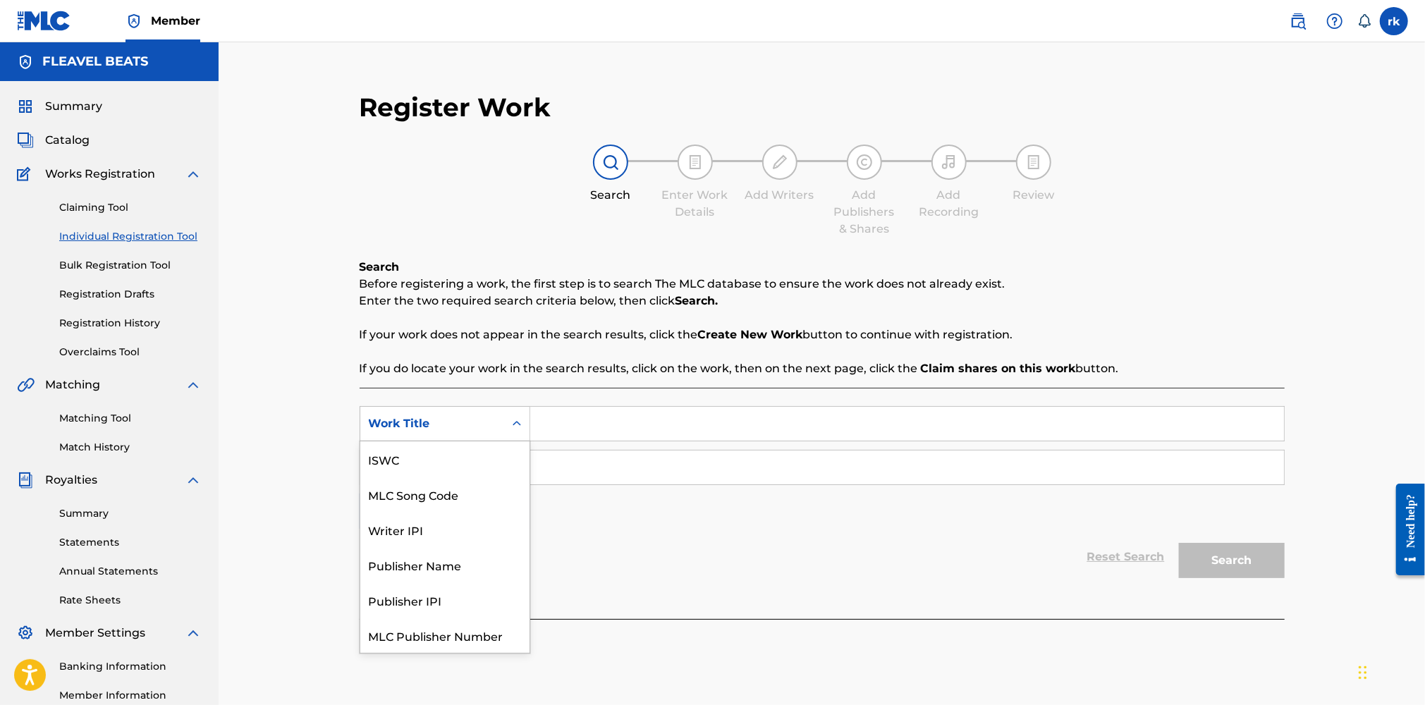
click at [516, 424] on icon "Search Form" at bounding box center [517, 424] width 14 height 14
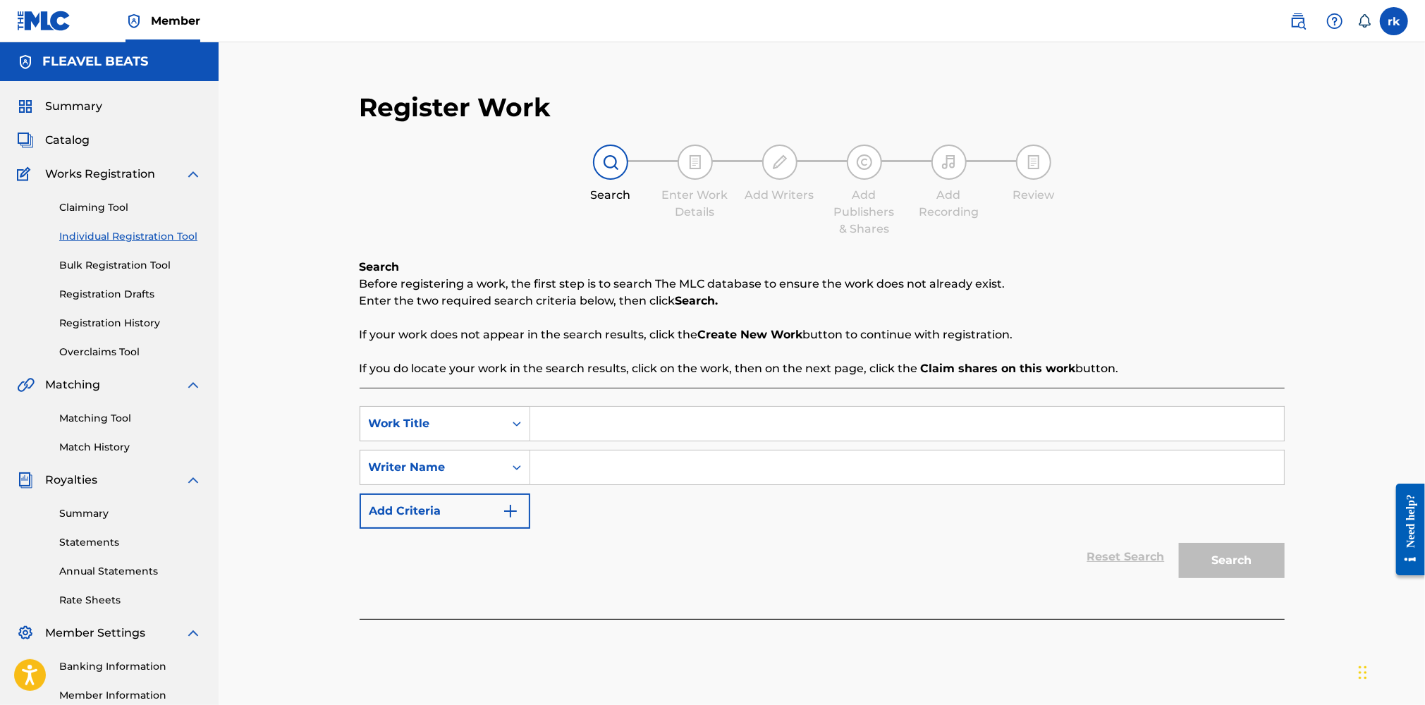
click at [576, 424] on input "Search Form" at bounding box center [907, 424] width 754 height 34
type input "All Day"
click at [561, 467] on input "Search Form" at bounding box center [907, 467] width 754 height 34
click at [496, 465] on div "Writer Name" at bounding box center [432, 467] width 144 height 27
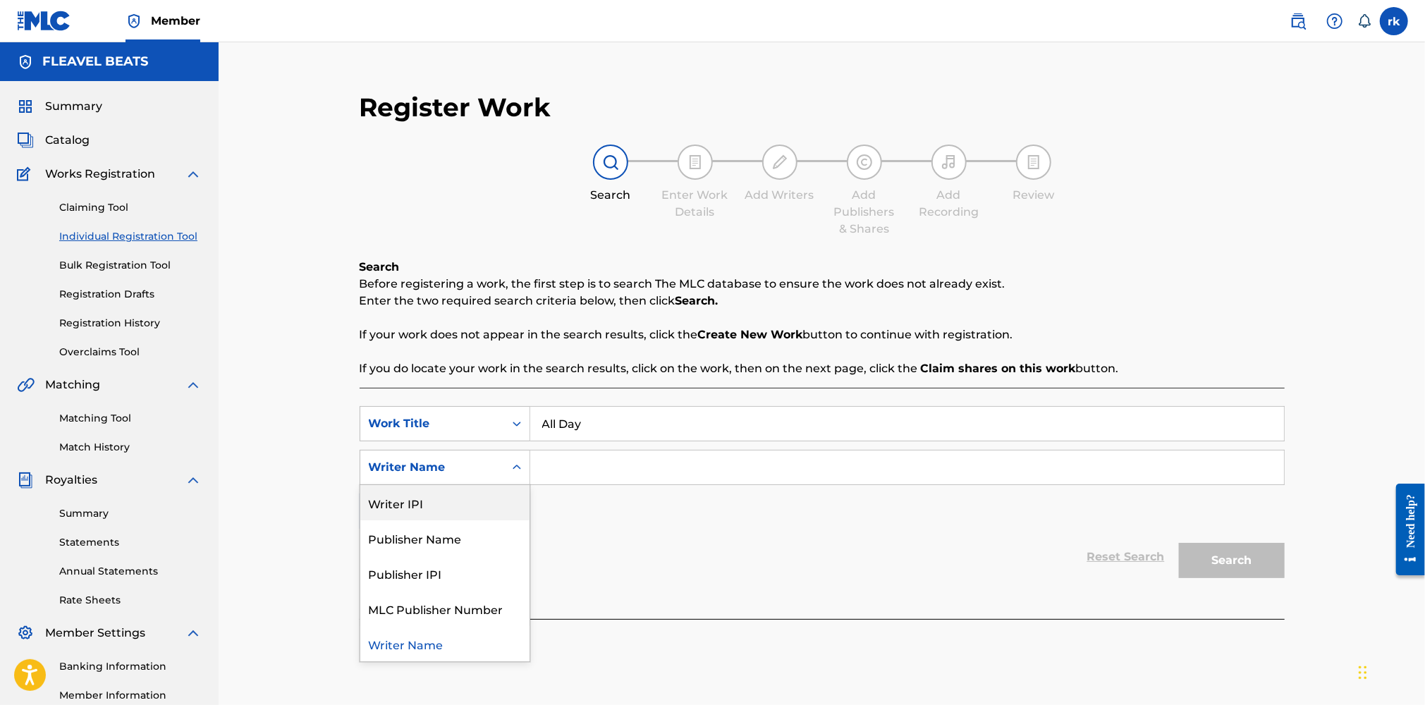
click at [452, 501] on div "Writer IPI" at bounding box center [444, 502] width 169 height 35
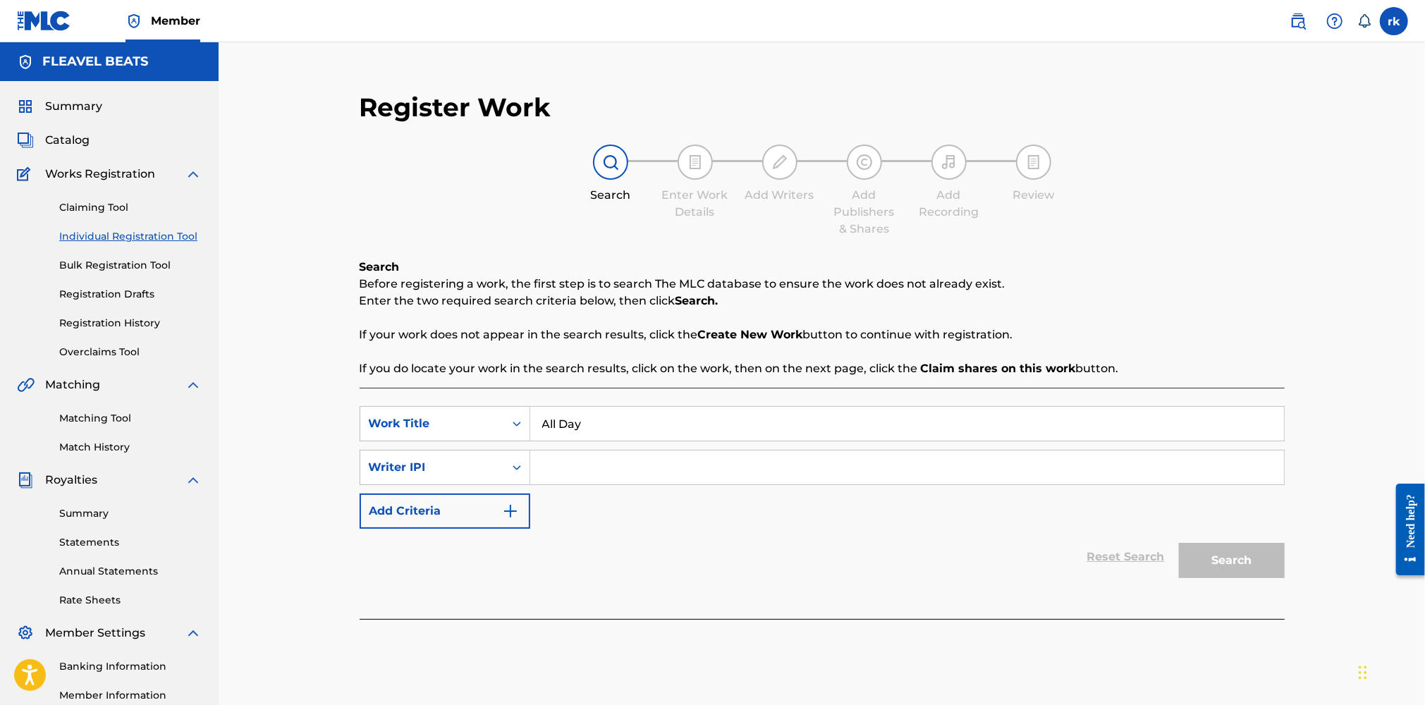
click at [562, 469] on input "Search Form" at bounding box center [907, 467] width 754 height 34
type input "1252115201"
click at [463, 507] on button "Add Criteria" at bounding box center [445, 510] width 171 height 35
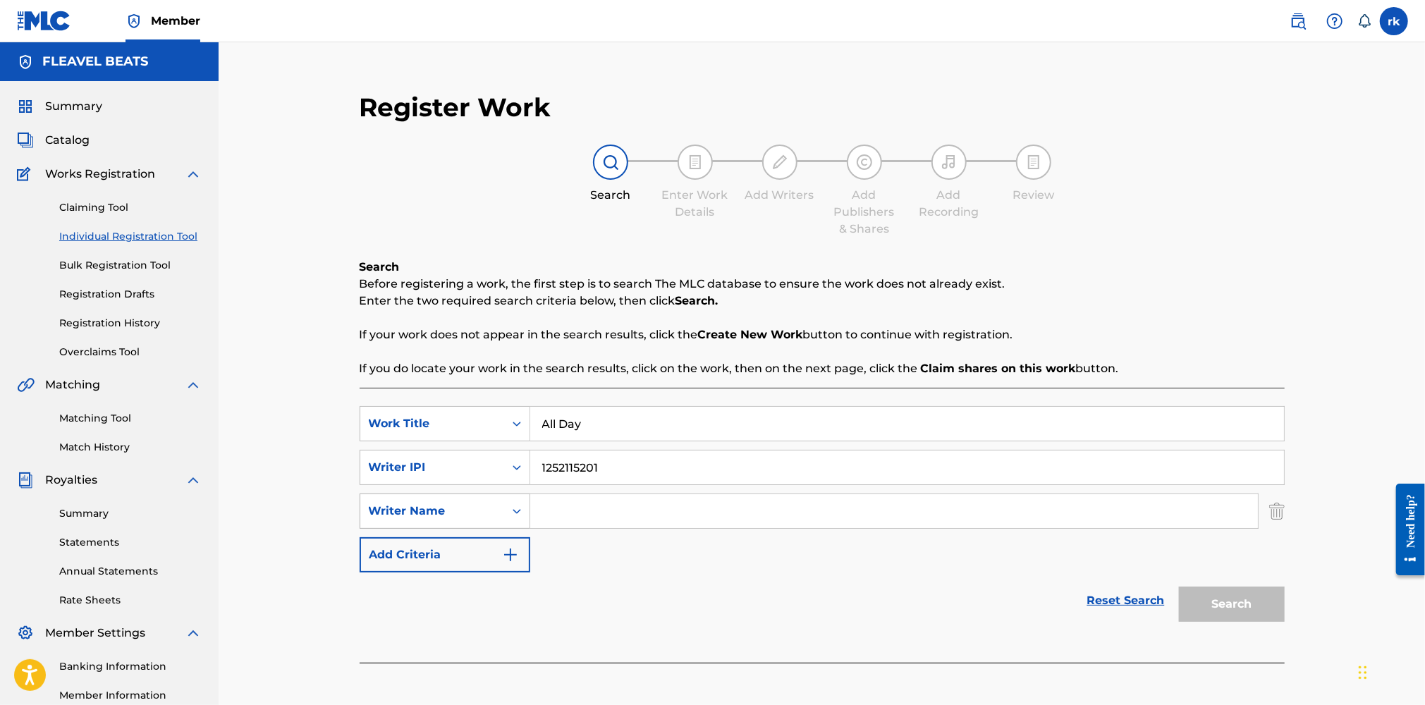
click at [515, 512] on icon "Search Form" at bounding box center [517, 511] width 14 height 14
click at [445, 517] on div "Writer Name" at bounding box center [432, 511] width 127 height 17
click at [424, 582] on div "Publisher IPI" at bounding box center [444, 581] width 169 height 35
paste input "1252115103"
type input "1252115103"
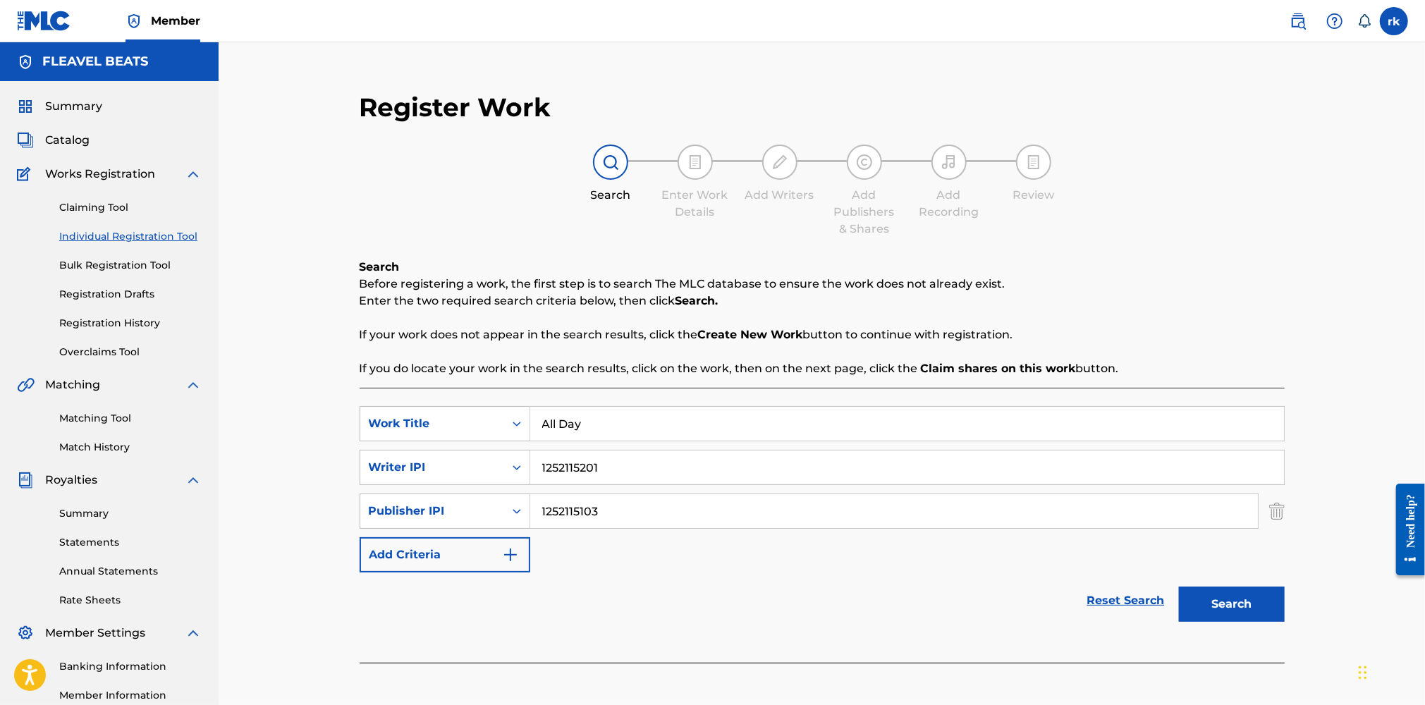
click at [448, 556] on button "Add Criteria" at bounding box center [445, 554] width 171 height 35
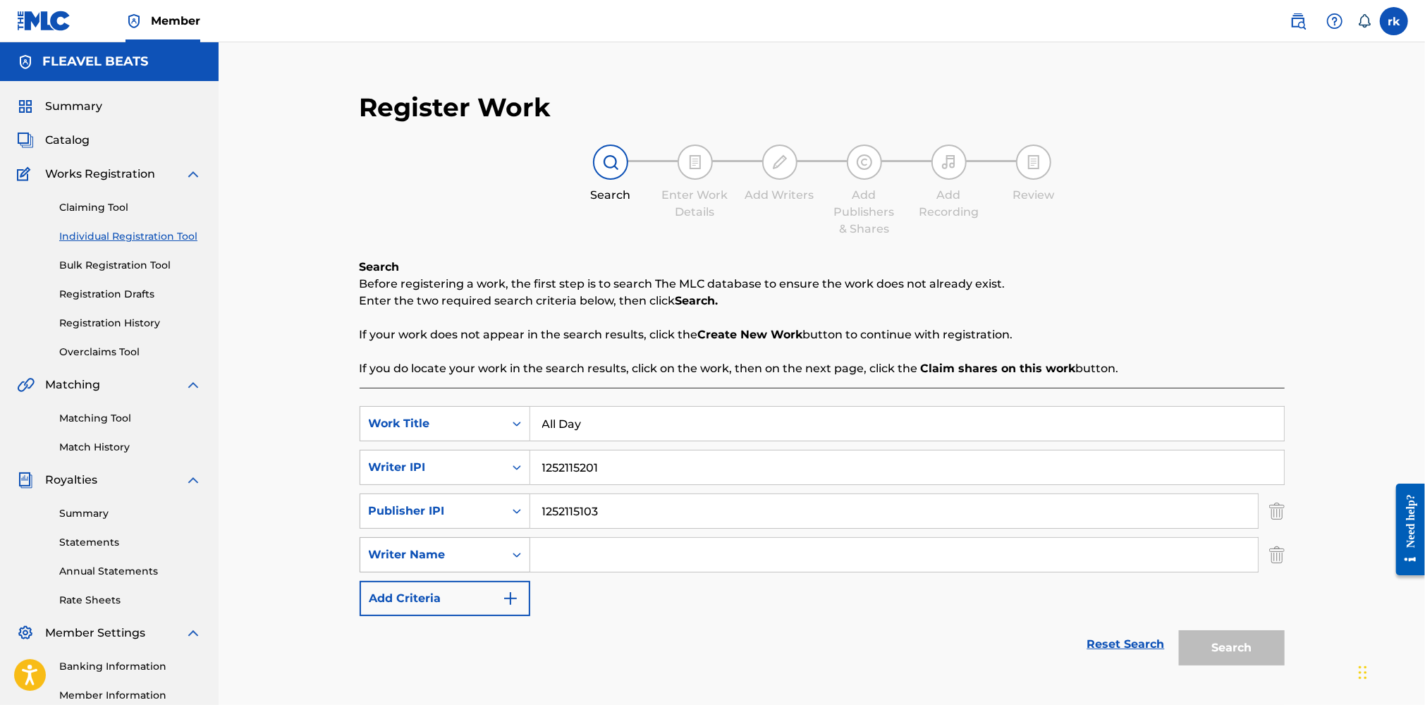
click at [440, 556] on div "Writer Name" at bounding box center [432, 554] width 127 height 17
click at [560, 555] on input "Search Form" at bounding box center [894, 555] width 728 height 34
type input "Robert Kroeger"
click at [486, 609] on button "Add Criteria" at bounding box center [445, 598] width 171 height 35
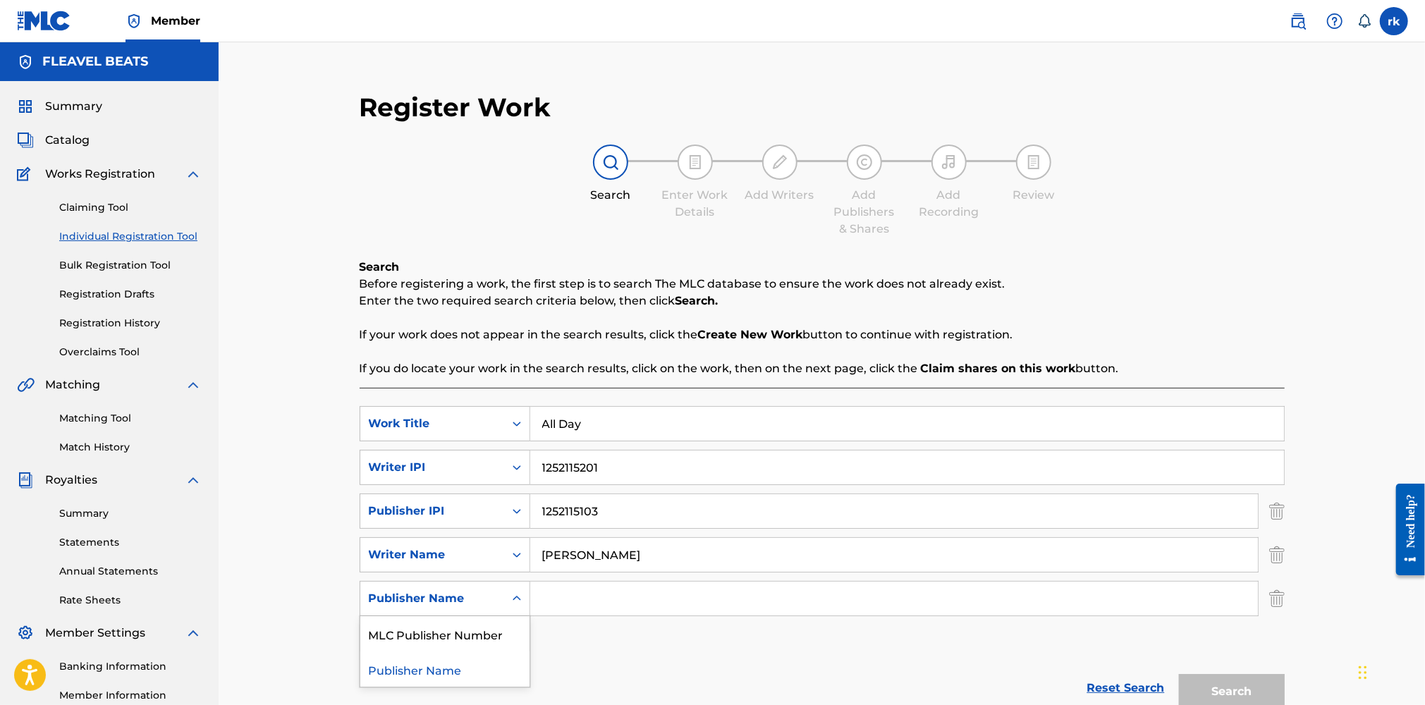
click at [489, 603] on div "Publisher Name" at bounding box center [432, 598] width 127 height 17
click at [564, 595] on input "Search Form" at bounding box center [894, 599] width 728 height 34
type input "Fleavel Beats"
click at [1189, 684] on button "Search" at bounding box center [1232, 691] width 106 height 35
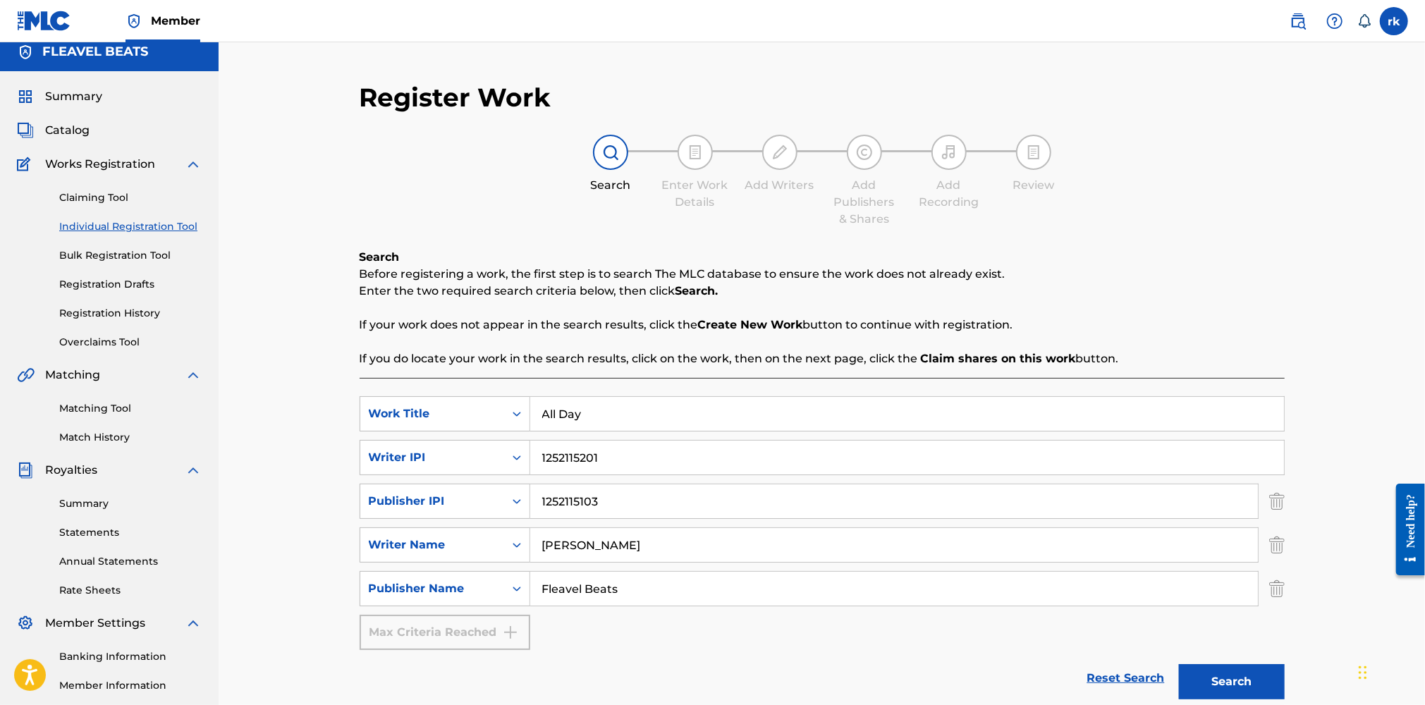
scroll to position [211, 0]
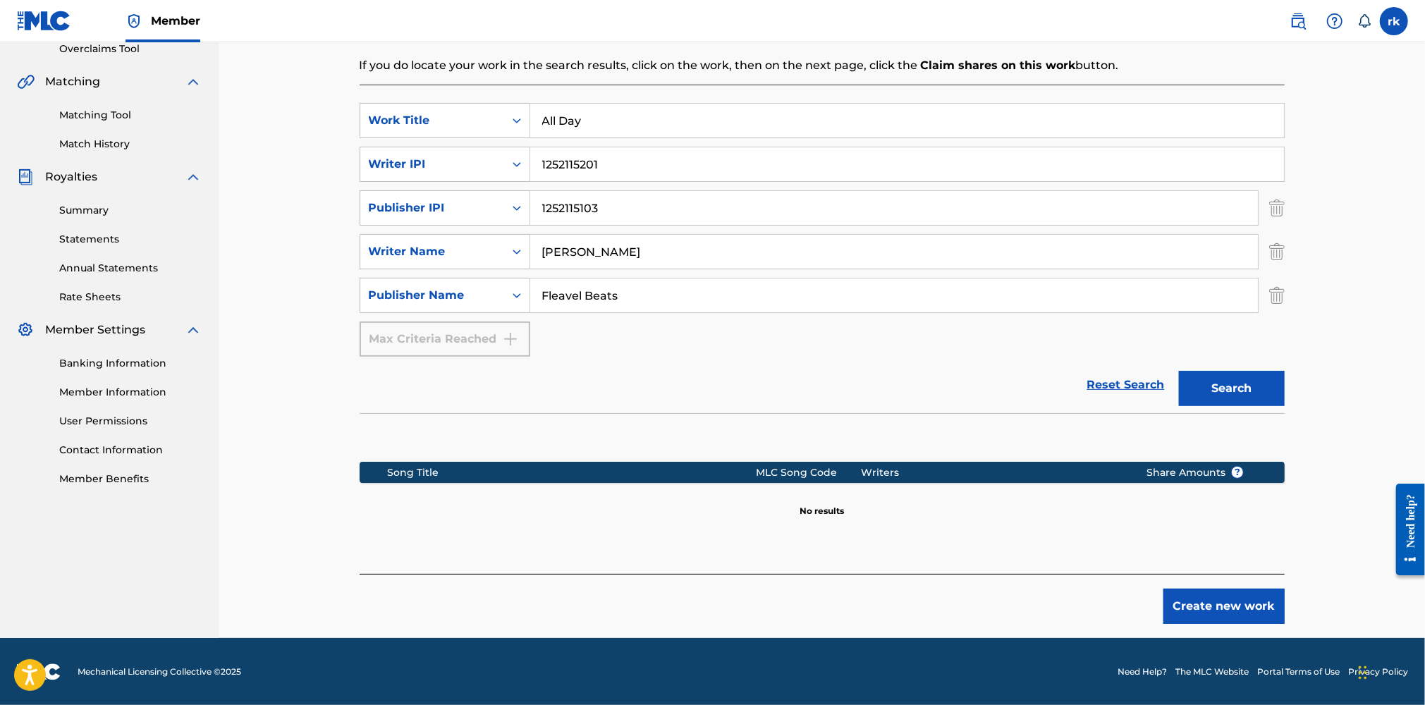
click at [1204, 604] on button "Create new work" at bounding box center [1223, 606] width 121 height 35
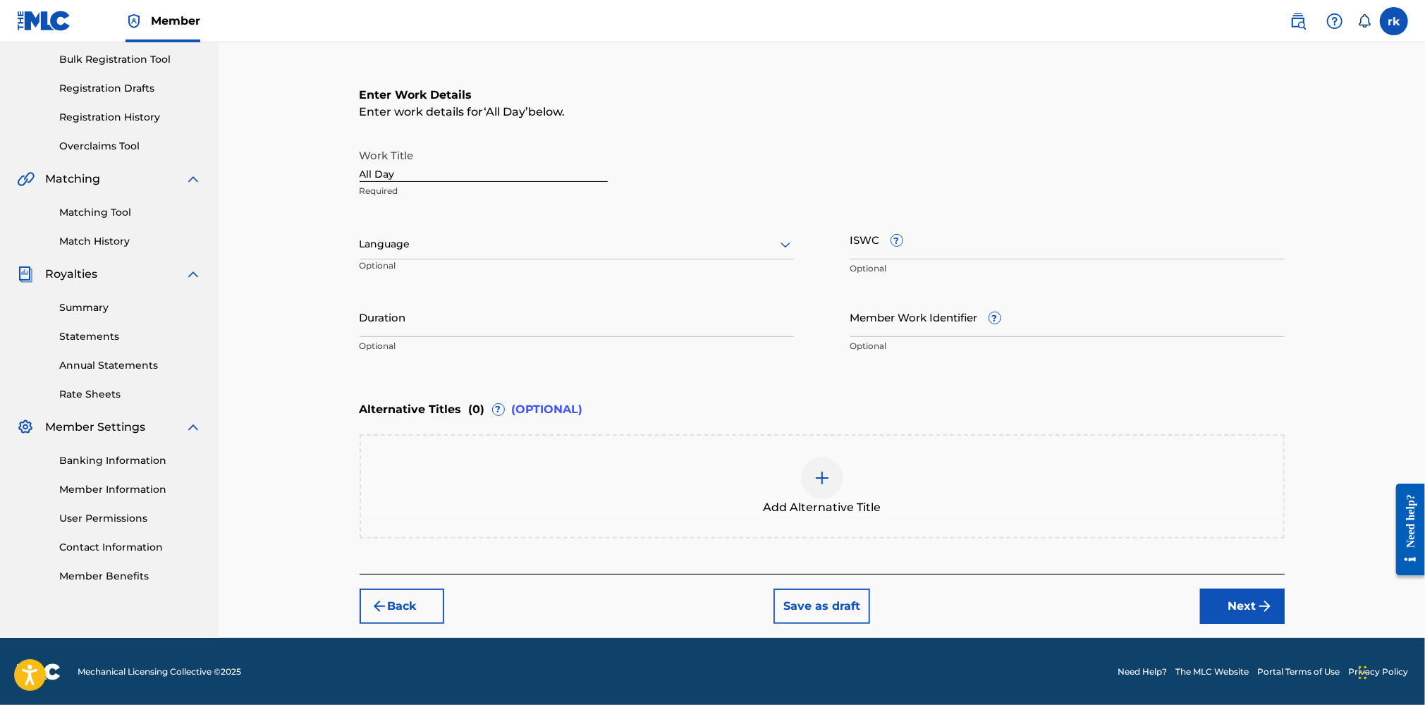
scroll to position [0, 0]
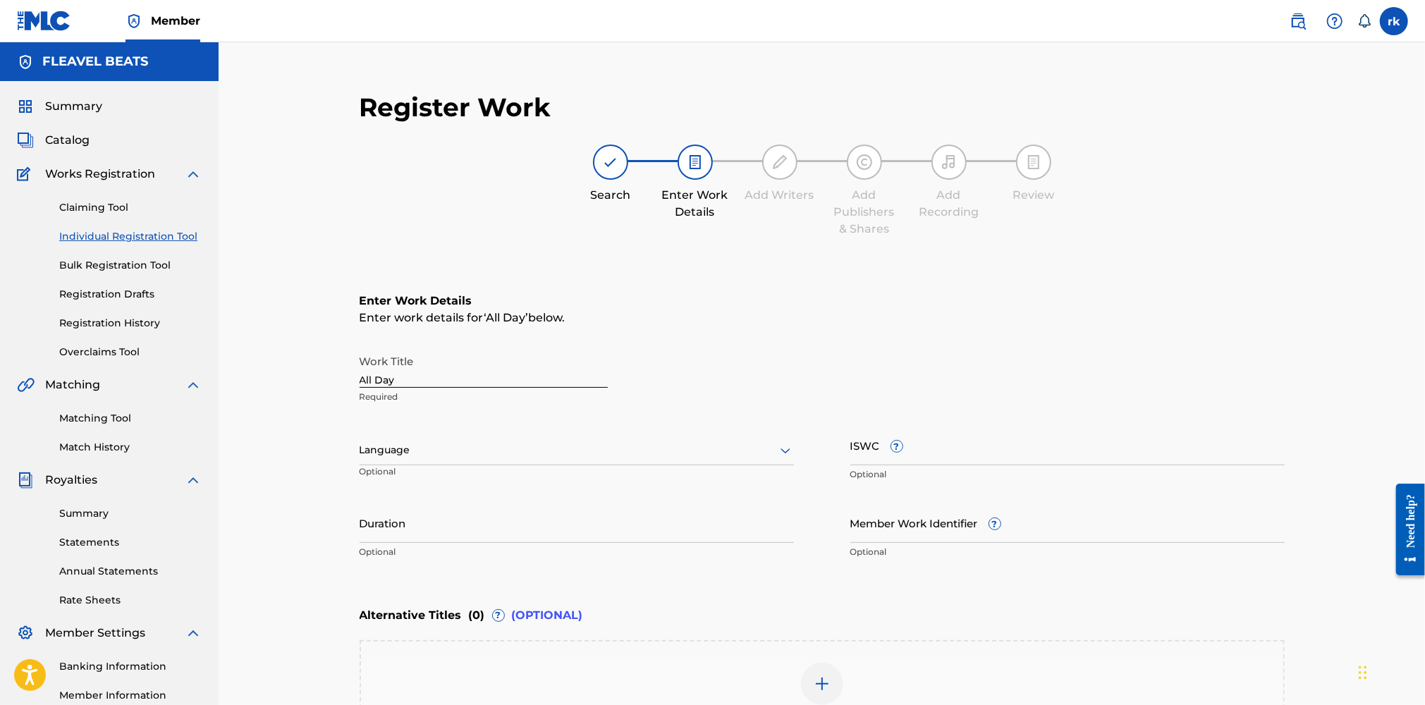
click at [102, 352] on link "Overclaims Tool" at bounding box center [130, 352] width 142 height 15
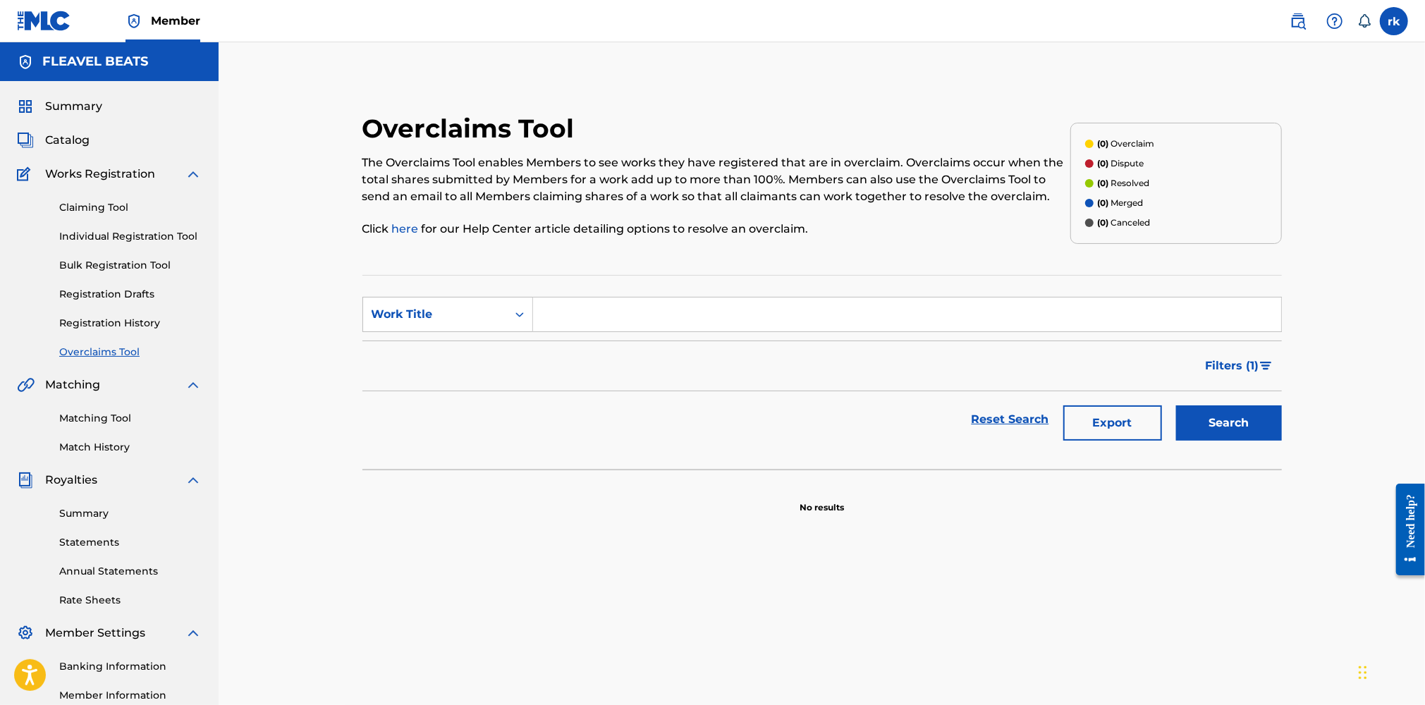
click at [79, 414] on link "Matching Tool" at bounding box center [130, 418] width 142 height 15
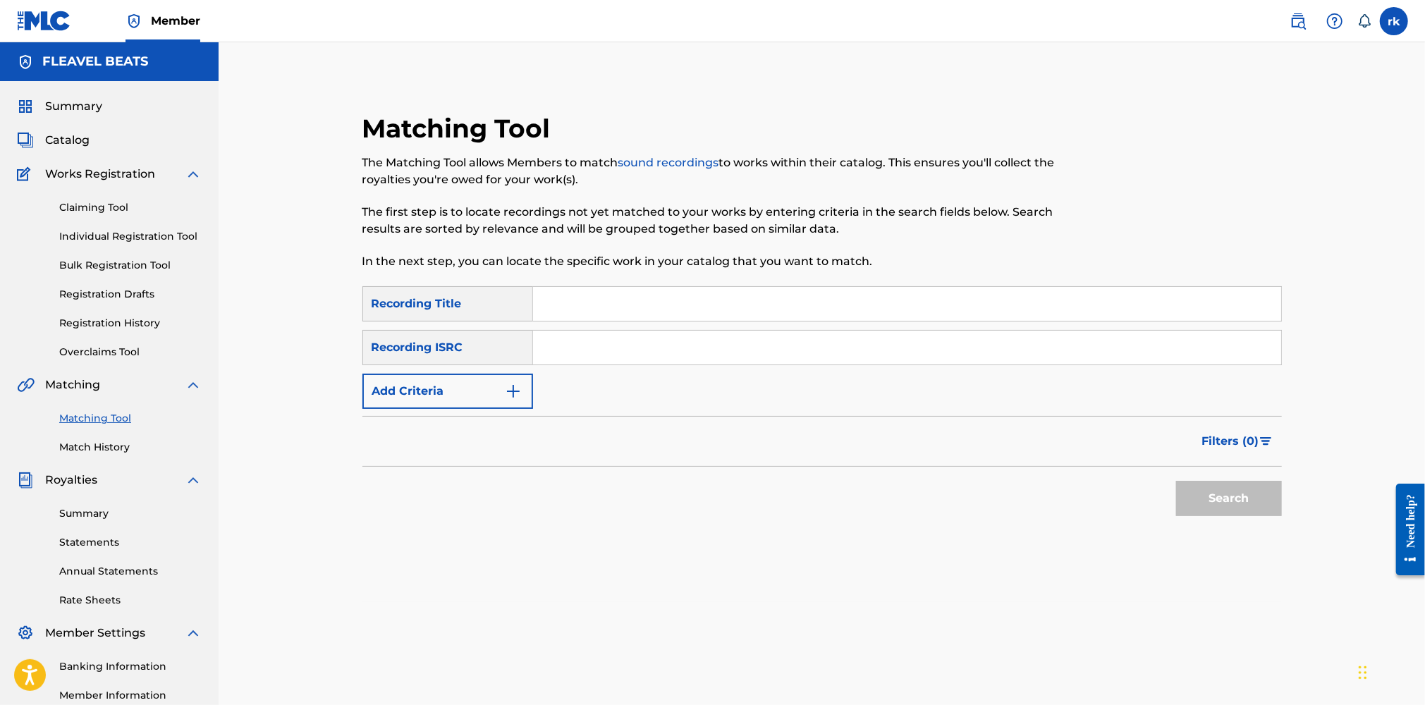
click at [92, 445] on link "Match History" at bounding box center [130, 447] width 142 height 15
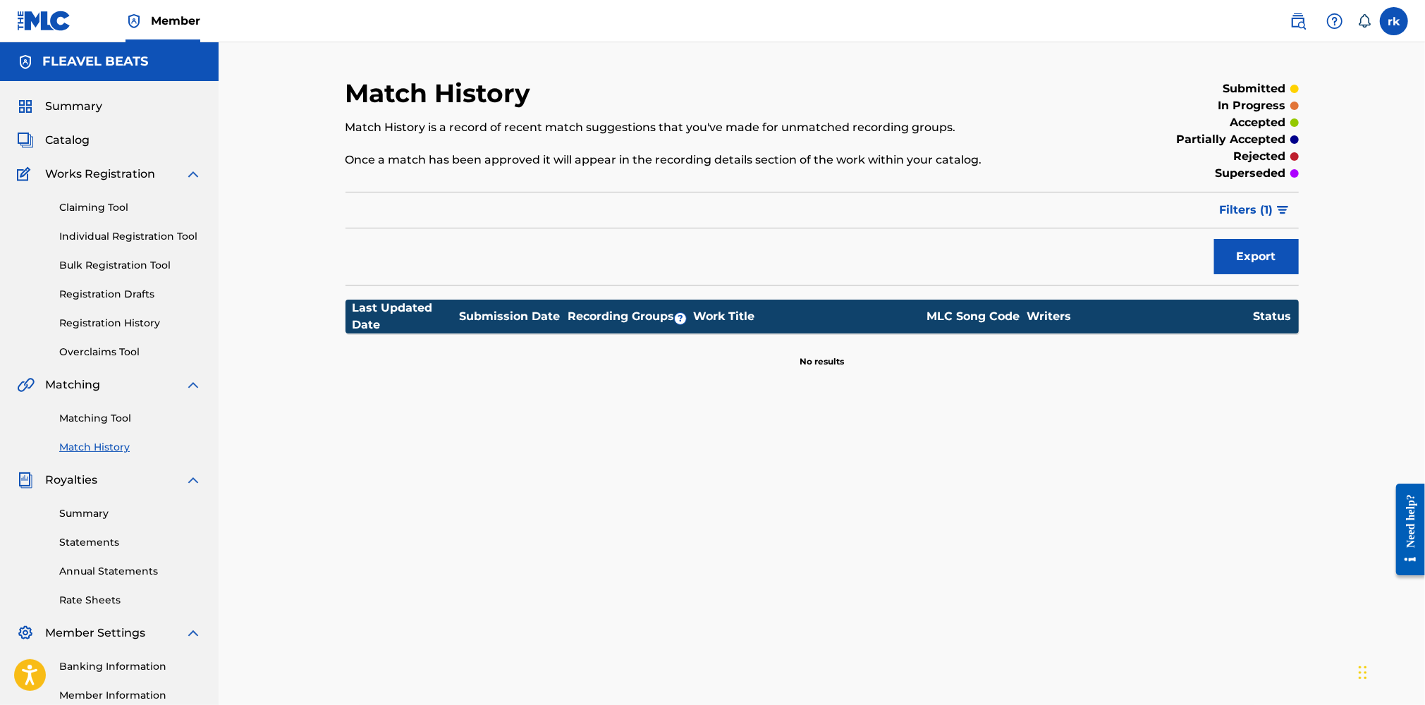
click at [66, 141] on span "Catalog" at bounding box center [67, 140] width 44 height 17
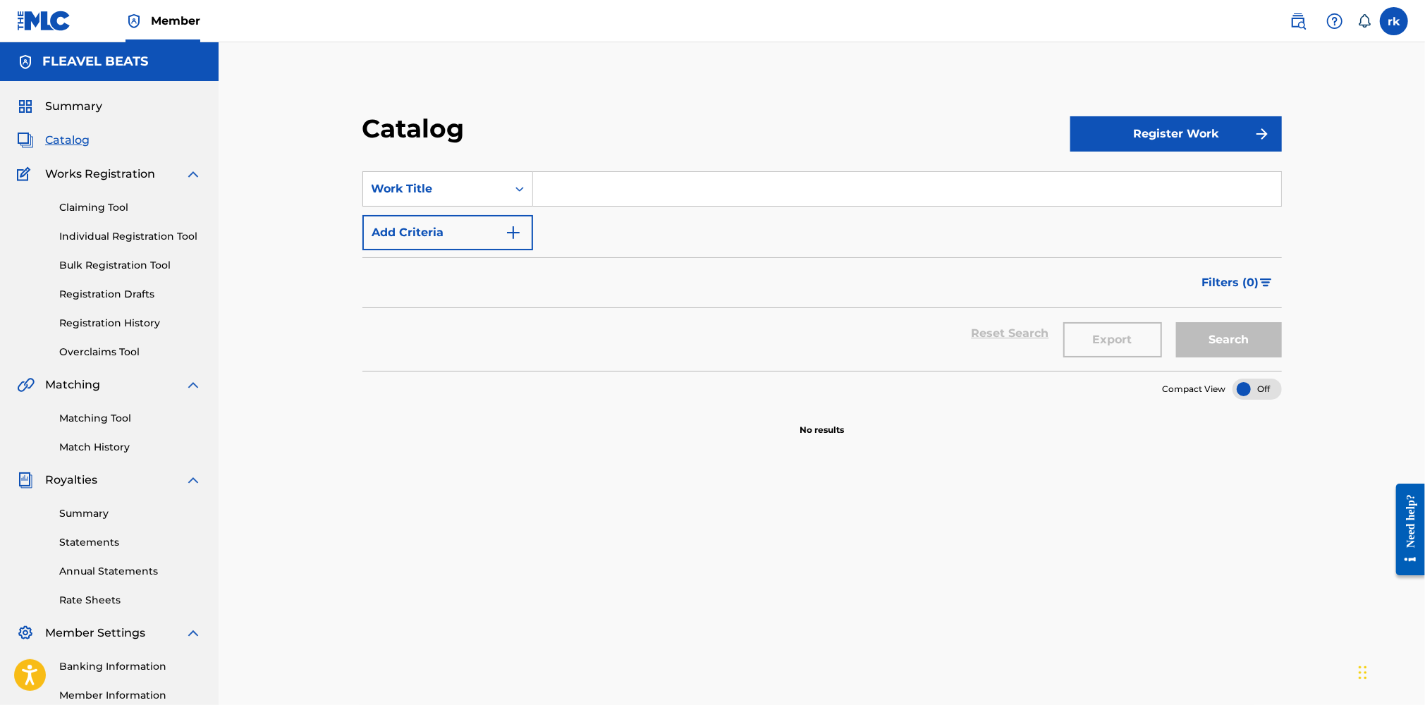
click at [82, 107] on span "Summary" at bounding box center [73, 106] width 57 height 17
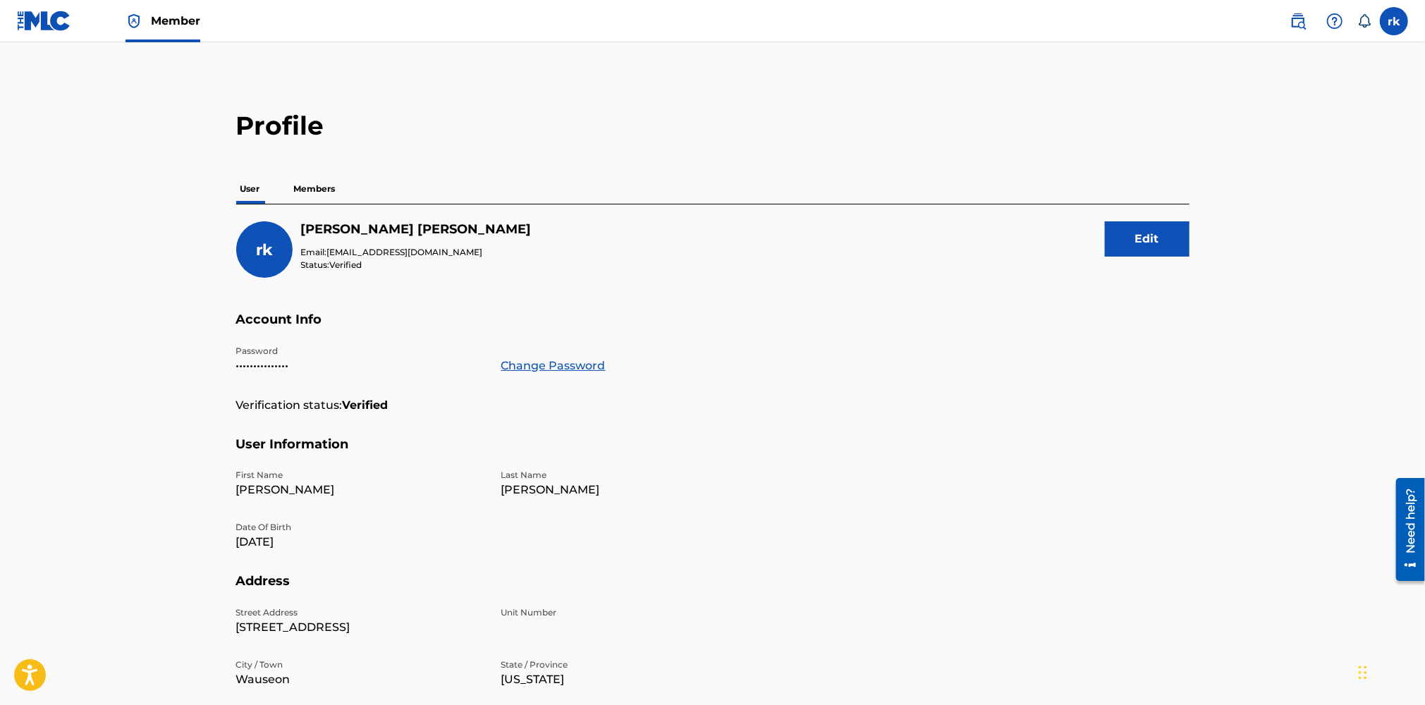
click at [324, 191] on p "Members" at bounding box center [315, 189] width 50 height 30
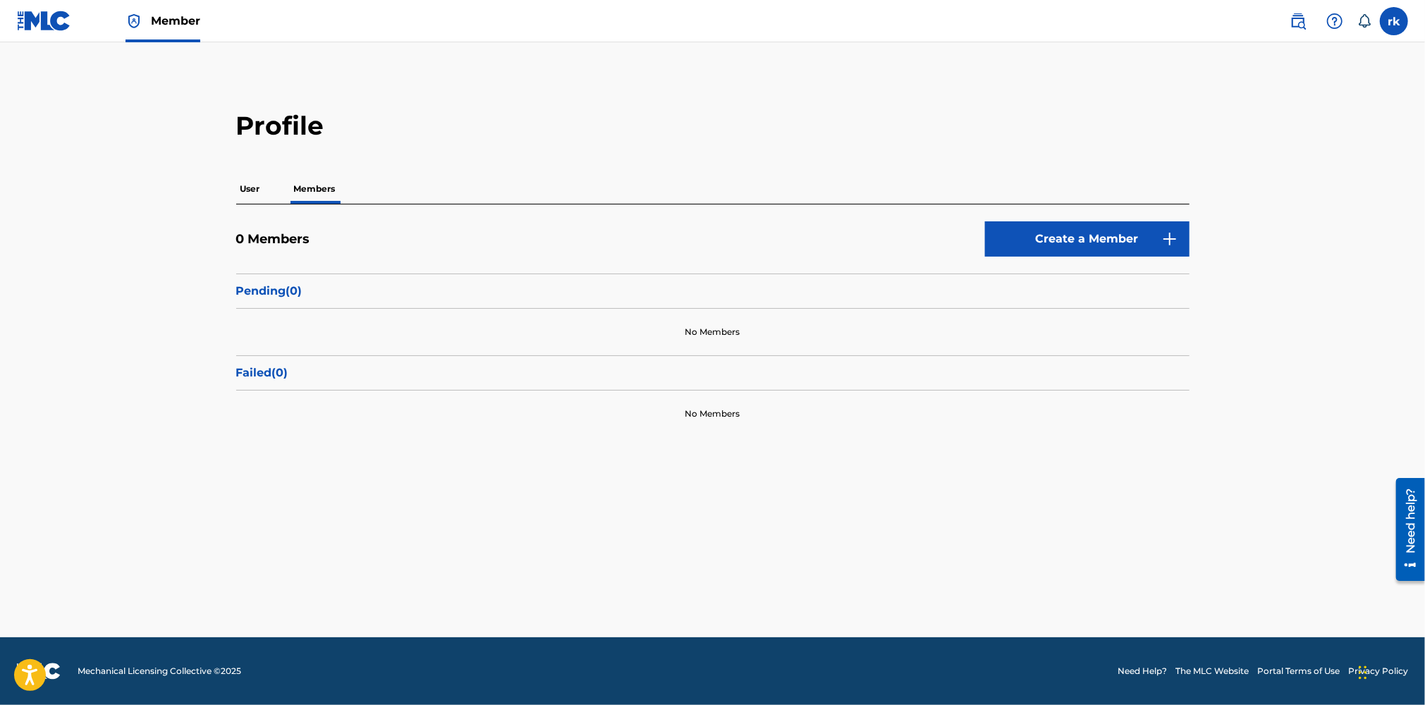
click at [262, 191] on p "User" at bounding box center [250, 189] width 28 height 30
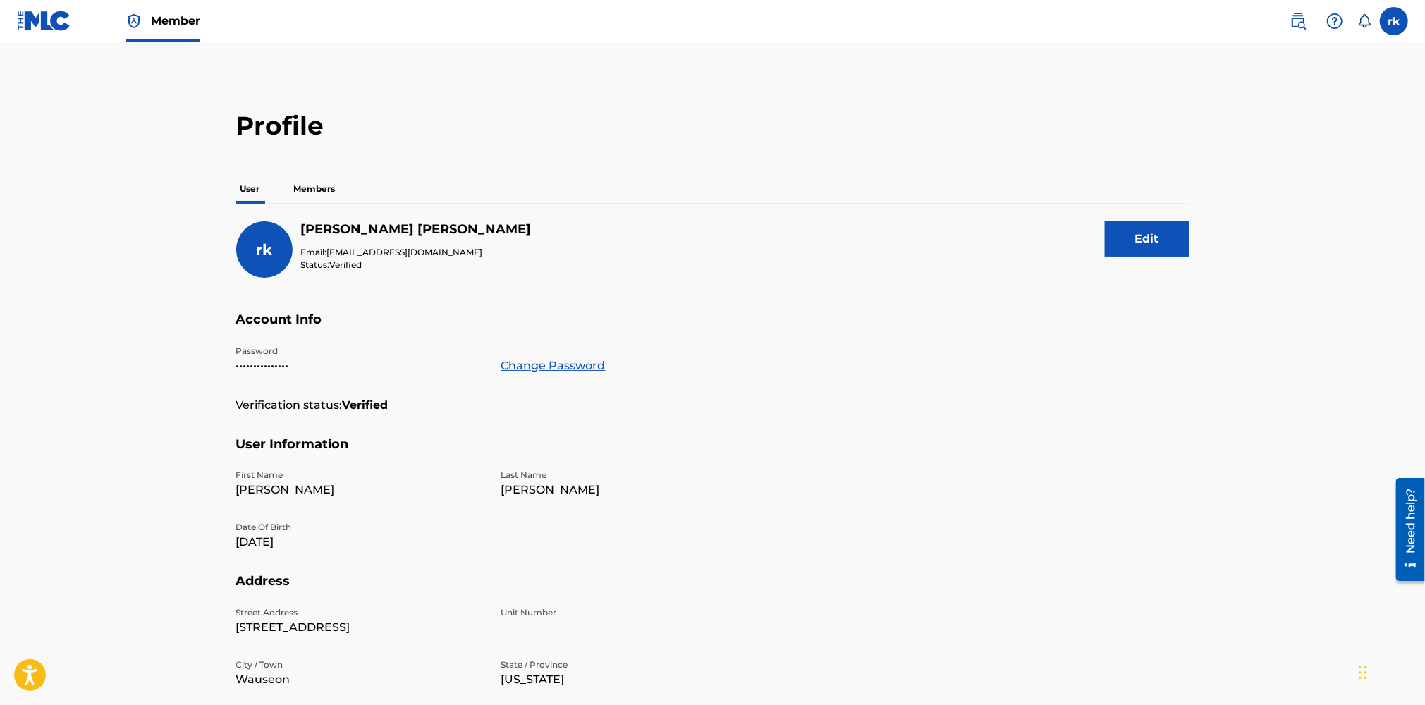
click at [54, 25] on img at bounding box center [44, 21] width 54 height 20
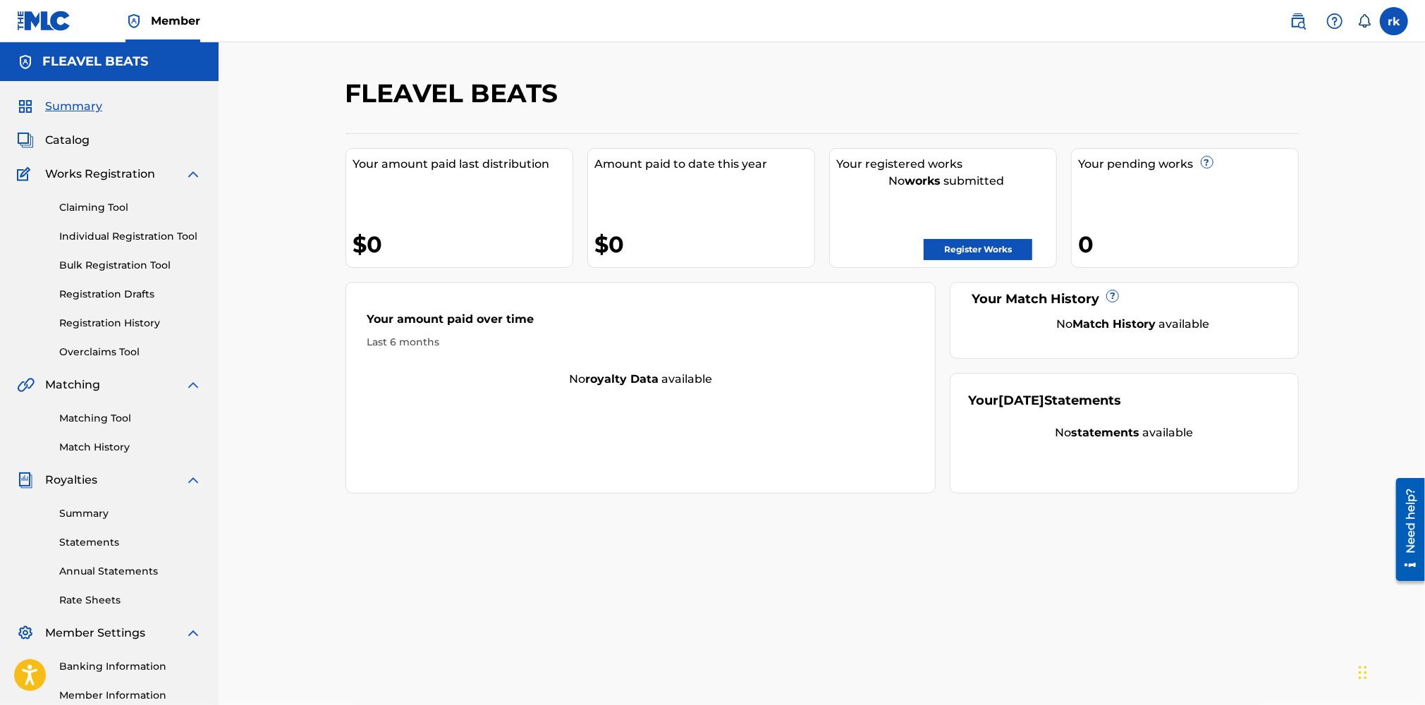
click at [111, 417] on link "Matching Tool" at bounding box center [130, 418] width 142 height 15
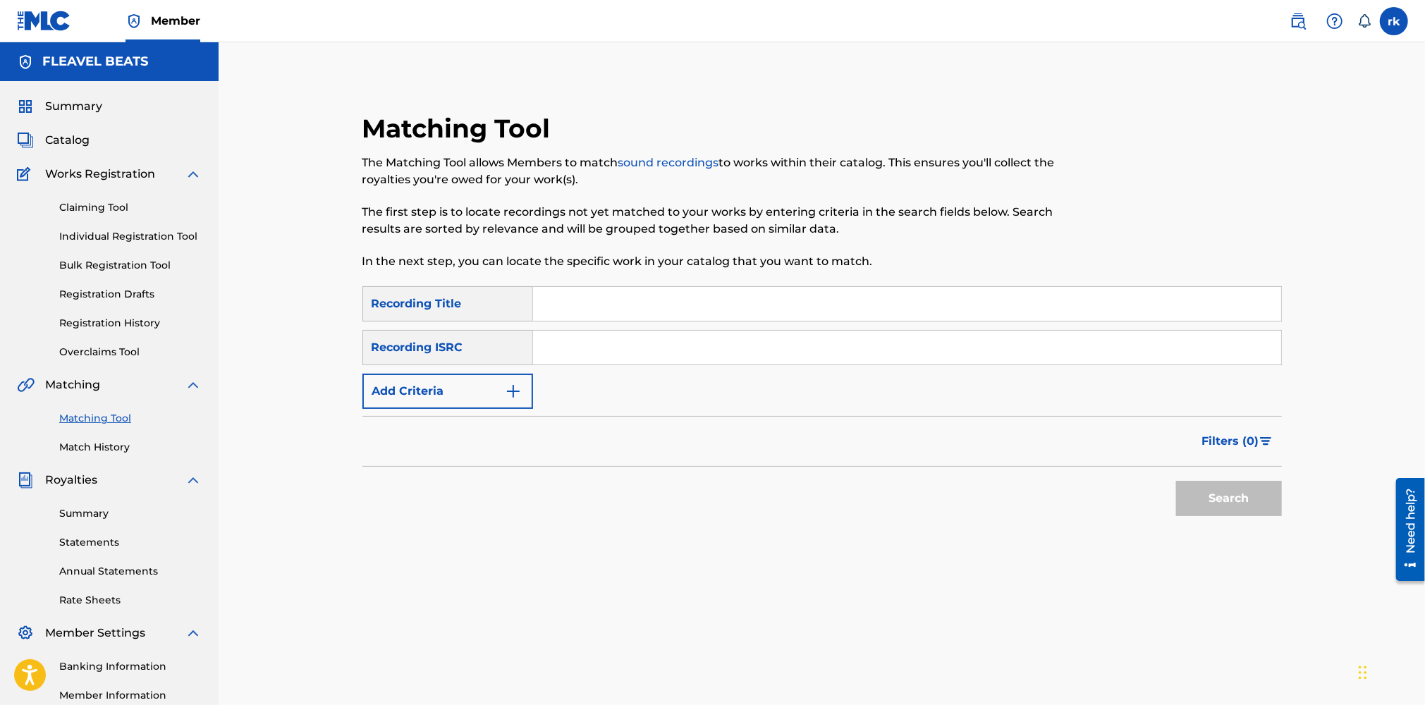
paste input "TCAIK2474407"
type input "TCAIK2474407"
drag, startPoint x: 571, startPoint y: 309, endPoint x: 579, endPoint y: 307, distance: 8.0
click at [571, 309] on input "Search Form" at bounding box center [907, 304] width 748 height 34
click at [1220, 498] on button "Search" at bounding box center [1229, 498] width 106 height 35
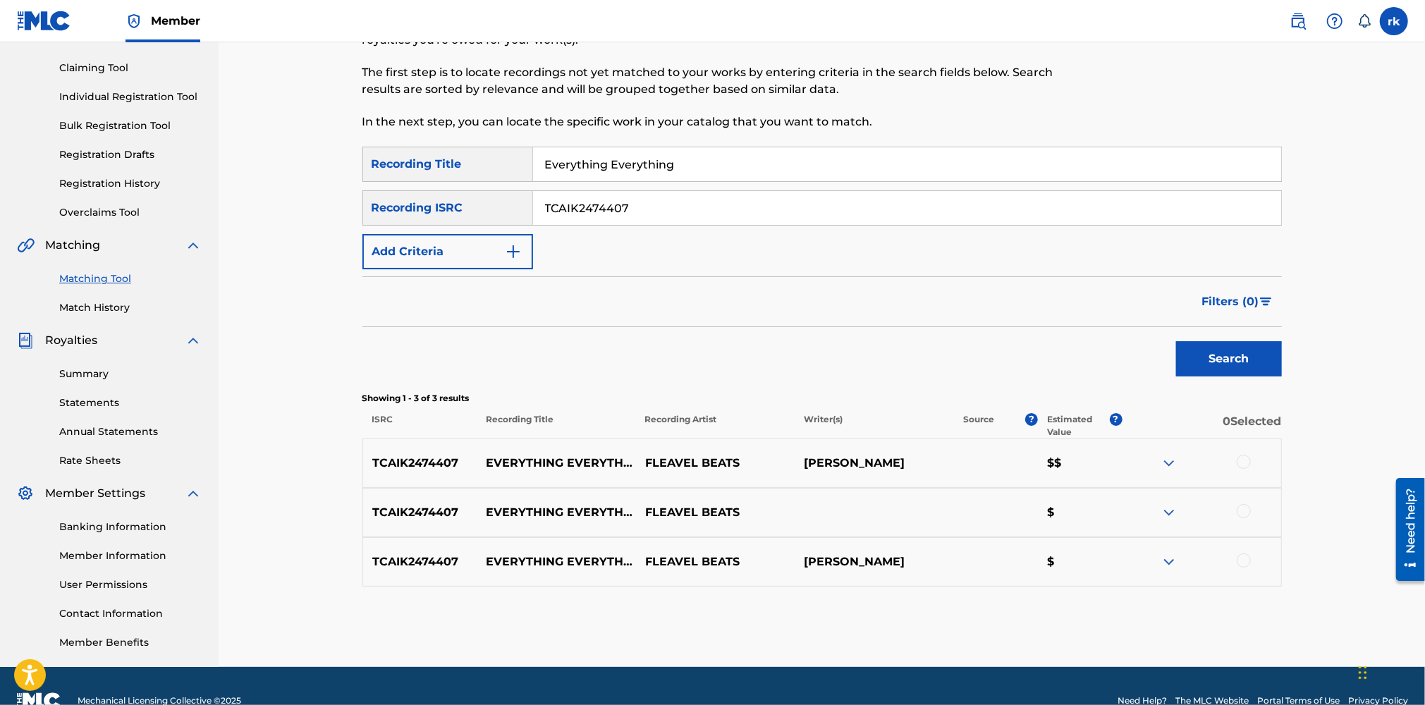
scroll to position [141, 0]
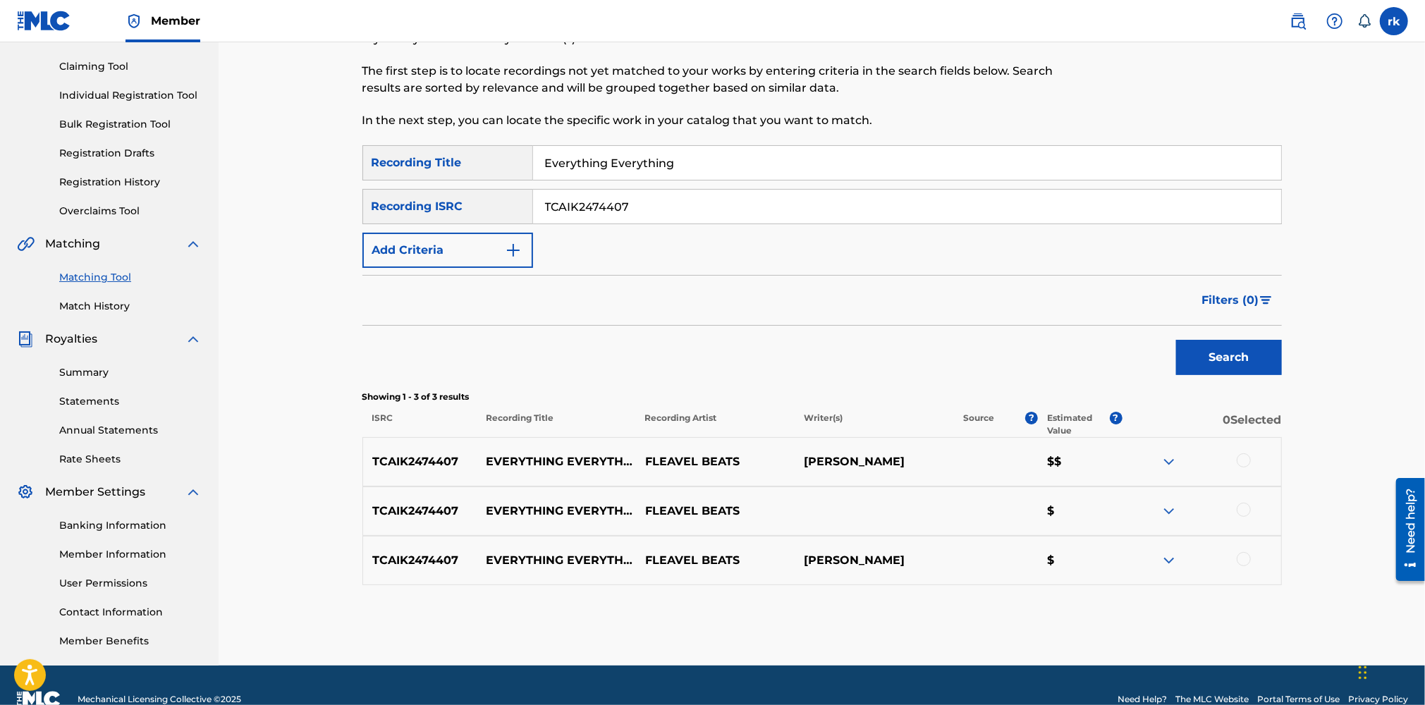
click at [1181, 460] on div at bounding box center [1201, 461] width 159 height 17
click at [1170, 460] on img at bounding box center [1168, 461] width 17 height 17
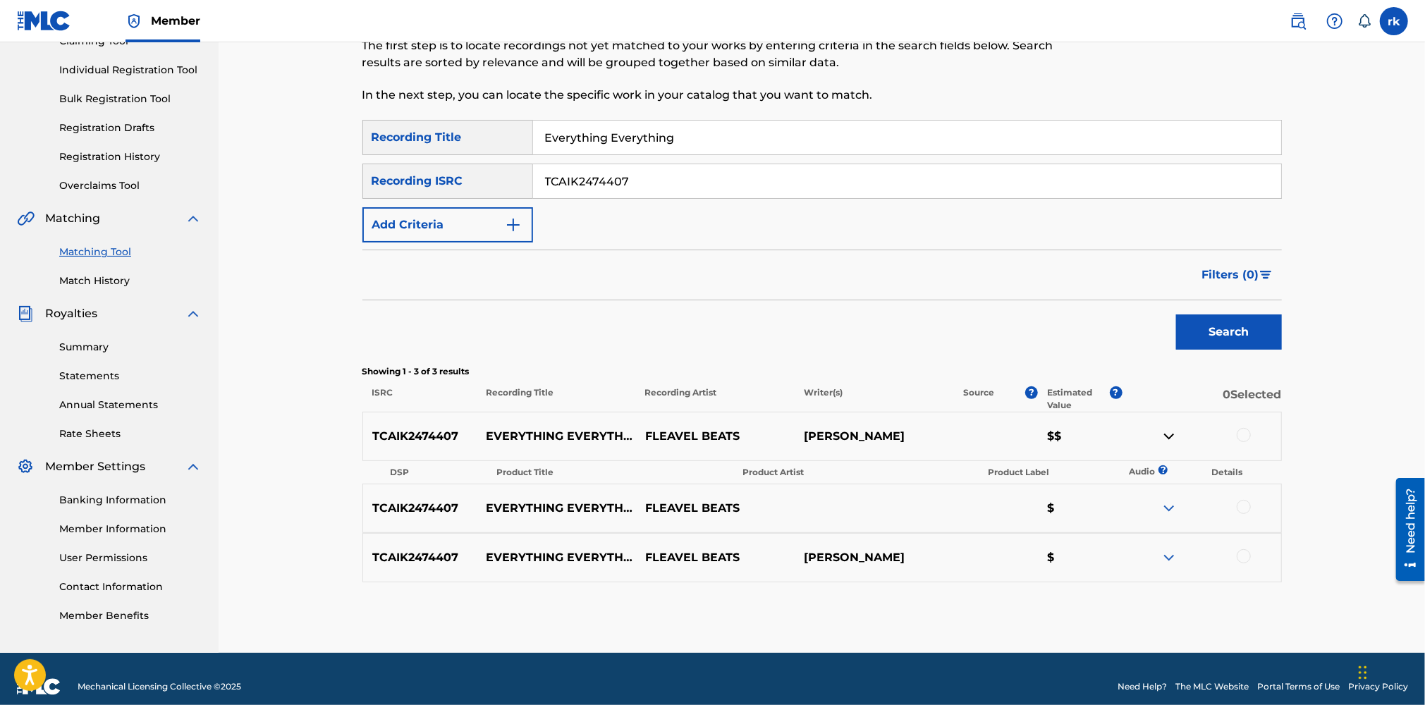
scroll to position [181, 0]
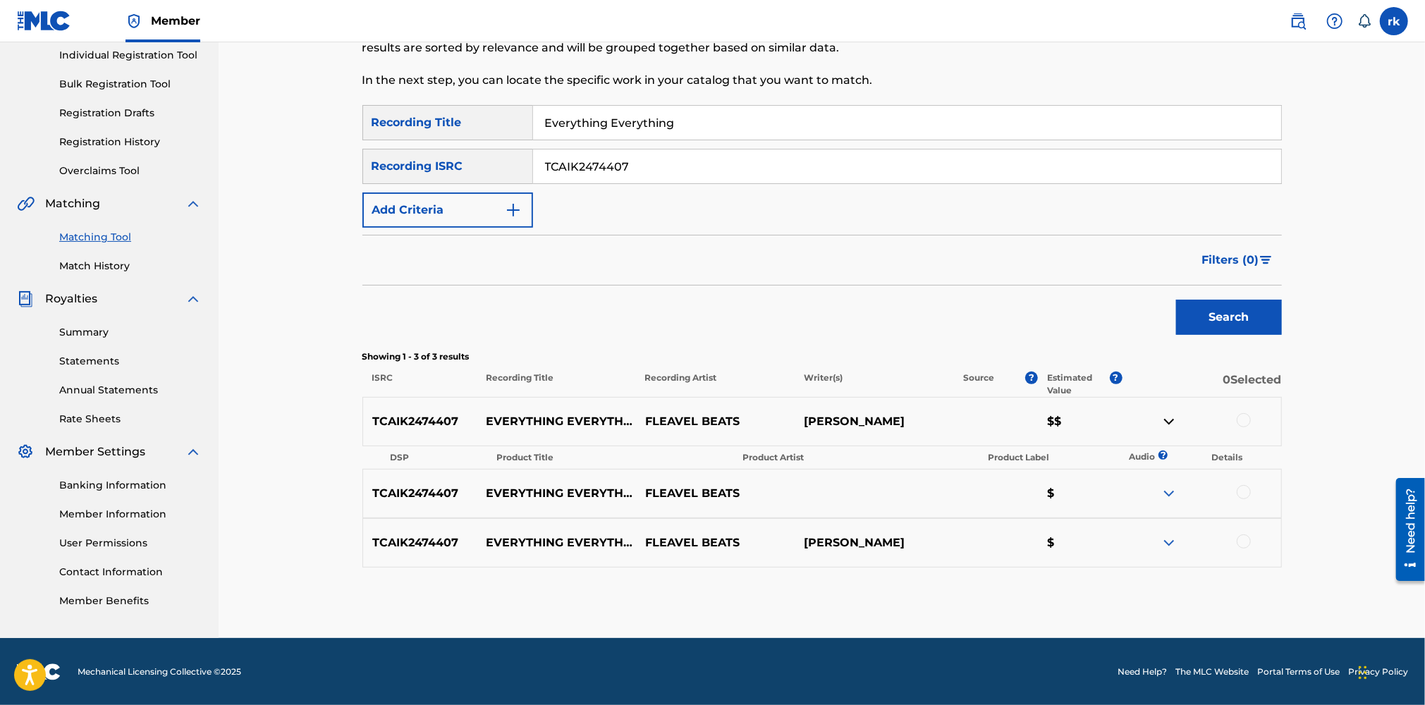
click at [1170, 491] on img at bounding box center [1168, 493] width 17 height 17
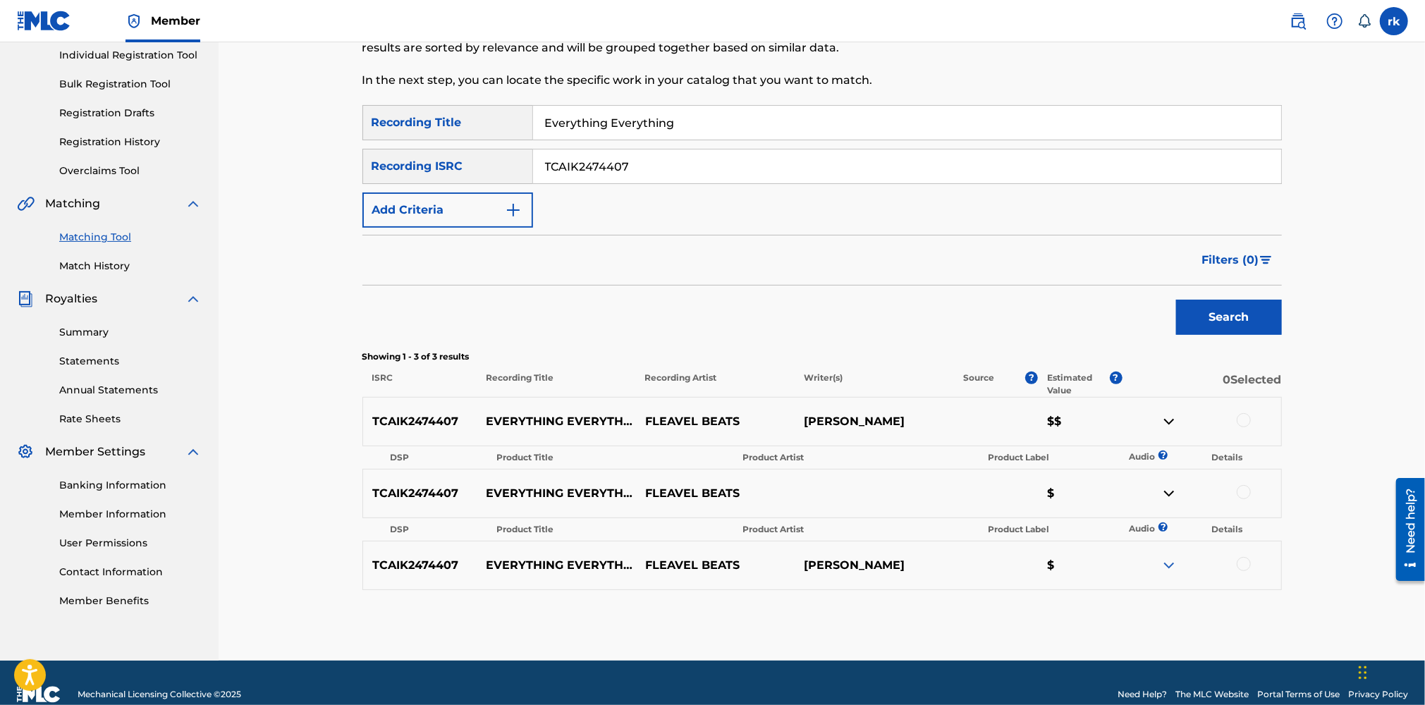
click at [1167, 563] on img at bounding box center [1168, 565] width 17 height 17
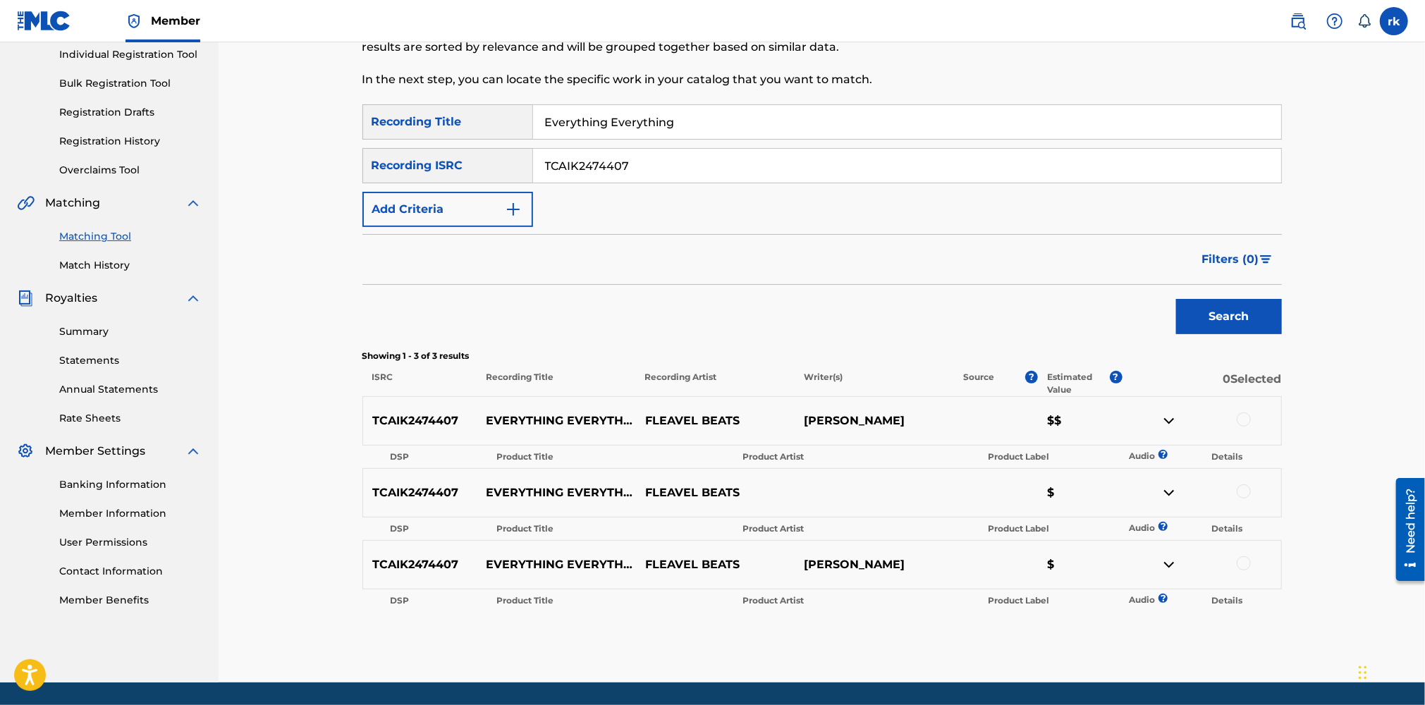
scroll to position [211, 0]
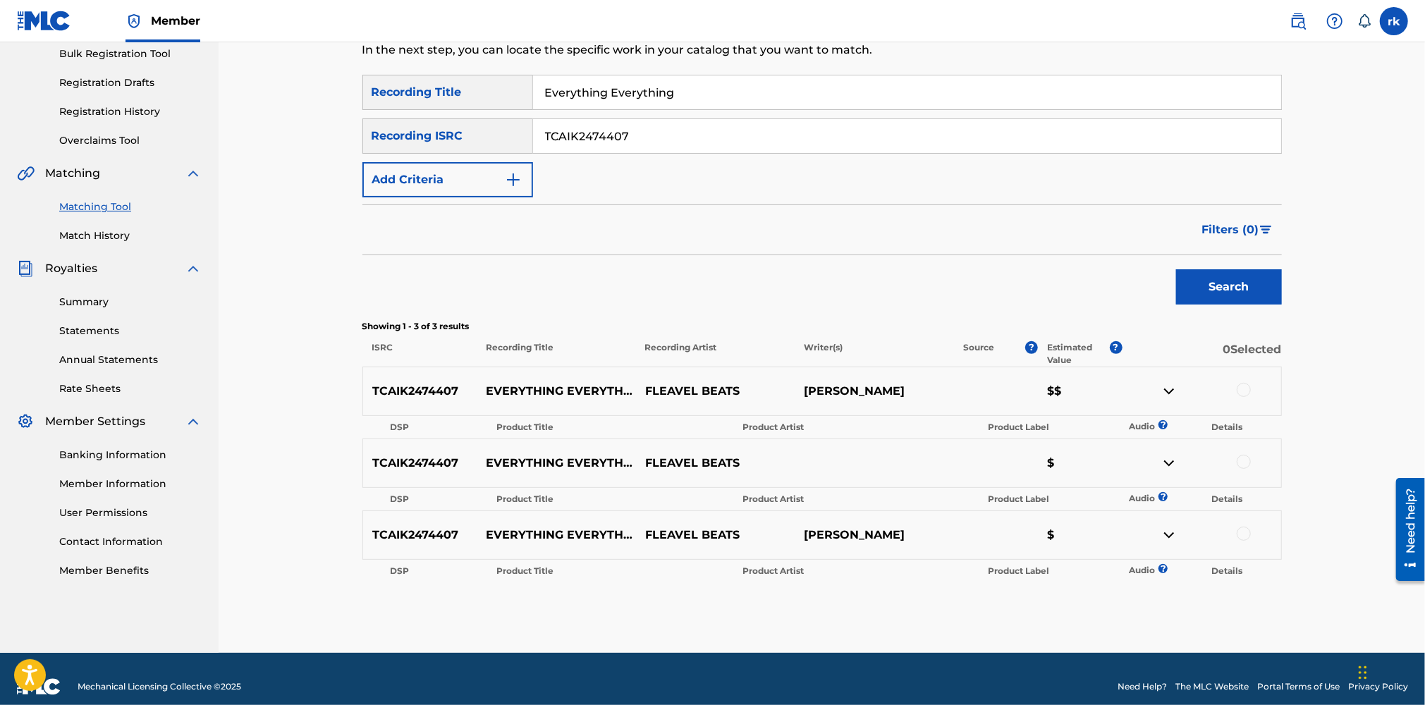
click at [1170, 465] on img at bounding box center [1168, 463] width 17 height 17
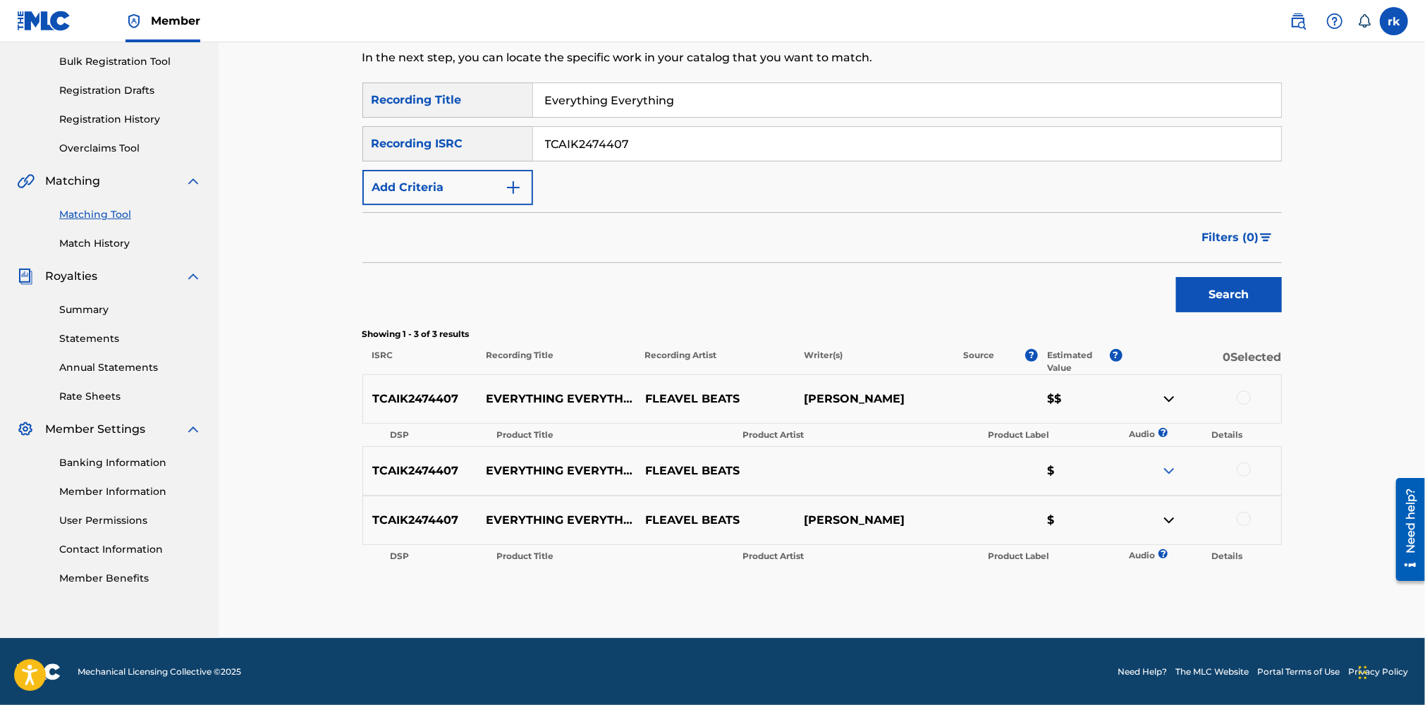
click at [1170, 470] on img at bounding box center [1168, 470] width 17 height 17
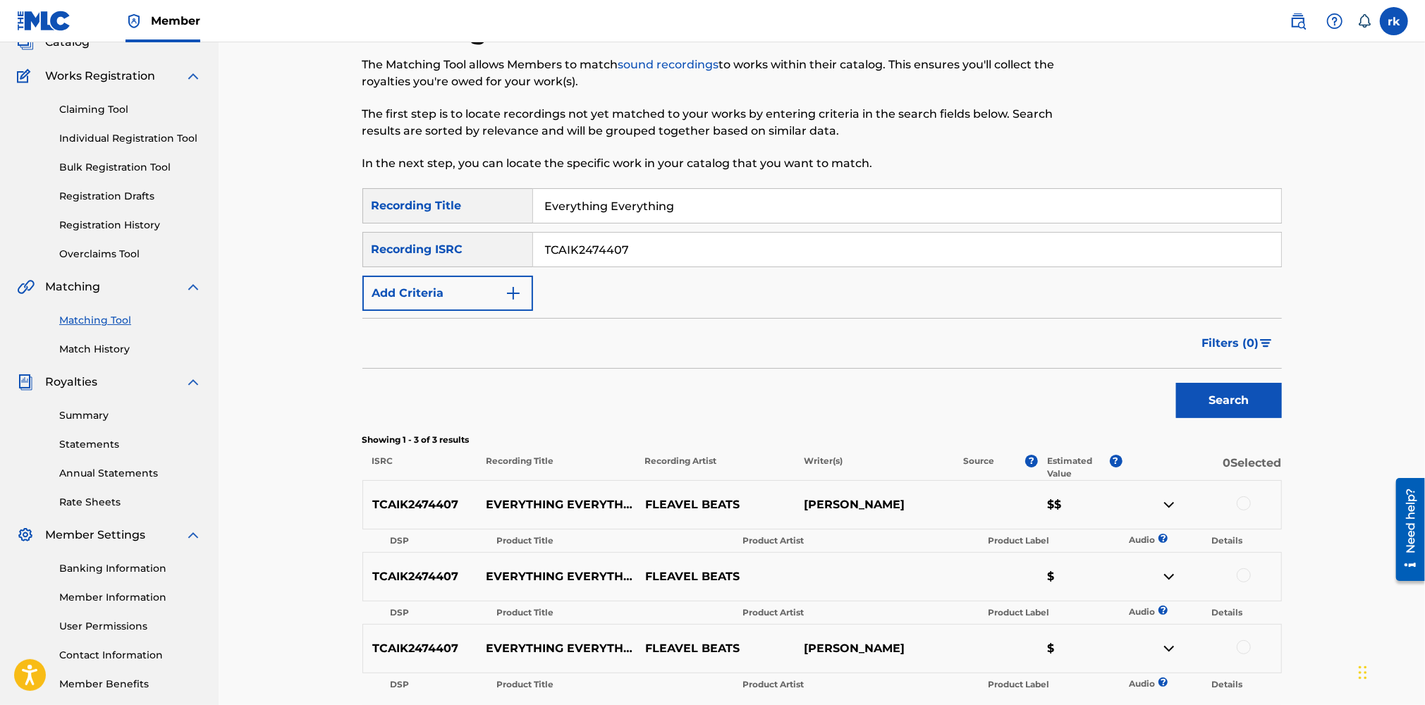
scroll to position [0, 0]
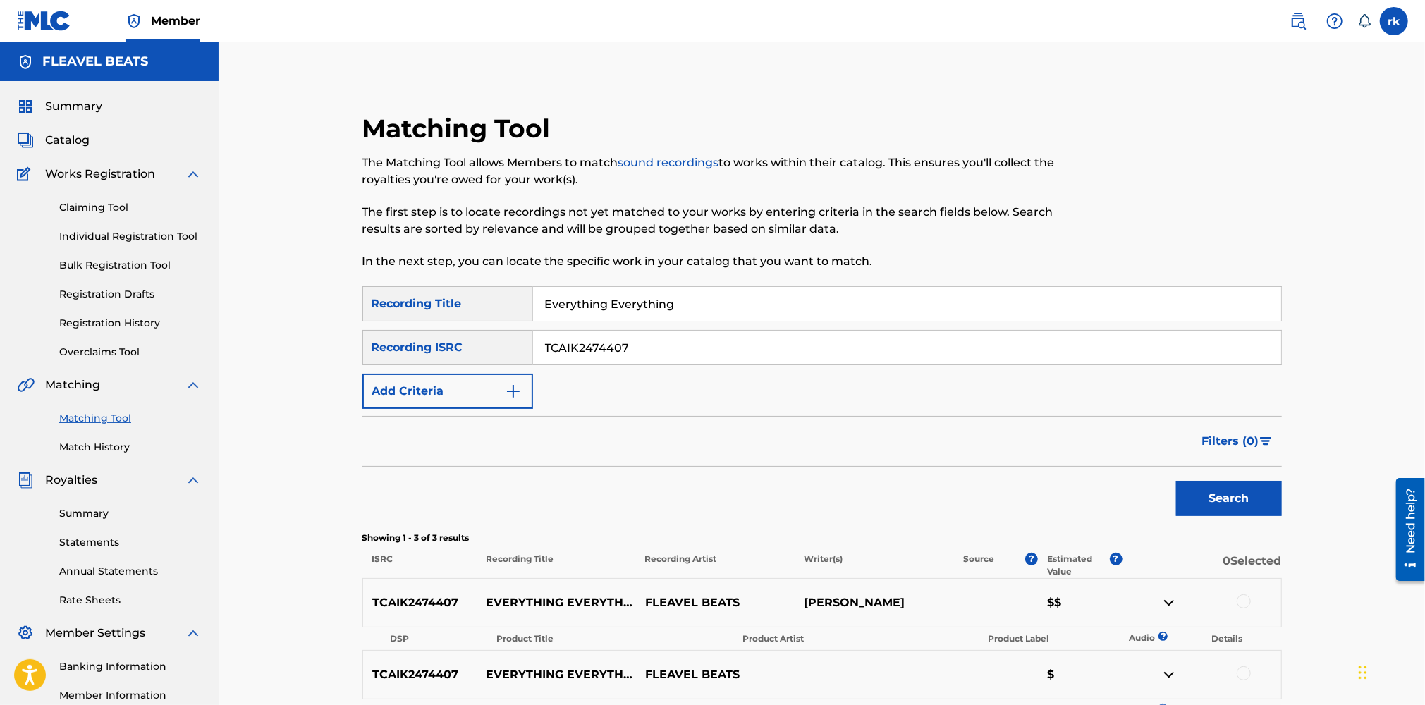
drag, startPoint x: 681, startPoint y: 305, endPoint x: 473, endPoint y: 316, distance: 208.2
click at [473, 316] on div "SearchWithCriteria376588b4-4c18-47b9-b37a-ce55a3a506b1 Recording Title Everythi…" at bounding box center [821, 303] width 919 height 35
type input "All Day"
drag, startPoint x: 636, startPoint y: 350, endPoint x: 453, endPoint y: 367, distance: 184.1
click at [453, 367] on div "SearchWithCriteria376588b4-4c18-47b9-b37a-ce55a3a506b1 Recording Title All Day …" at bounding box center [821, 347] width 919 height 123
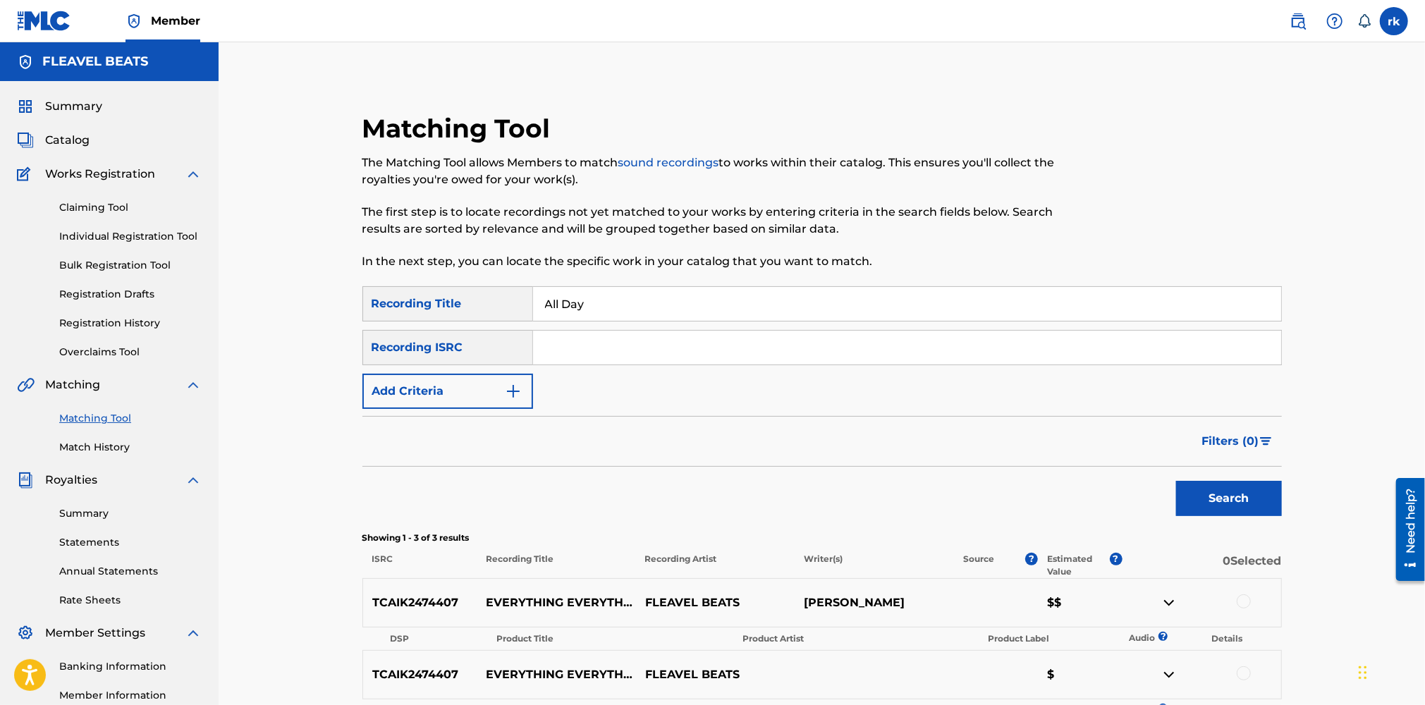
paste input "TCAJA2400103"
type input "TCAJA2400103"
click at [1224, 490] on button "Search" at bounding box center [1229, 498] width 106 height 35
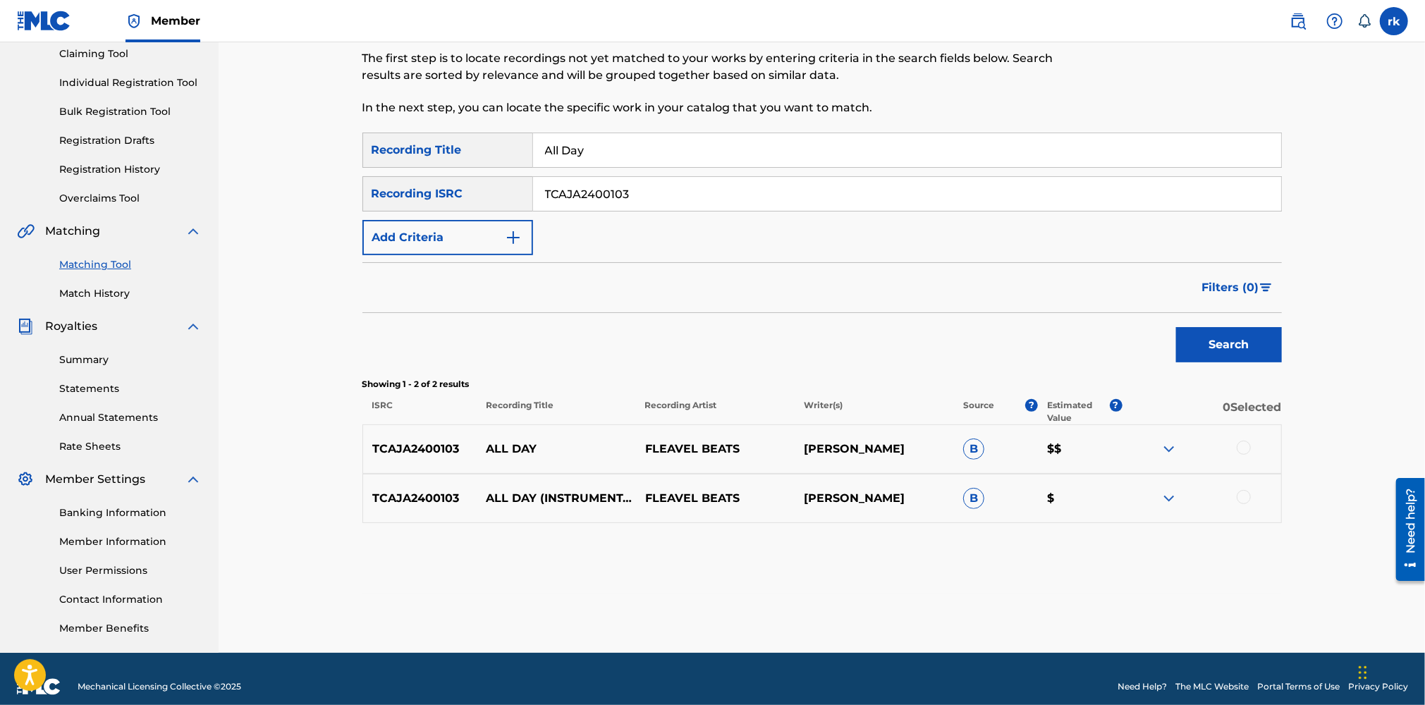
scroll to position [169, 0]
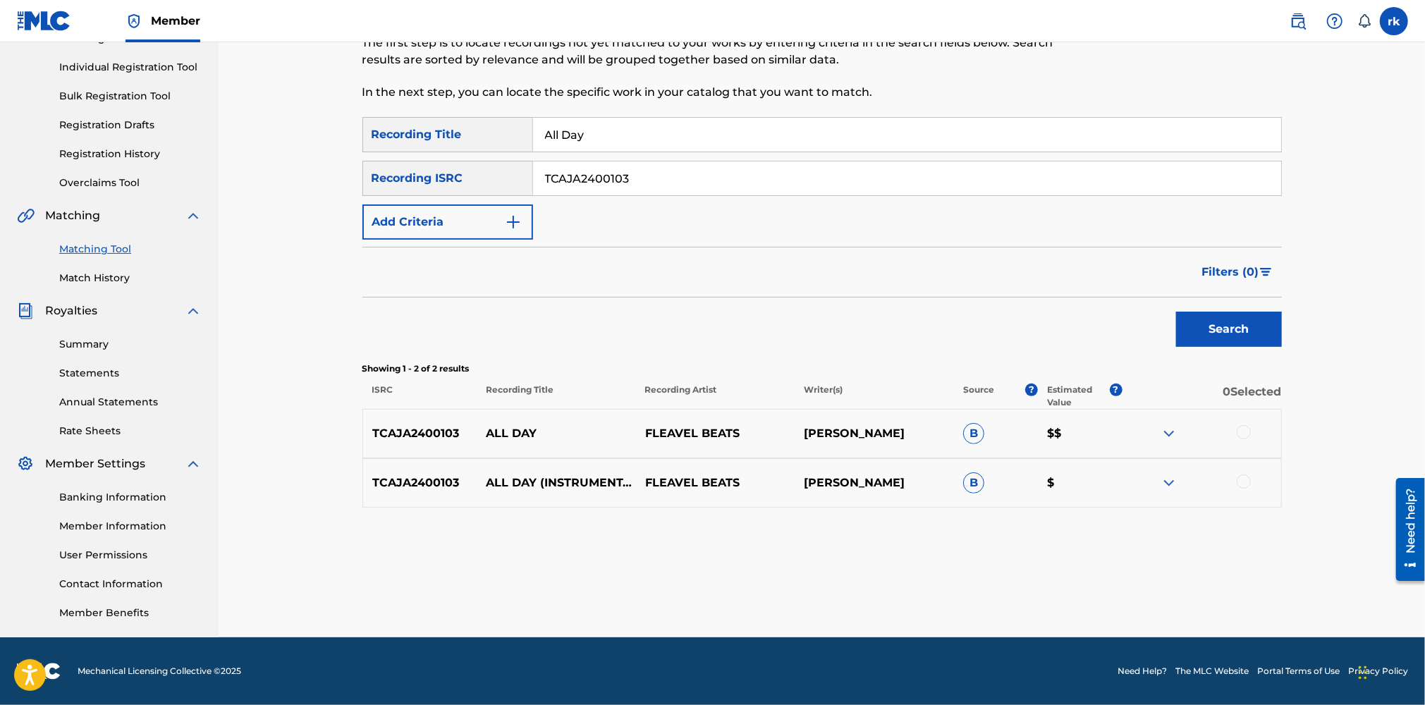
click at [1174, 432] on img at bounding box center [1168, 433] width 17 height 17
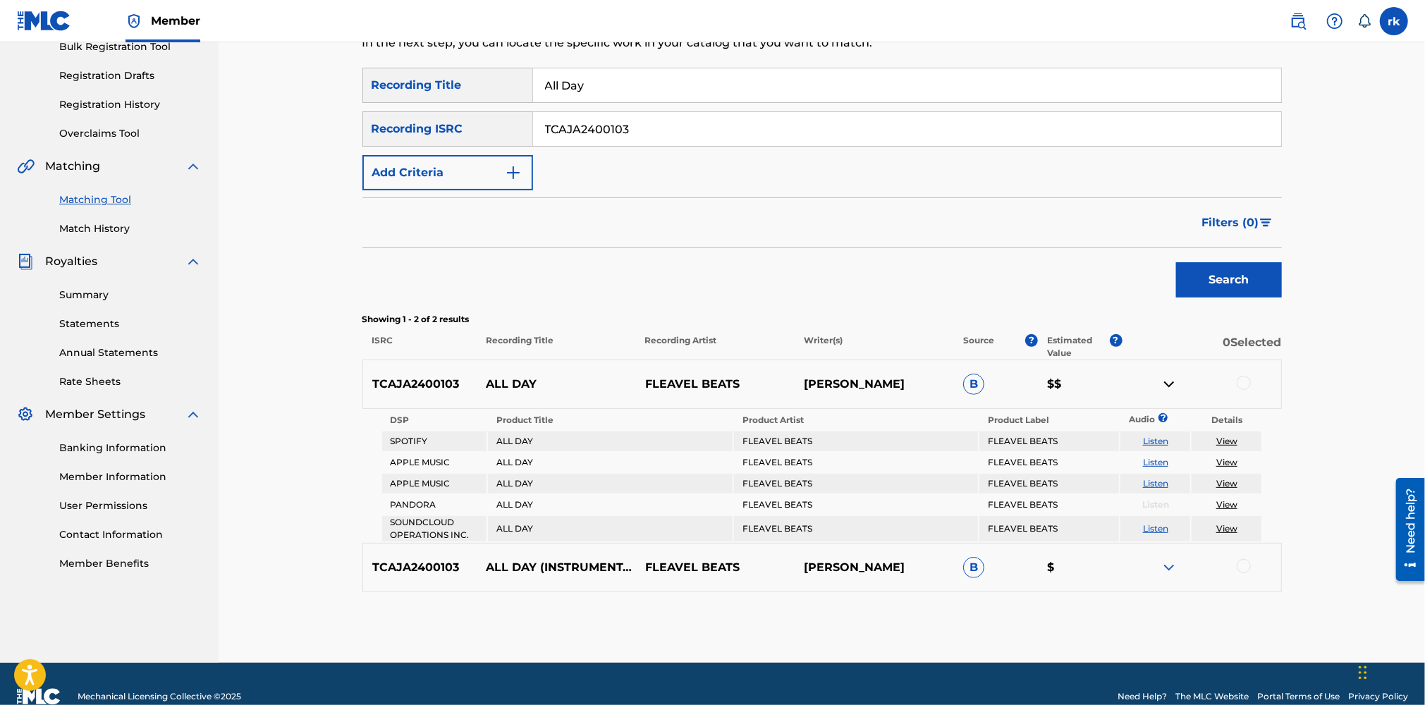
scroll to position [240, 0]
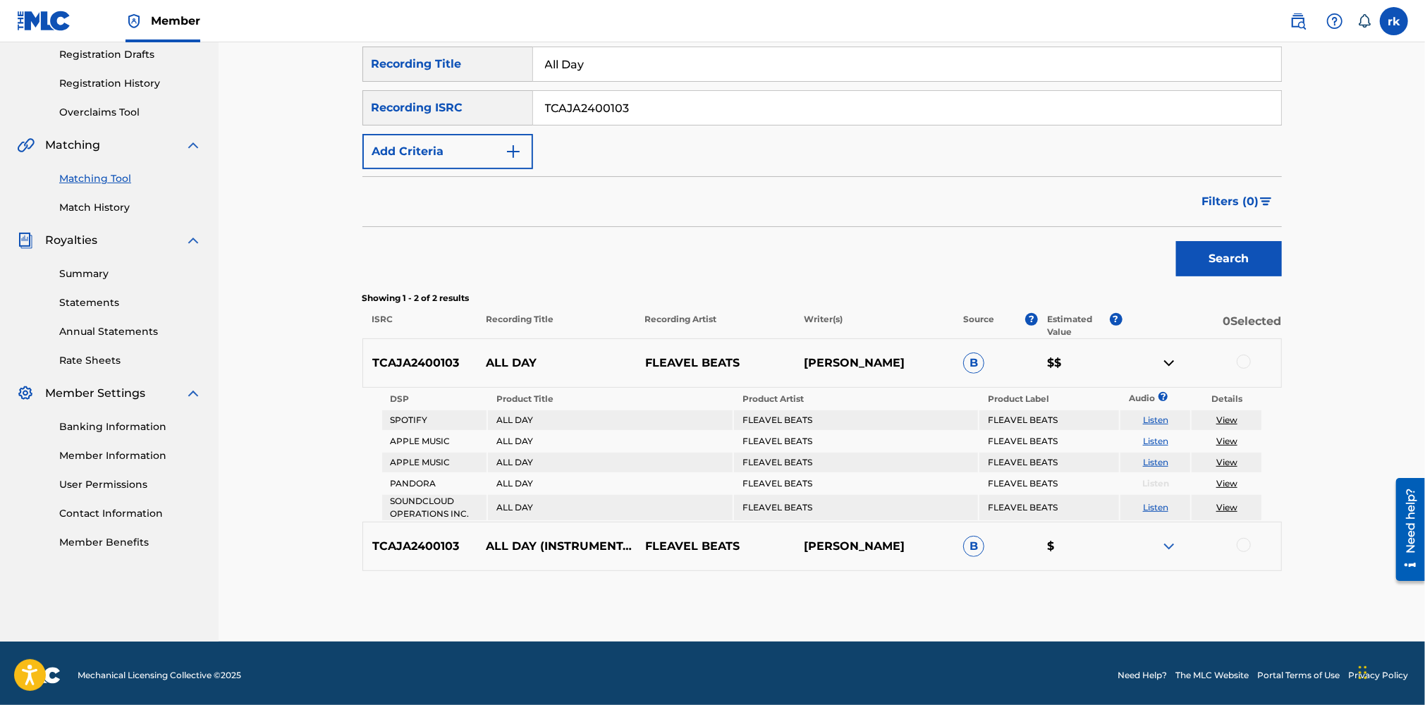
click at [1170, 542] on img at bounding box center [1168, 546] width 17 height 17
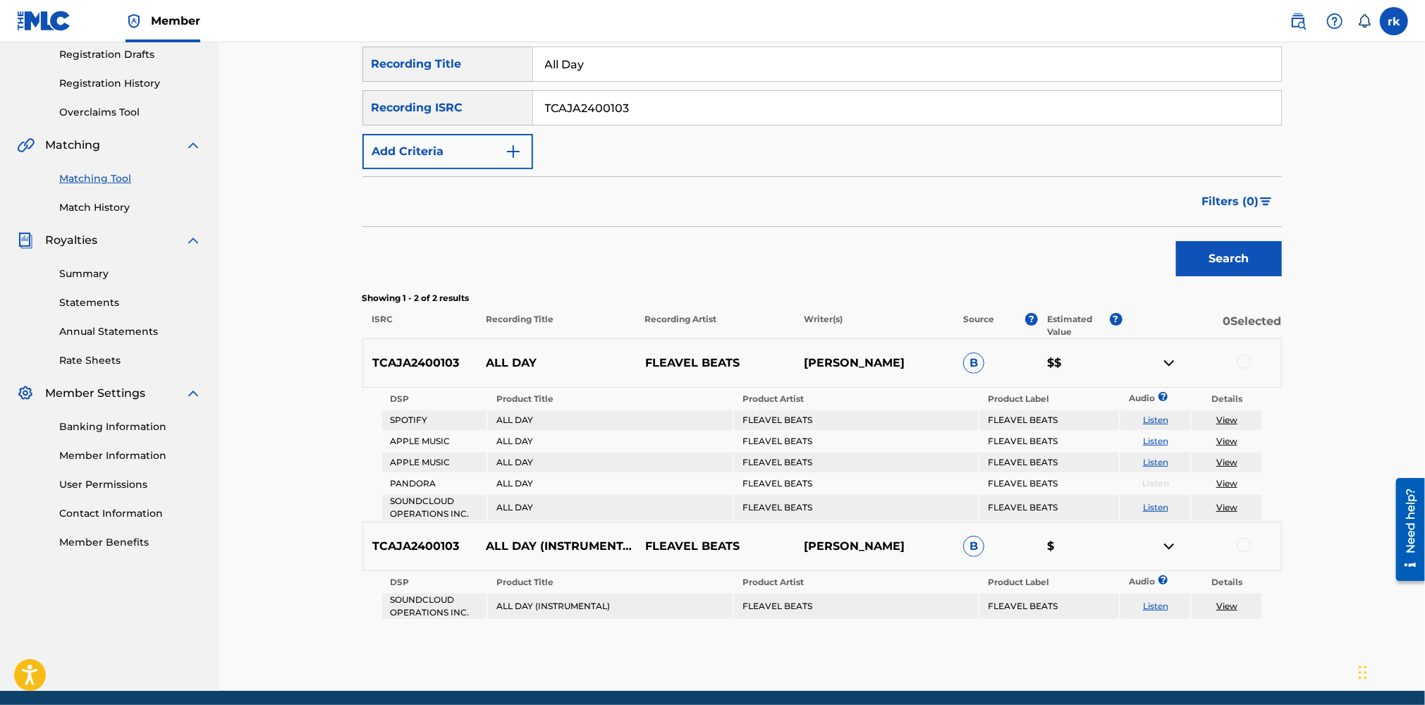
click at [1225, 419] on link "View" at bounding box center [1226, 420] width 21 height 11
click at [1148, 417] on link "Listen" at bounding box center [1155, 420] width 25 height 11
click at [1230, 506] on link "View" at bounding box center [1226, 507] width 21 height 11
drag, startPoint x: 603, startPoint y: 63, endPoint x: 482, endPoint y: 61, distance: 121.3
click at [482, 61] on div "SearchWithCriteria376588b4-4c18-47b9-b37a-ce55a3a506b1 Recording Title All Day" at bounding box center [821, 64] width 919 height 35
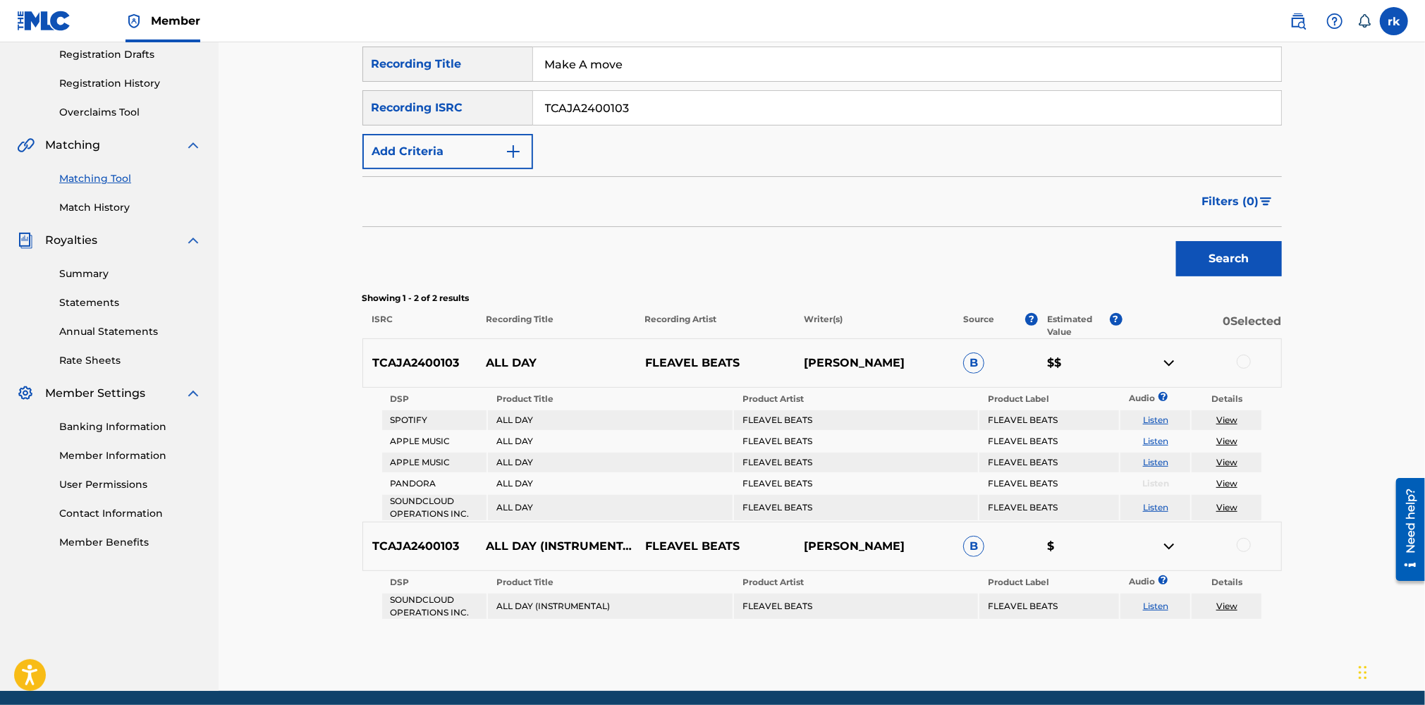
click at [601, 63] on input "Make A move" at bounding box center [907, 64] width 748 height 34
type input "Make A Move"
drag, startPoint x: 623, startPoint y: 107, endPoint x: 455, endPoint y: 109, distance: 168.5
click at [455, 109] on div "SearchWithCriteria3c906031-2a3b-4042-888b-ede27bb0972f Recording ISRC TCAJA2400…" at bounding box center [821, 107] width 919 height 35
paste input "TCAJP2599239"
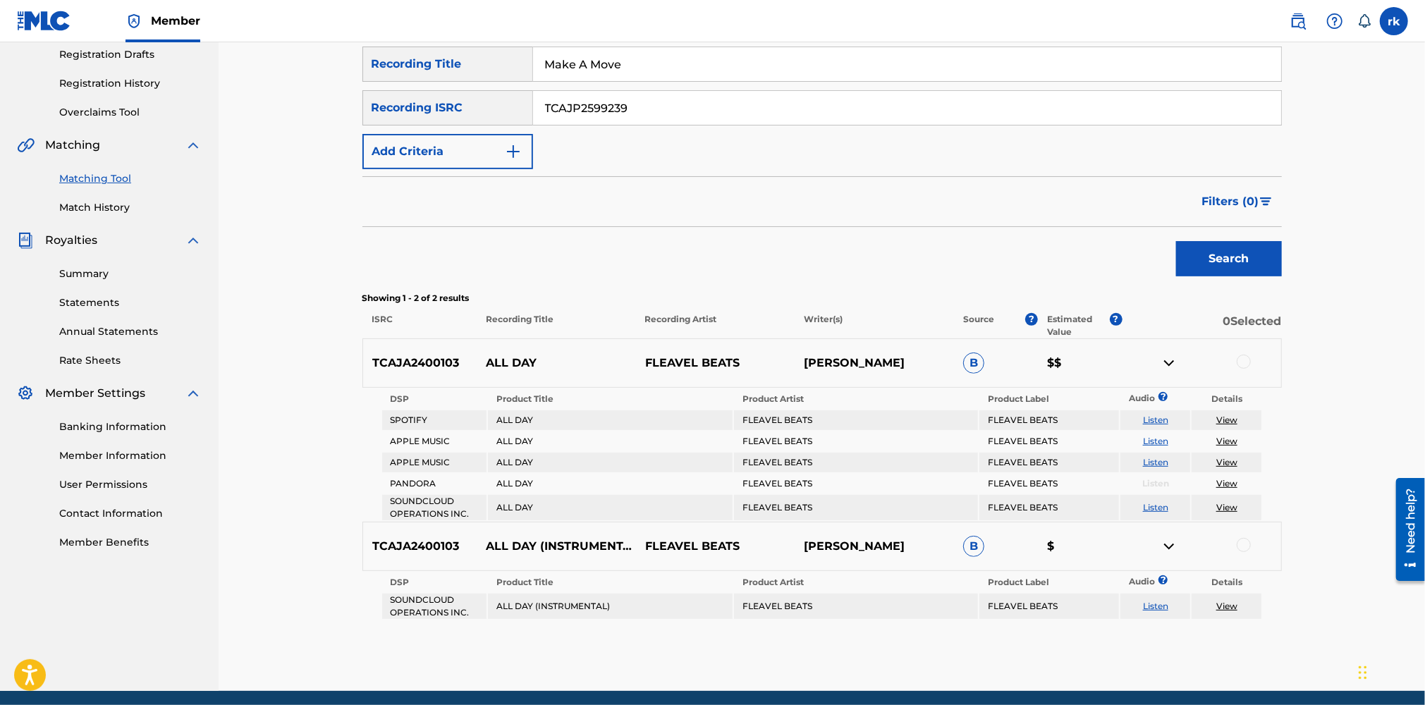
type input "TCAJP2599239"
click at [1248, 263] on button "Search" at bounding box center [1229, 258] width 106 height 35
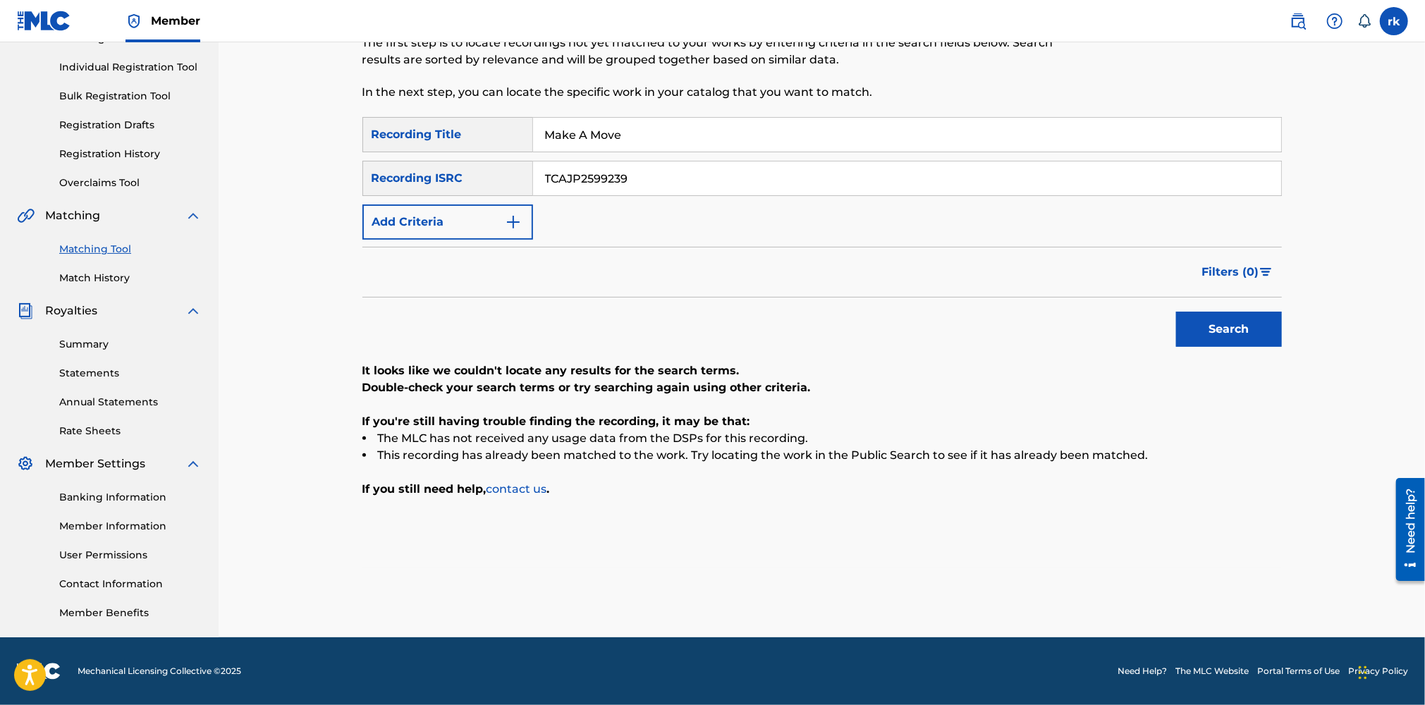
drag, startPoint x: 521, startPoint y: 131, endPoint x: 474, endPoint y: 131, distance: 47.2
click at [474, 131] on div "SearchWithCriteria376588b4-4c18-47b9-b37a-ce55a3a506b1 Recording Title Make A M…" at bounding box center [821, 134] width 919 height 35
type input "Time is Now"
drag, startPoint x: 636, startPoint y: 179, endPoint x: 437, endPoint y: 181, distance: 198.8
click at [437, 181] on div "SearchWithCriteria3c906031-2a3b-4042-888b-ede27bb0972f Recording ISRC TCAJP2599…" at bounding box center [821, 178] width 919 height 35
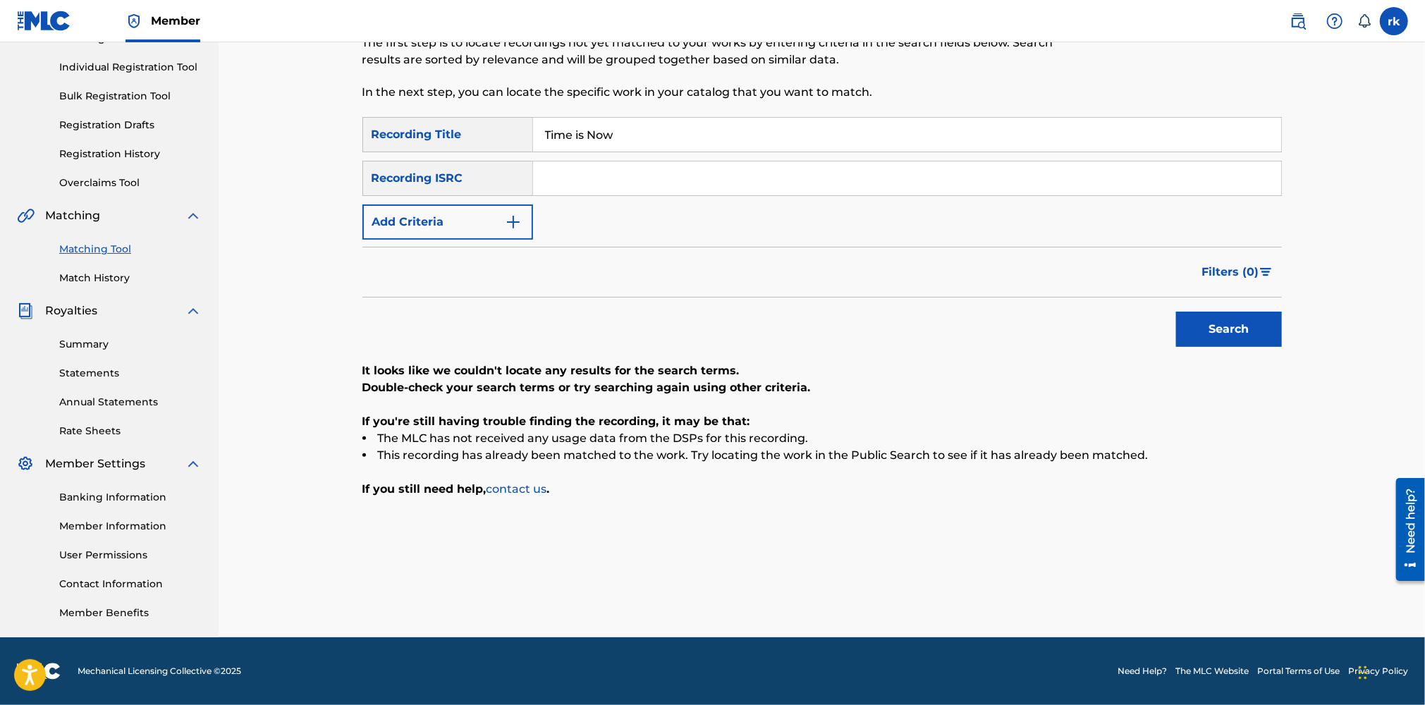
paste input "TCAIZ2490138"
type input "TCAIZ2490138"
click at [1219, 325] on button "Search" at bounding box center [1229, 329] width 106 height 35
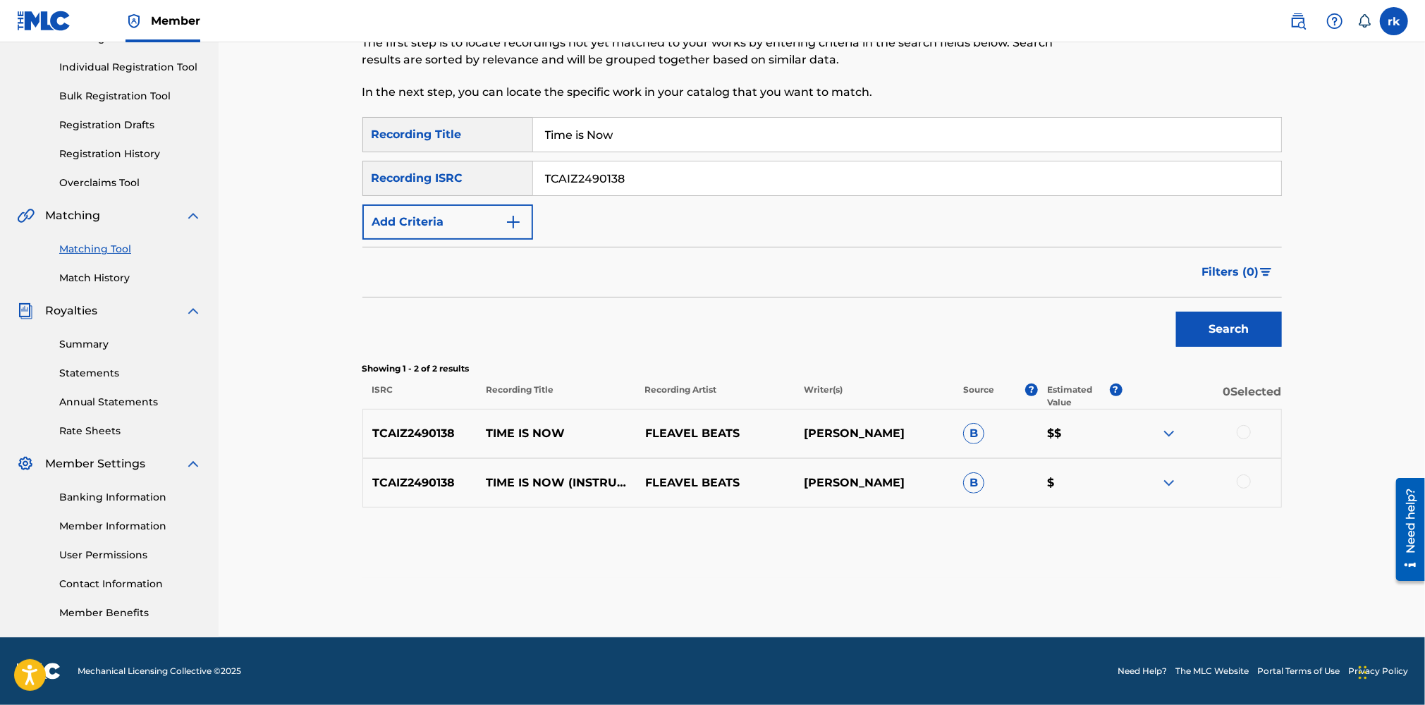
click at [1176, 432] on img at bounding box center [1168, 433] width 17 height 17
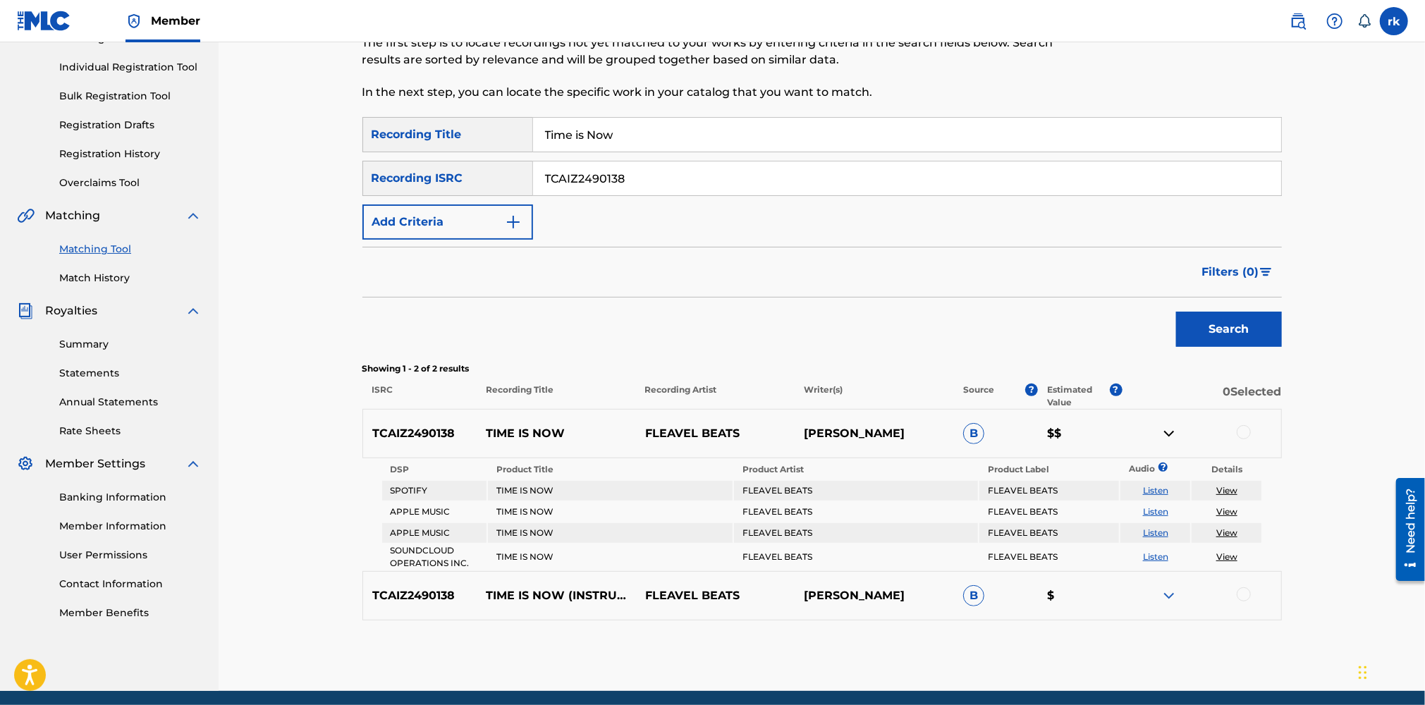
click at [1172, 594] on img at bounding box center [1168, 595] width 17 height 17
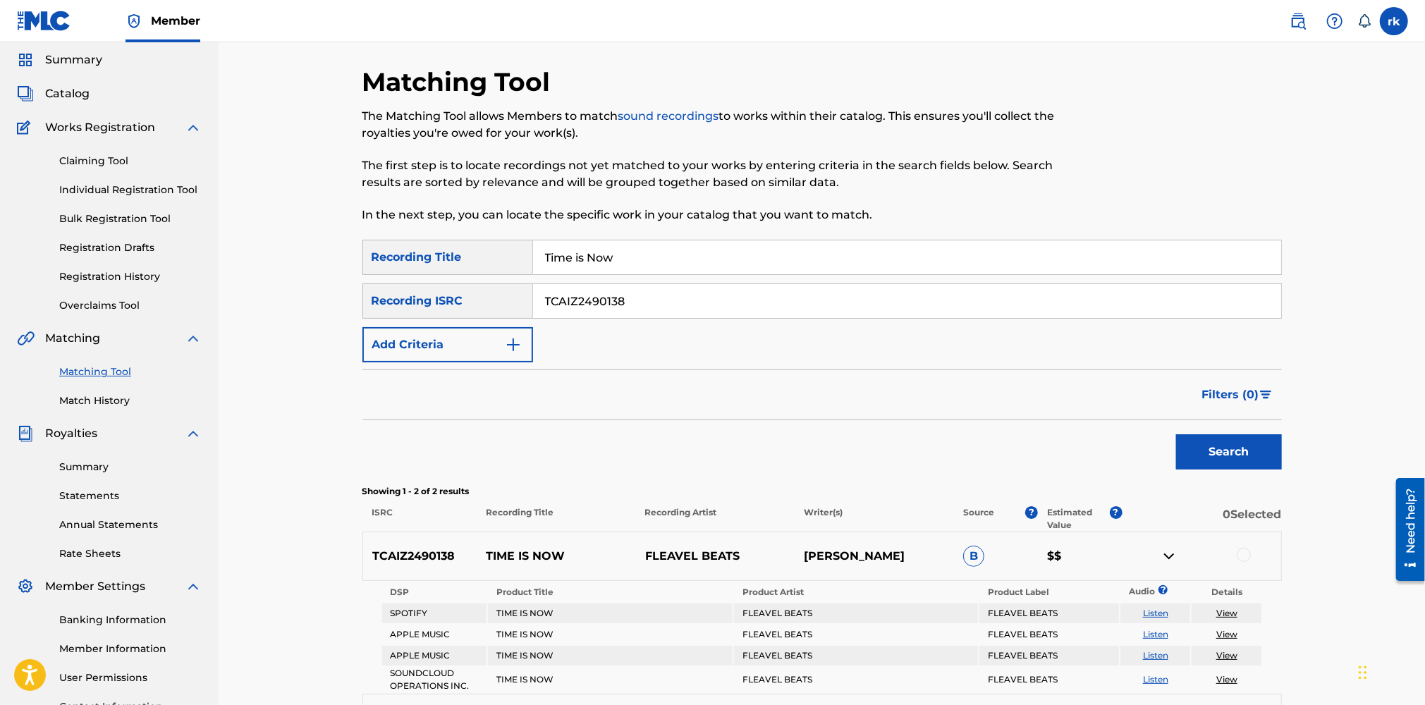
scroll to position [0, 0]
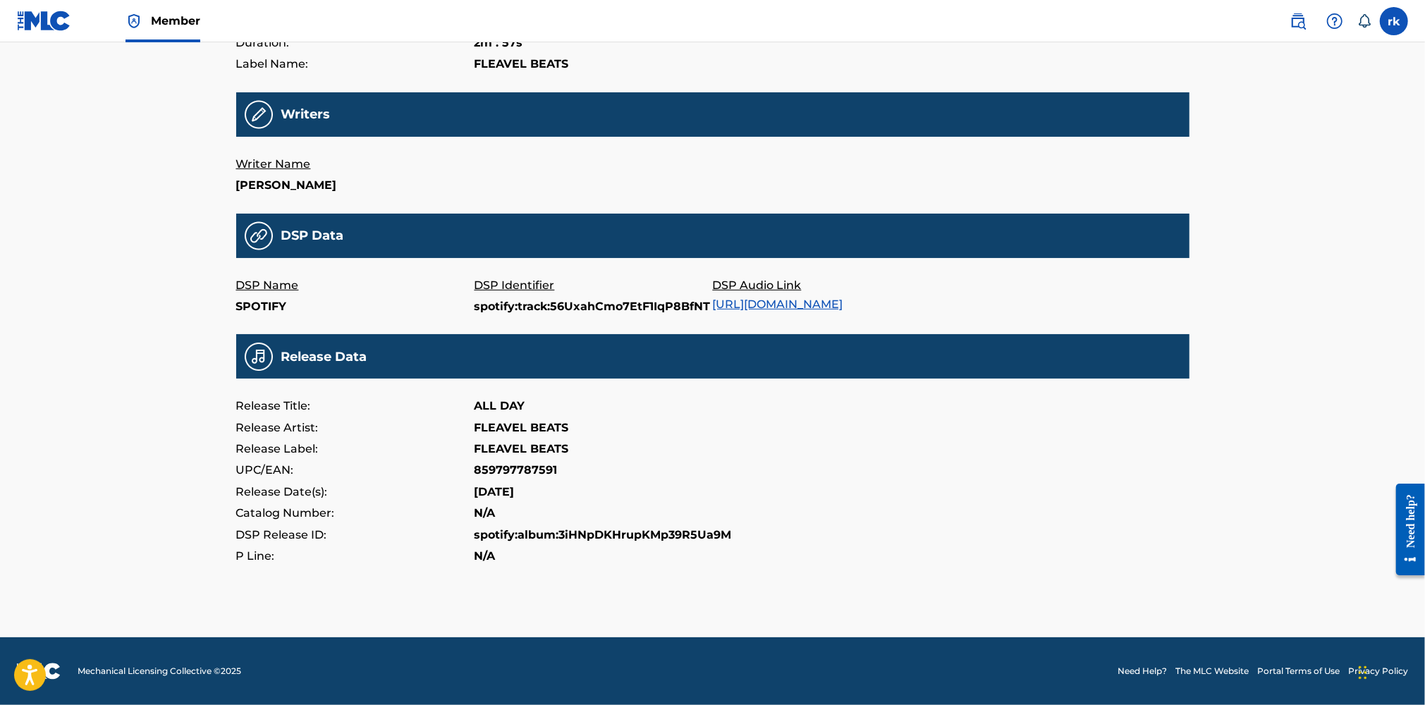
scroll to position [219, 0]
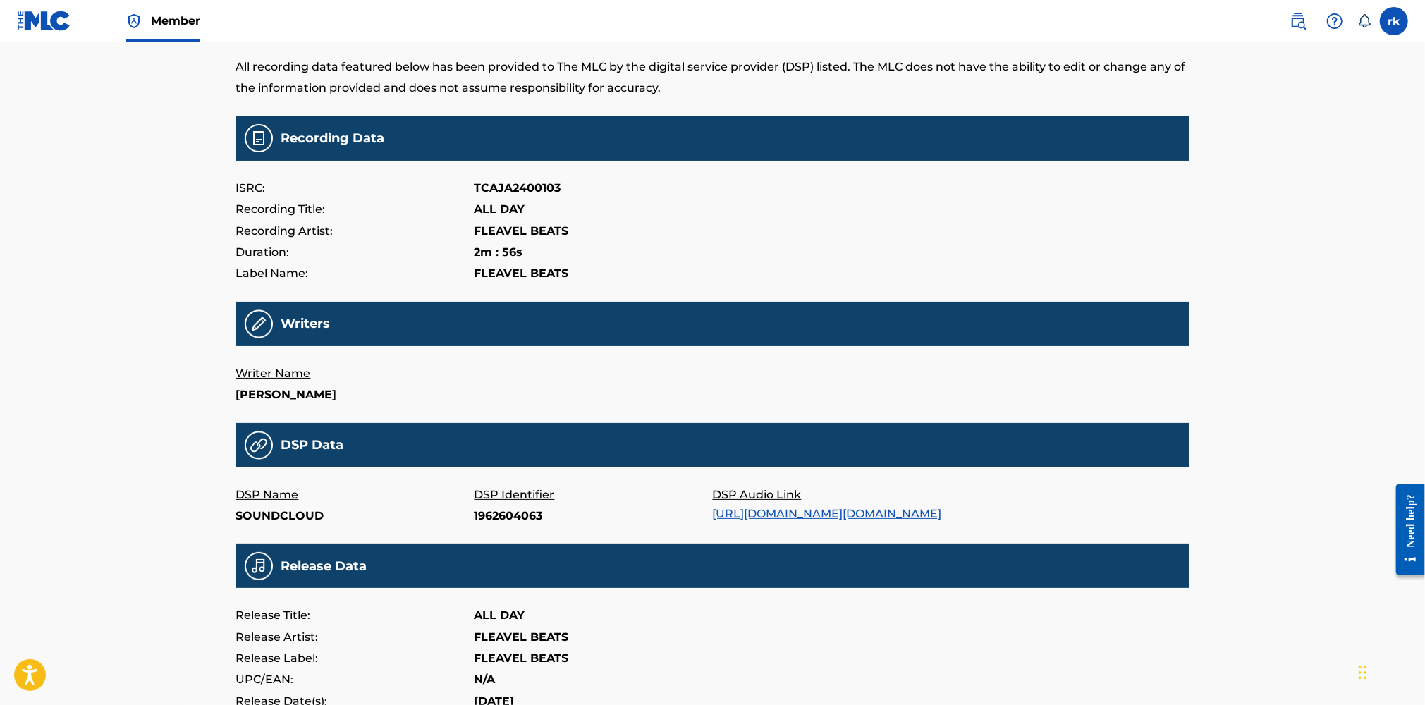
scroll to position [20, 0]
